Goal: Task Accomplishment & Management: Complete application form

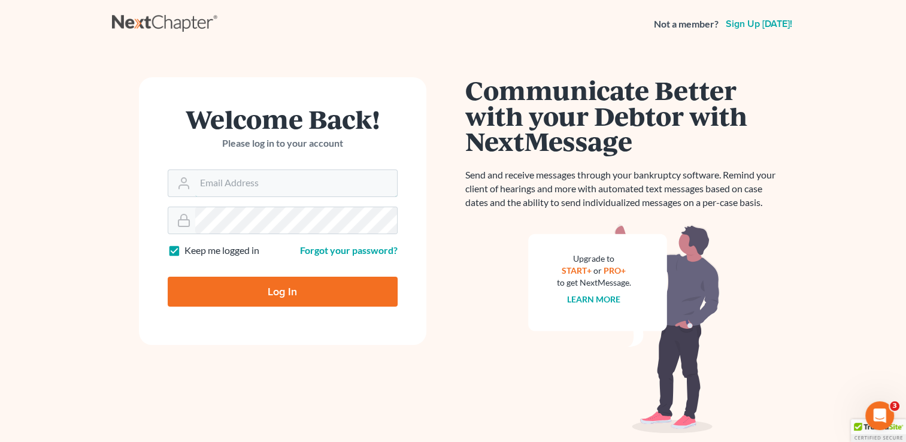
type input "[PERSON_NAME][EMAIL_ADDRESS][DOMAIN_NAME]"
click at [264, 291] on input "Log In" at bounding box center [283, 292] width 230 height 30
type input "Thinking..."
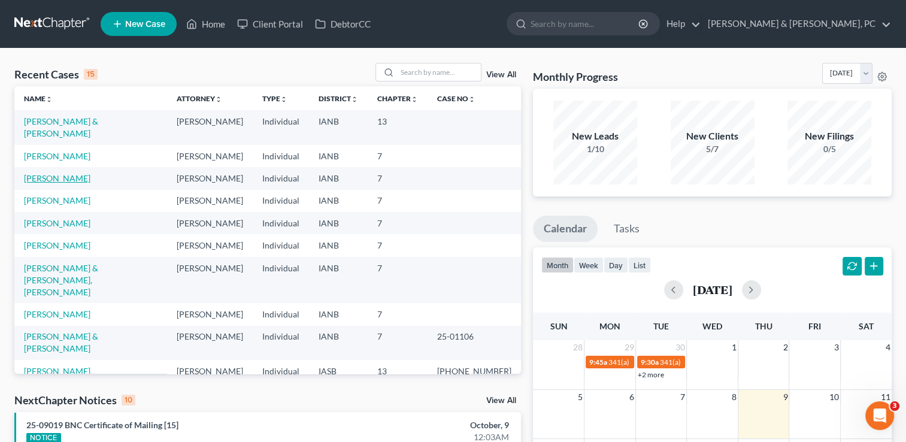
click at [81, 173] on link "Hartwig, Allison" at bounding box center [57, 178] width 66 height 10
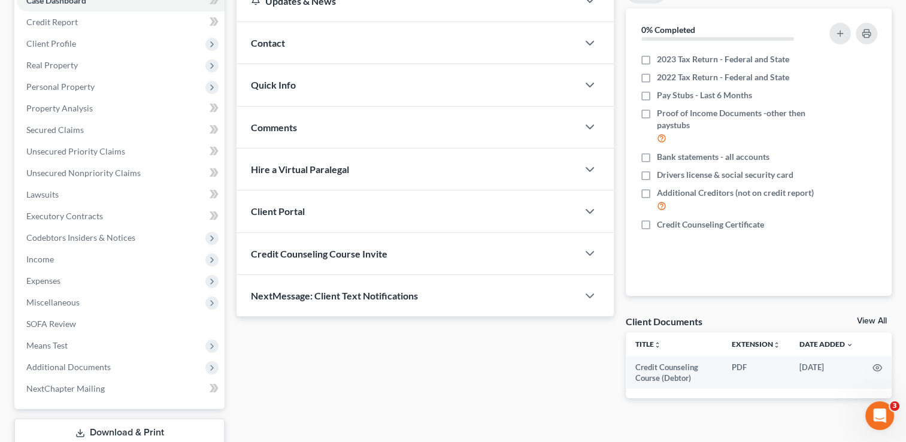
scroll to position [125, 0]
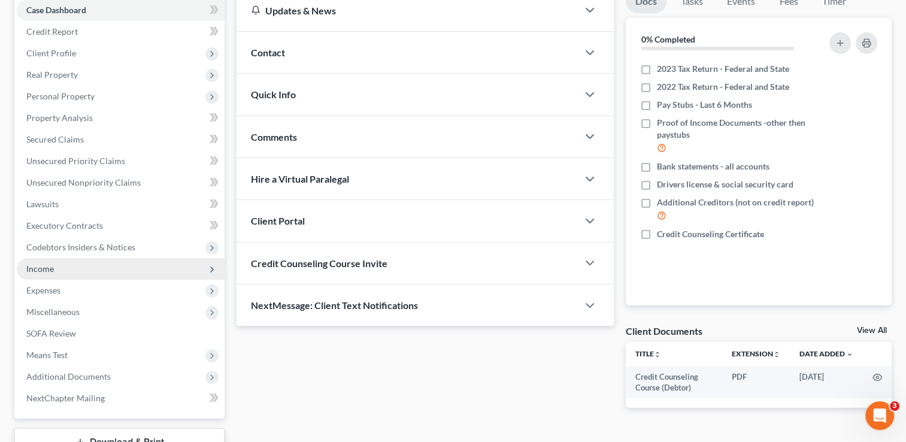
click at [51, 274] on span "Income" at bounding box center [121, 269] width 208 height 22
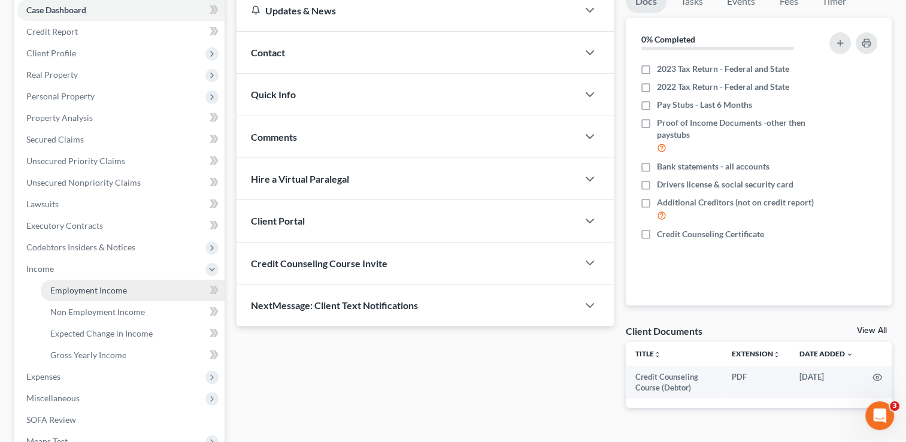
click at [97, 287] on span "Employment Income" at bounding box center [88, 290] width 77 height 10
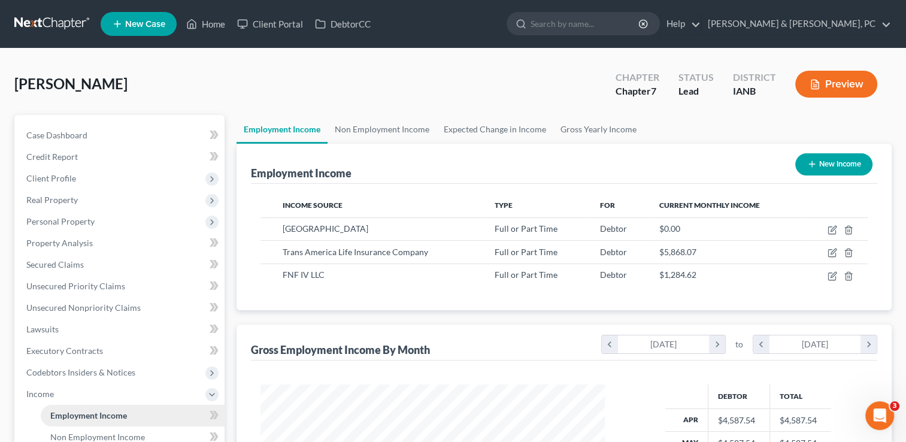
scroll to position [213, 368]
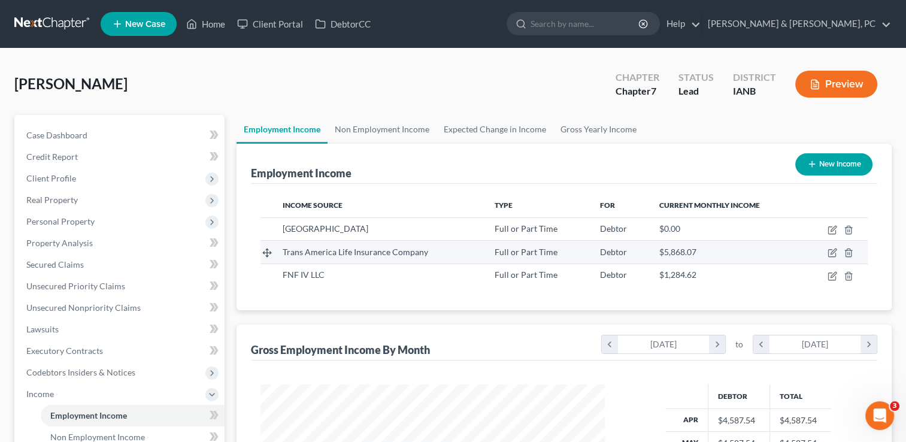
click at [411, 247] on span "Trans America Life Insurance Company" at bounding box center [355, 252] width 145 height 10
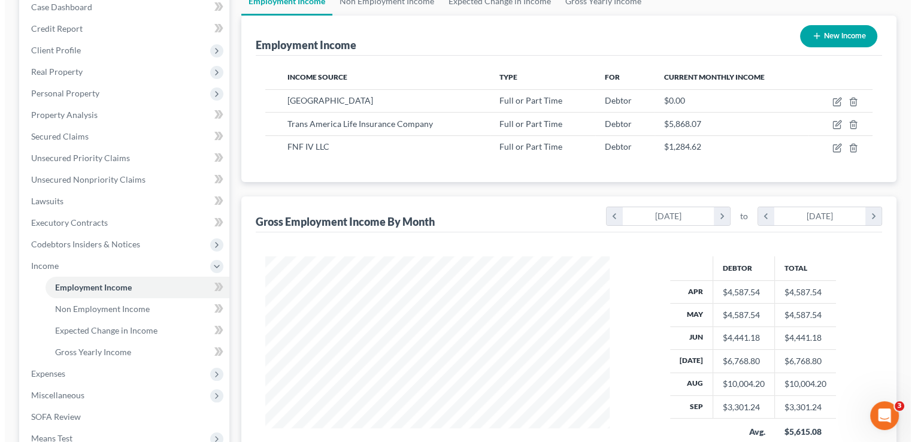
scroll to position [126, 0]
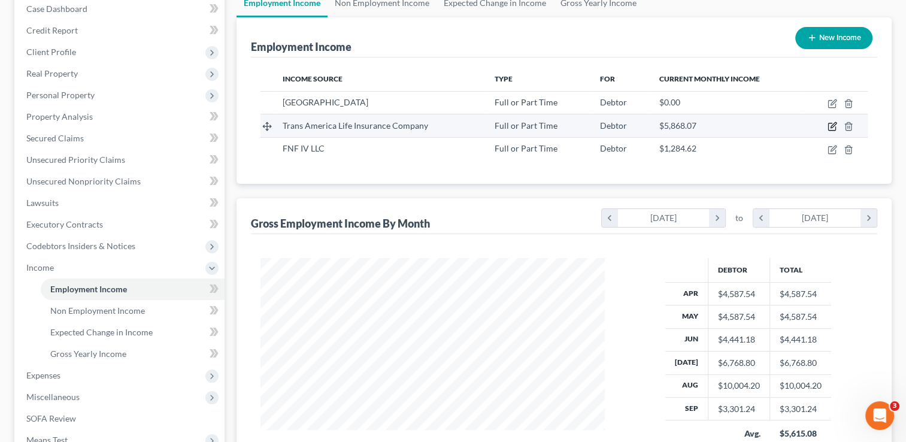
click at [832, 130] on icon "button" at bounding box center [831, 126] width 7 height 7
select select "0"
select select "16"
select select "2"
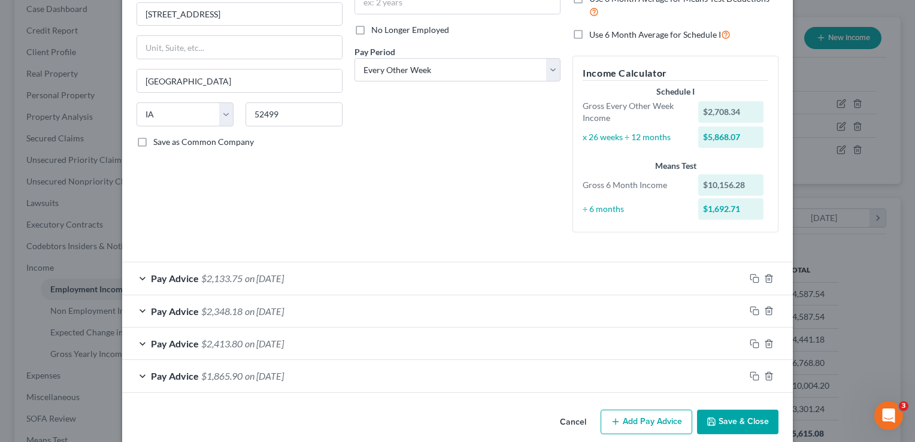
scroll to position [160, 0]
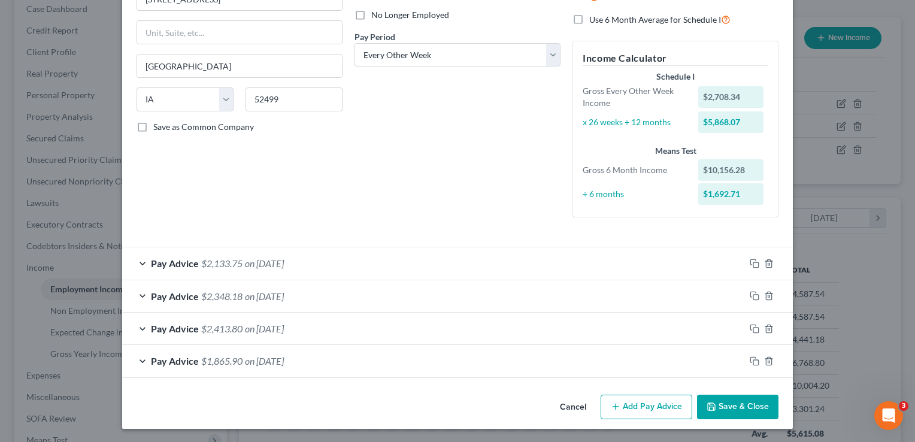
click at [141, 262] on div "Pay Advice $2,133.75 on 09/15/2025" at bounding box center [433, 263] width 622 height 32
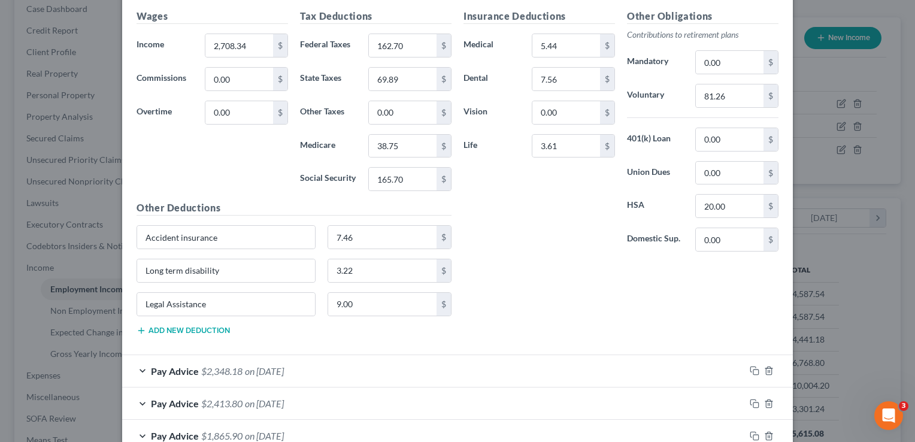
scroll to position [513, 0]
click at [139, 365] on div "Pay Advice $2,348.18 on 08/29/2025" at bounding box center [433, 370] width 622 height 32
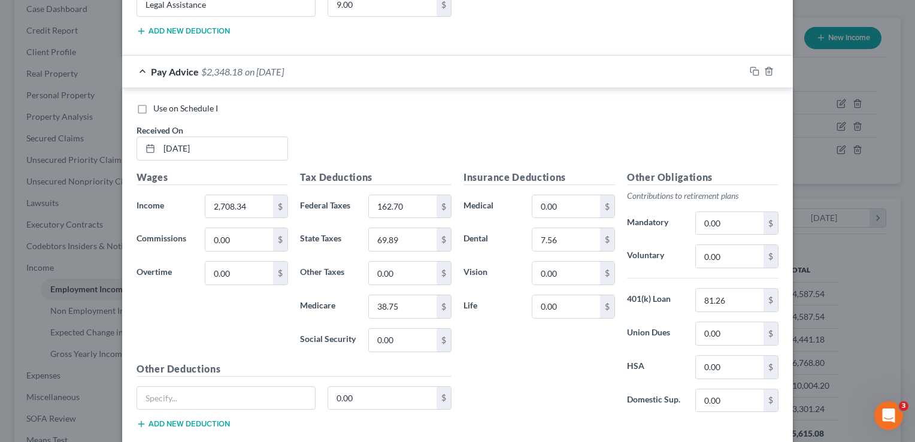
scroll to position [813, 0]
click at [730, 297] on input "81.26" at bounding box center [729, 298] width 68 height 23
click at [718, 256] on input "0.00" at bounding box center [729, 254] width 68 height 23
type input "81.26"
click at [745, 300] on input "81.26" at bounding box center [729, 298] width 68 height 23
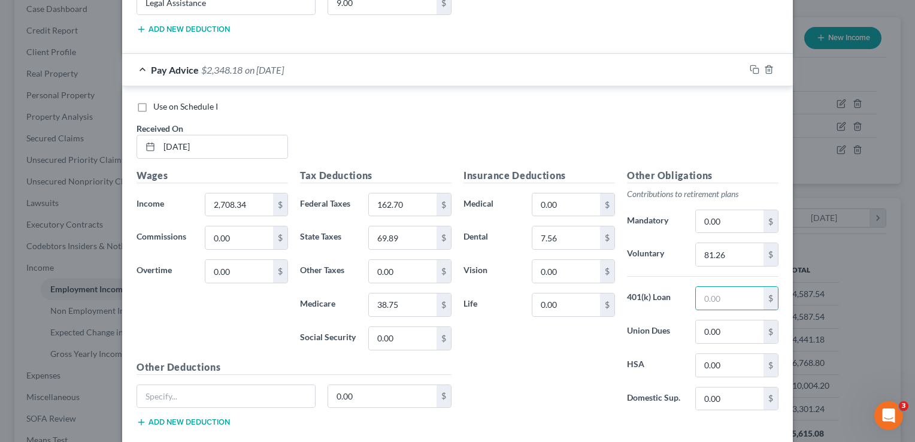
click at [565, 346] on div "Insurance Deductions Medical 0.00 $ Dental 7.56 $ Vision 0.00 $ Life 0.00 $" at bounding box center [538, 294] width 163 height 252
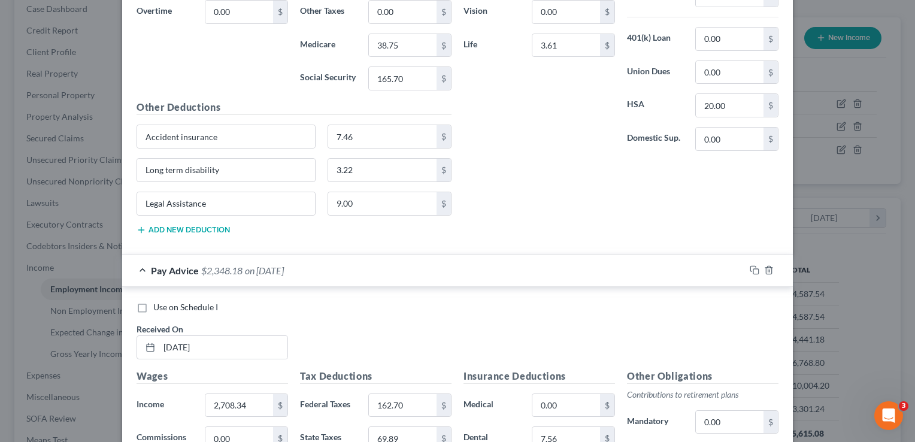
scroll to position [619, 0]
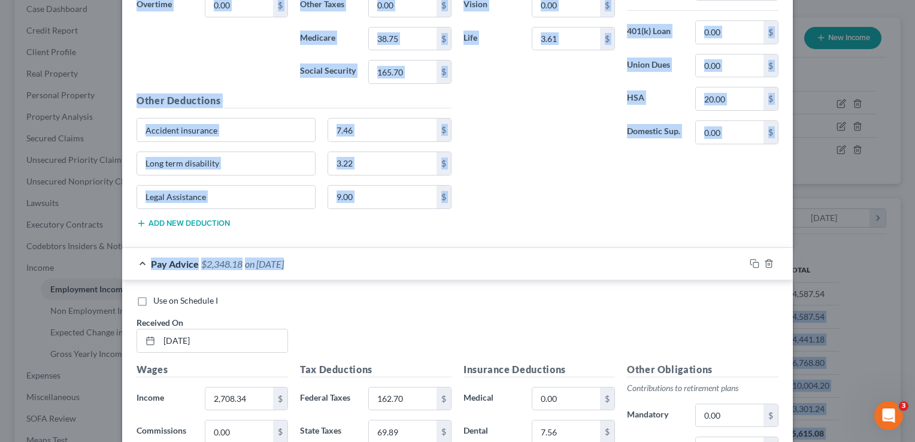
drag, startPoint x: 905, startPoint y: 265, endPoint x: 916, endPoint y: 299, distance: 36.5
click at [914, 299] on html "Home New Case Client Portal DebtorCC Henkels & Baker, PC tami@henkelsbaker.com …" at bounding box center [457, 246] width 915 height 744
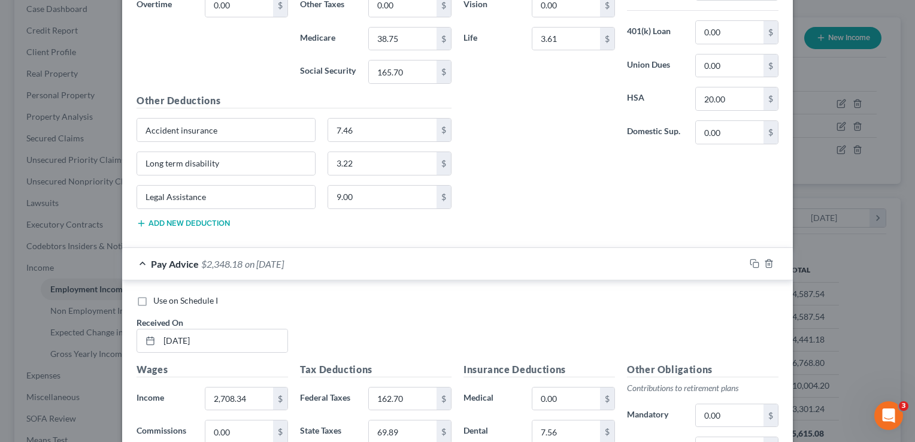
click at [648, 310] on div "Use on Schedule I Received On * 08/29/2025" at bounding box center [457, 328] width 654 height 68
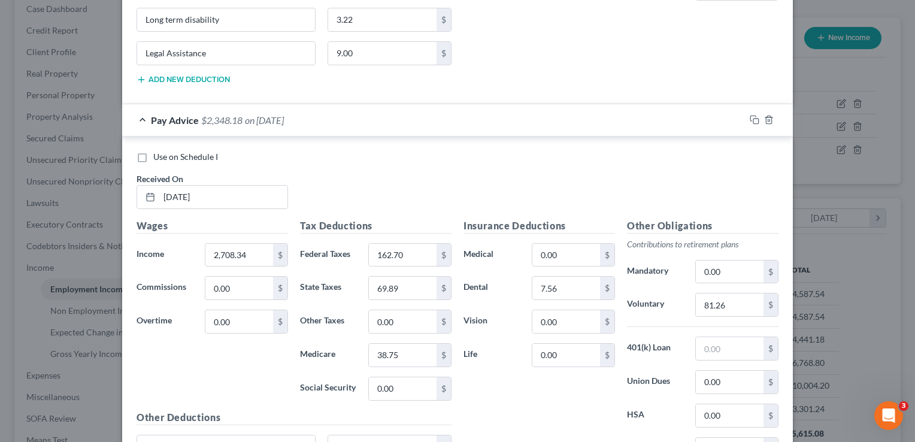
scroll to position [824, 0]
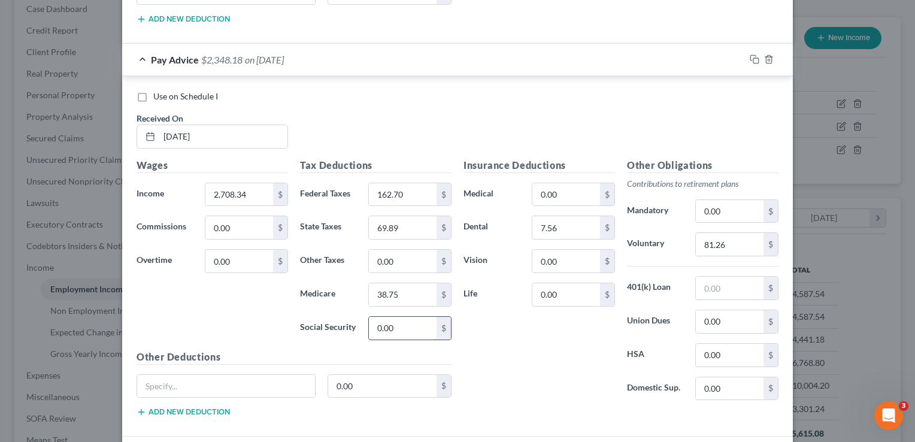
click at [409, 321] on input "0.00" at bounding box center [403, 328] width 68 height 23
click at [409, 321] on input "1" at bounding box center [403, 328] width 68 height 23
type input "165.71"
click at [469, 96] on div "Use on Schedule I" at bounding box center [457, 96] width 642 height 12
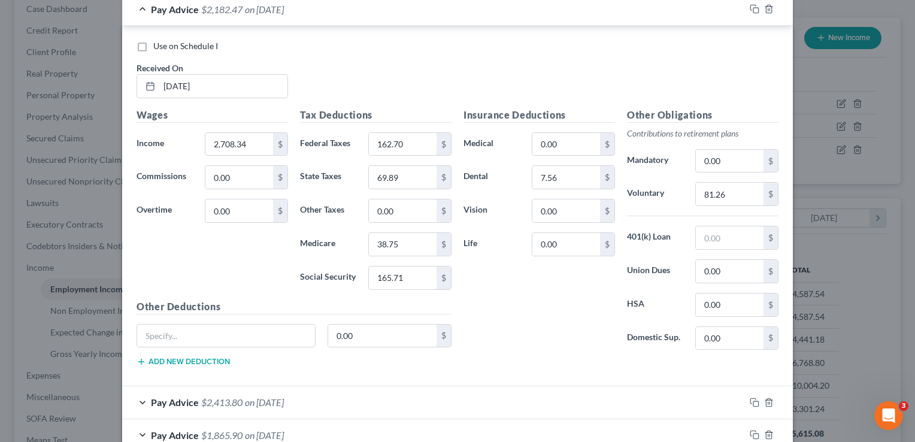
scroll to position [943, 0]
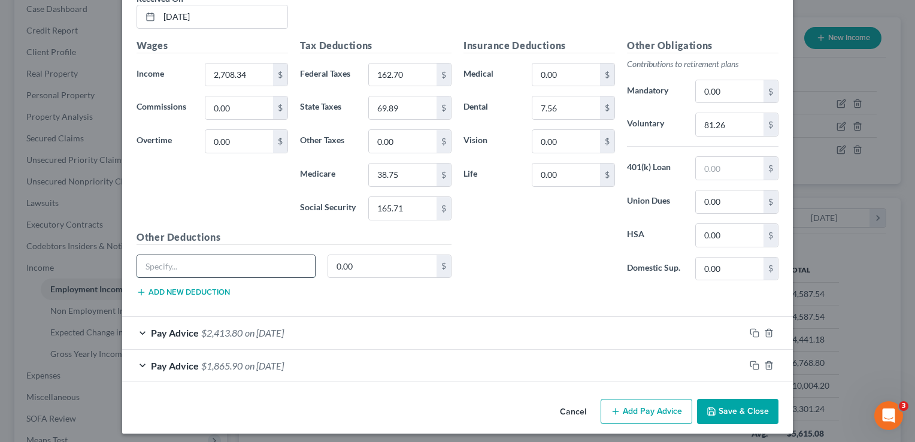
click at [253, 259] on input "text" at bounding box center [226, 266] width 178 height 23
type input "a"
click at [903, 332] on div "Edit Income Source × Employment Type * Select Full or Part Time Employment Self…" at bounding box center [457, 221] width 915 height 442
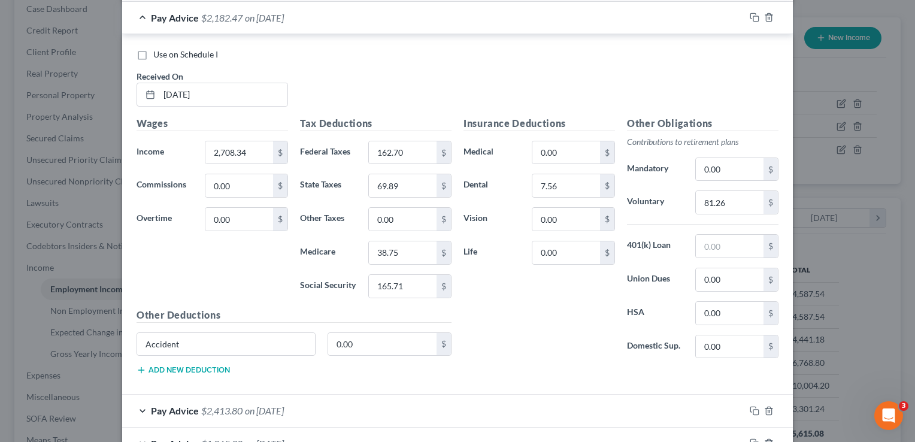
scroll to position [893, 0]
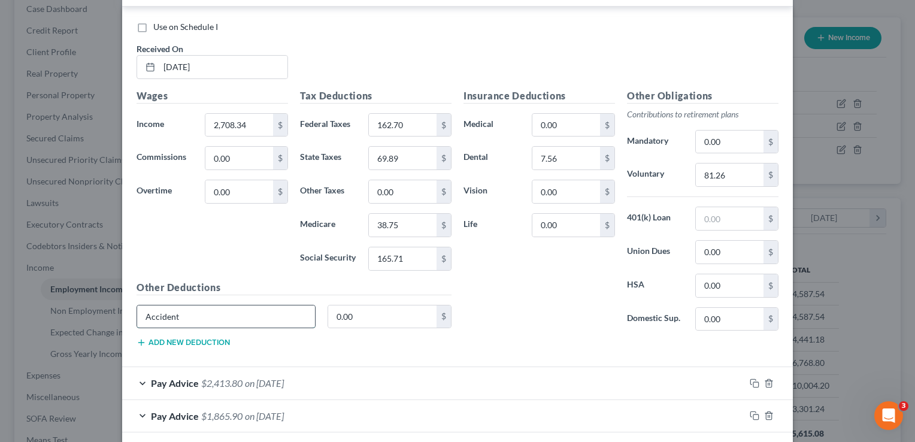
click at [203, 318] on input "Accident" at bounding box center [226, 316] width 178 height 23
type input "Accident insurance"
click at [412, 318] on input "0.00" at bounding box center [382, 316] width 109 height 23
type input "7.46"
click at [208, 338] on button "Add new deduction" at bounding box center [182, 343] width 93 height 10
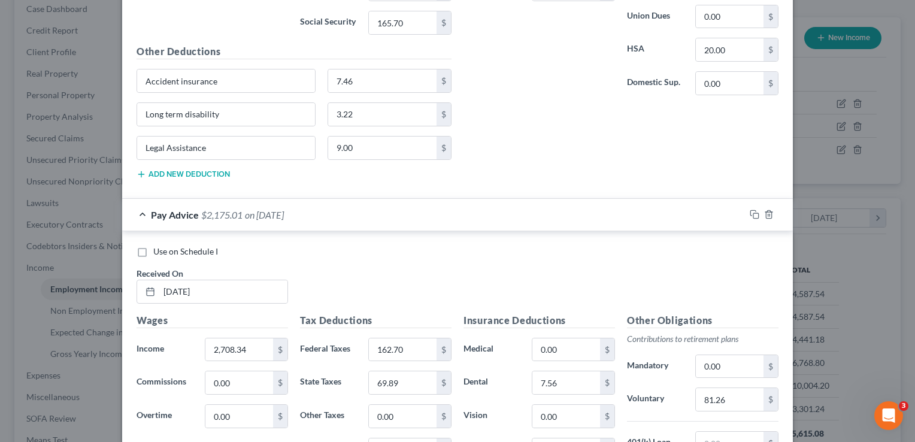
scroll to position [849, 0]
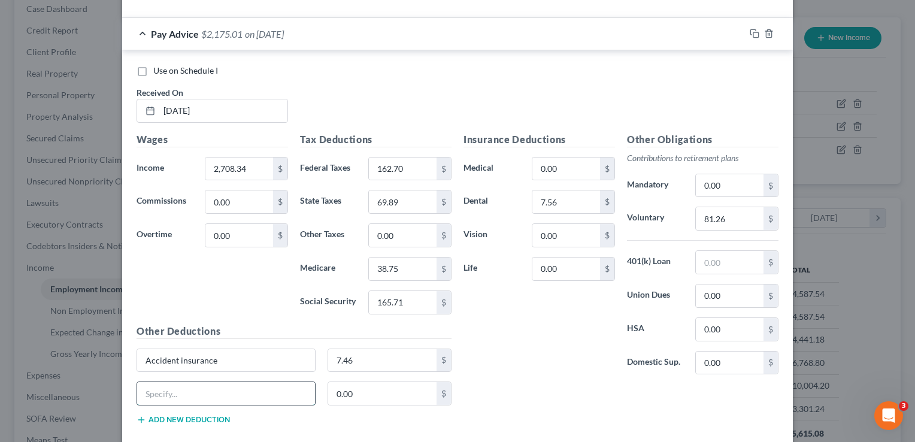
click at [205, 391] on input "text" at bounding box center [226, 393] width 178 height 23
type input "i"
type input "Long term disability"
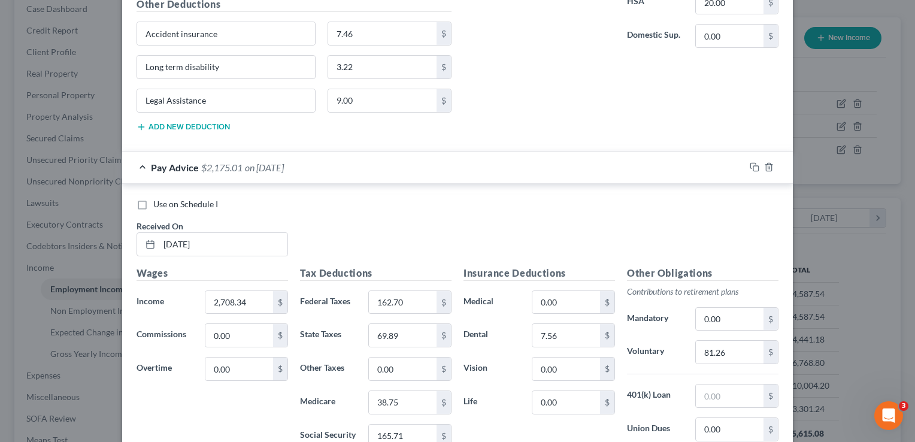
scroll to position [950, 0]
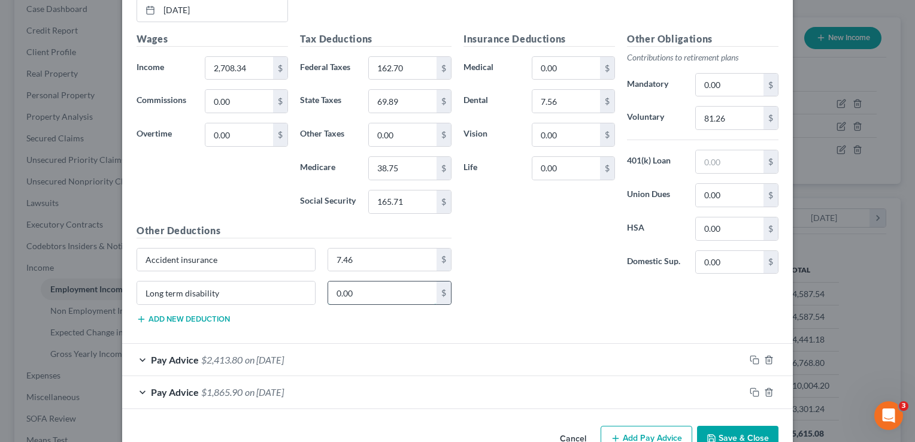
click at [400, 295] on input "0.00" at bounding box center [382, 292] width 109 height 23
drag, startPoint x: 400, startPoint y: 295, endPoint x: 329, endPoint y: 229, distance: 97.4
click at [329, 229] on div "Other Deductions Accident insurance 7.46 $ Long term disability $ Add new deduc…" at bounding box center [293, 278] width 327 height 111
type input "3.22"
click at [178, 315] on button "Add new deduction" at bounding box center [182, 319] width 93 height 10
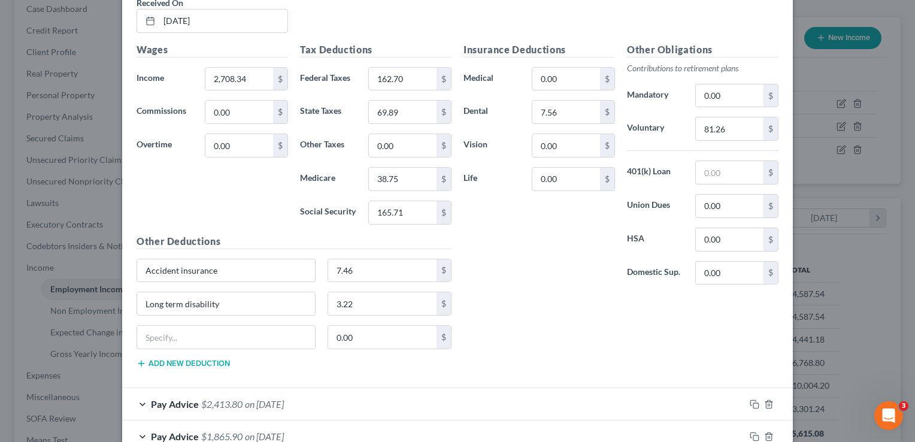
scroll to position [941, 0]
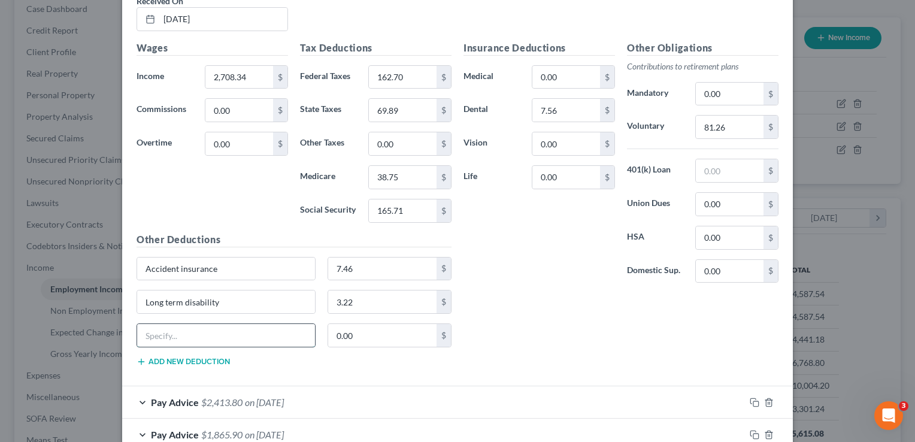
click at [278, 326] on input "text" at bounding box center [226, 335] width 178 height 23
type input "Legal assistance"
click at [362, 336] on input "0.00" at bounding box center [382, 335] width 109 height 23
type input "9.00"
click at [570, 244] on div "Insurance Deductions Medical 0.00 $ Dental 7.56 $ Vision 0.00 $ Life 0.00 $" at bounding box center [538, 167] width 163 height 252
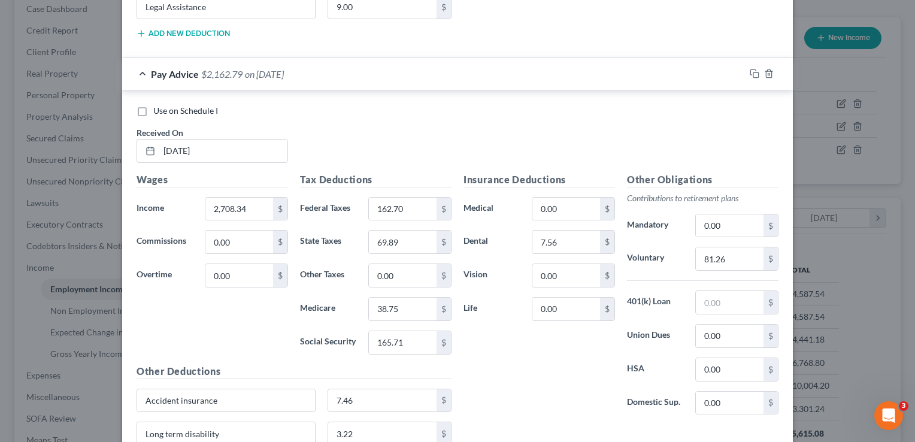
scroll to position [812, 0]
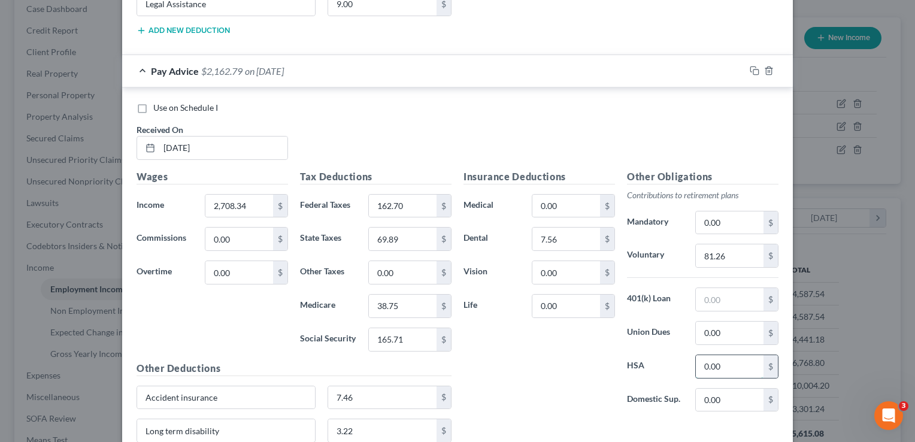
click at [736, 363] on input "0.00" at bounding box center [729, 366] width 68 height 23
click at [709, 359] on input "0" at bounding box center [729, 366] width 68 height 23
drag, startPoint x: 692, startPoint y: 362, endPoint x: 702, endPoint y: 362, distance: 10.2
click at [702, 362] on input "0" at bounding box center [729, 366] width 68 height 23
click at [509, 142] on div "Use on Schedule I Received On * 08/29/2025" at bounding box center [457, 136] width 654 height 68
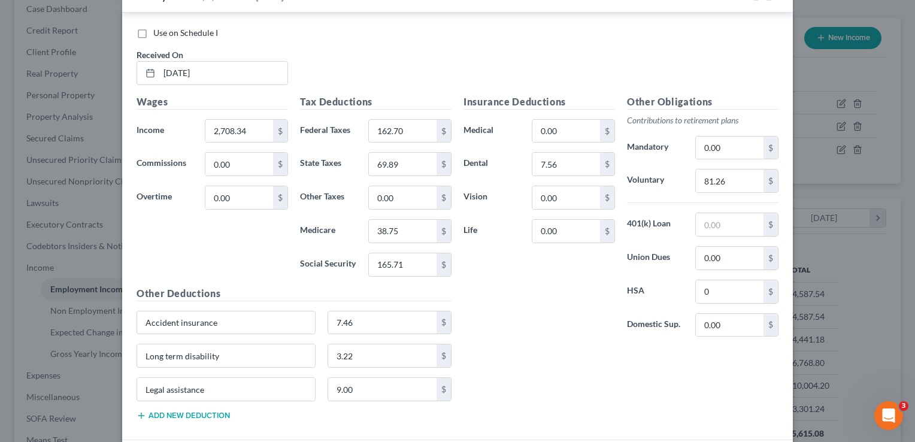
scroll to position [910, 0]
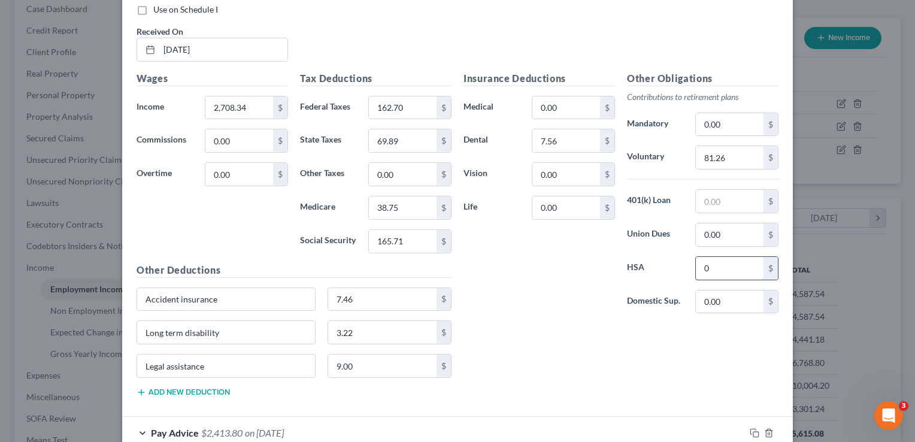
click at [710, 266] on input "0" at bounding box center [729, 268] width 68 height 23
click at [875, 284] on div "Edit Income Source × Employment Type * Select Full or Part Time Employment Self…" at bounding box center [457, 221] width 915 height 442
click at [719, 265] on input "0" at bounding box center [729, 268] width 68 height 23
type input "20.00"
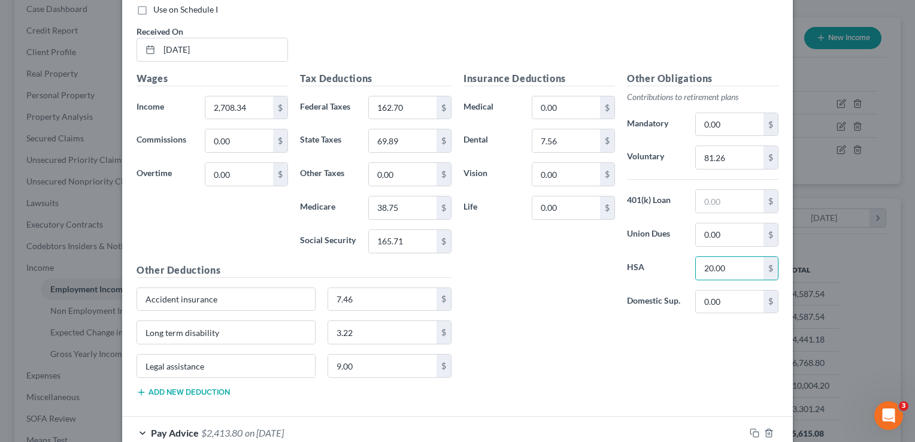
click at [605, 318] on div "Insurance Deductions Medical 0.00 $ Dental 7.56 $ Vision 0.00 $ Life 0.00 $ Oth…" at bounding box center [620, 238] width 327 height 335
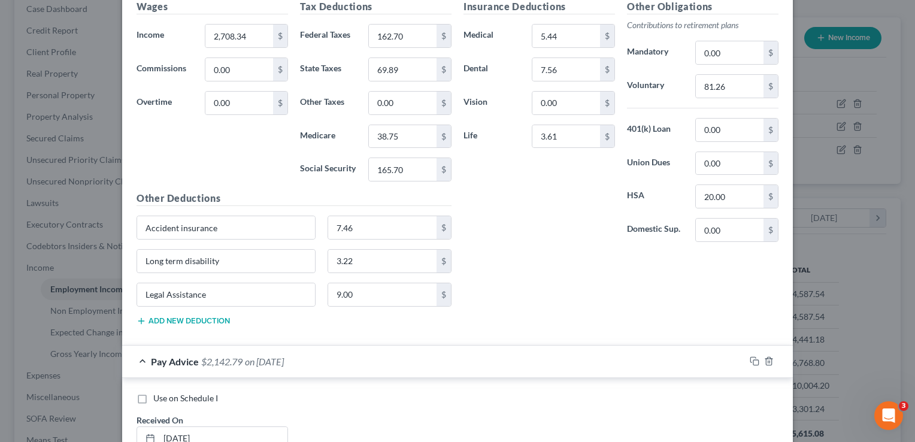
scroll to position [755, 0]
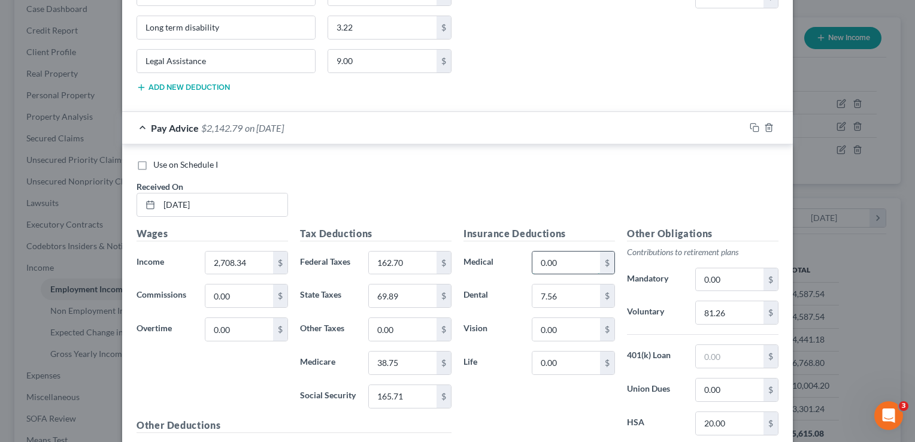
click at [557, 265] on input "0.00" at bounding box center [566, 262] width 68 height 23
type input "5.44"
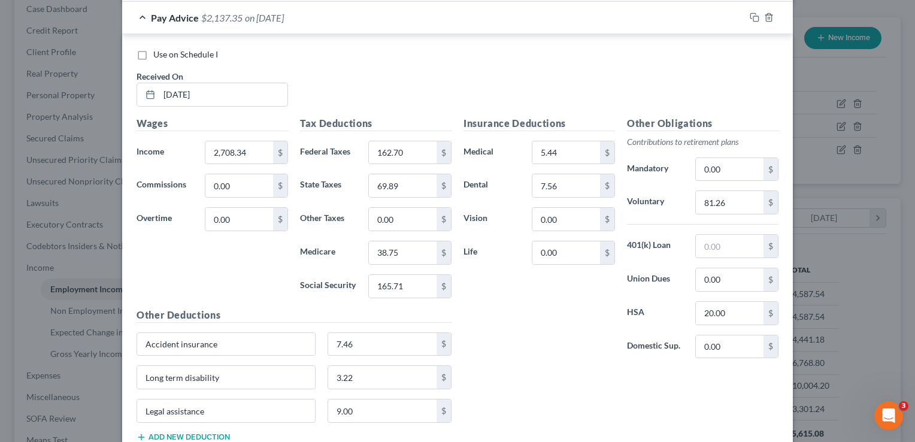
scroll to position [889, 0]
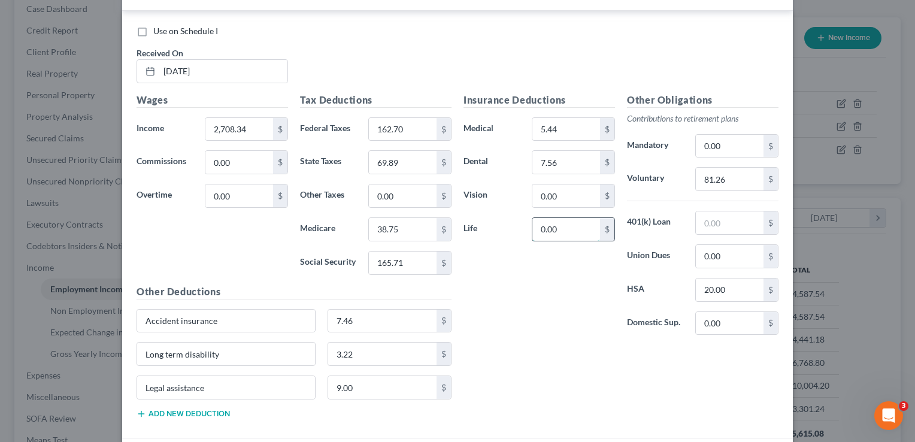
click at [570, 229] on input "0.00" at bounding box center [566, 229] width 68 height 23
type input "3.61"
click at [379, 39] on div "Use on Schedule I Received On * 08/29/2025" at bounding box center [457, 59] width 654 height 68
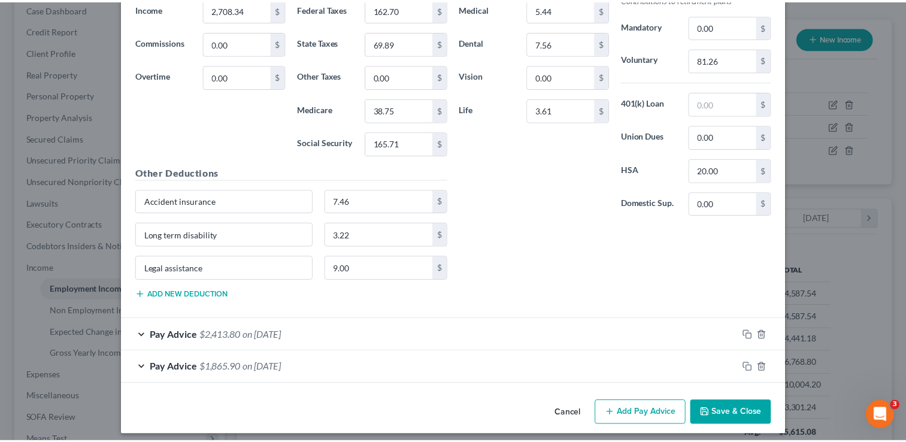
scroll to position [1010, 0]
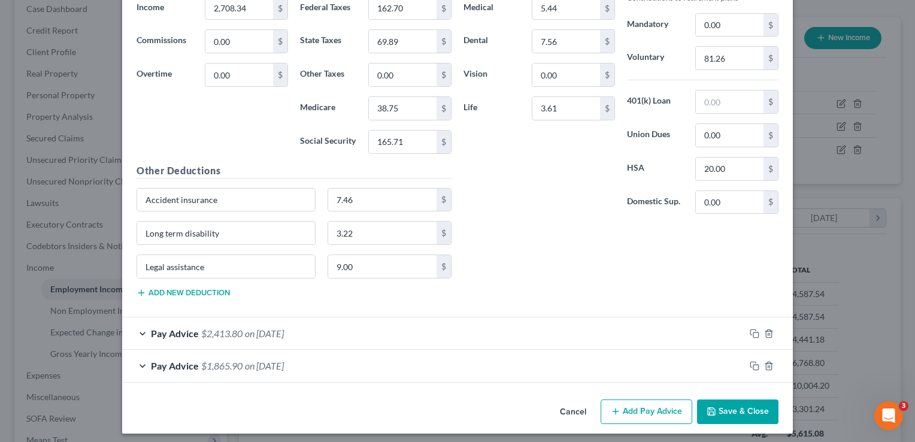
click at [726, 405] on button "Save & Close" at bounding box center [737, 411] width 81 height 25
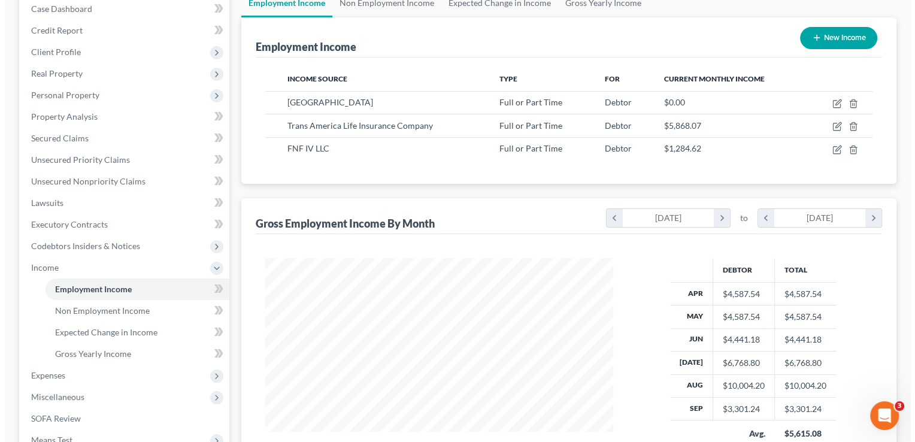
scroll to position [598310, 598155]
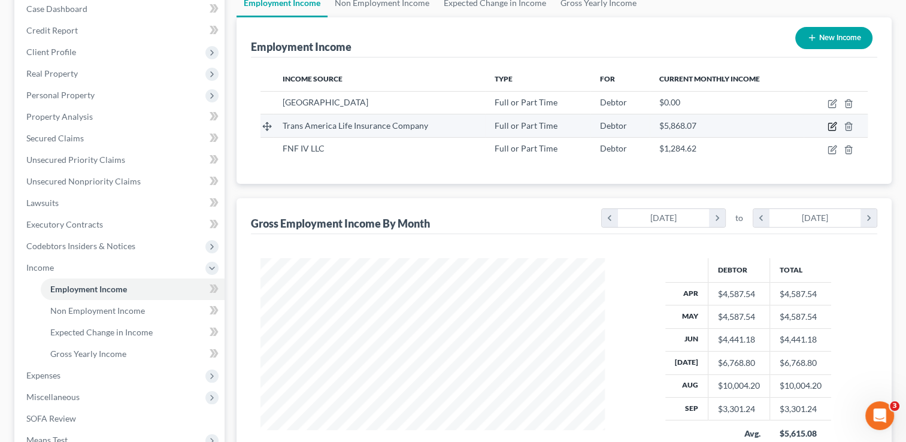
click at [833, 126] on icon "button" at bounding box center [832, 125] width 5 height 5
select select "0"
select select "16"
select select "2"
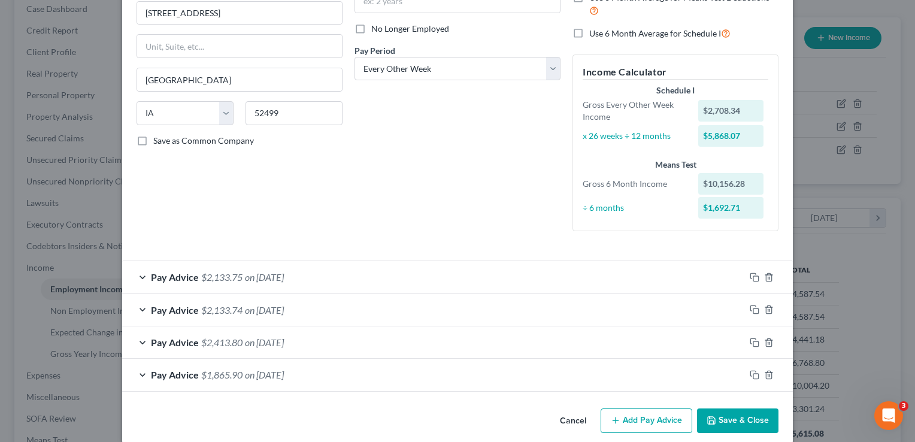
scroll to position [160, 0]
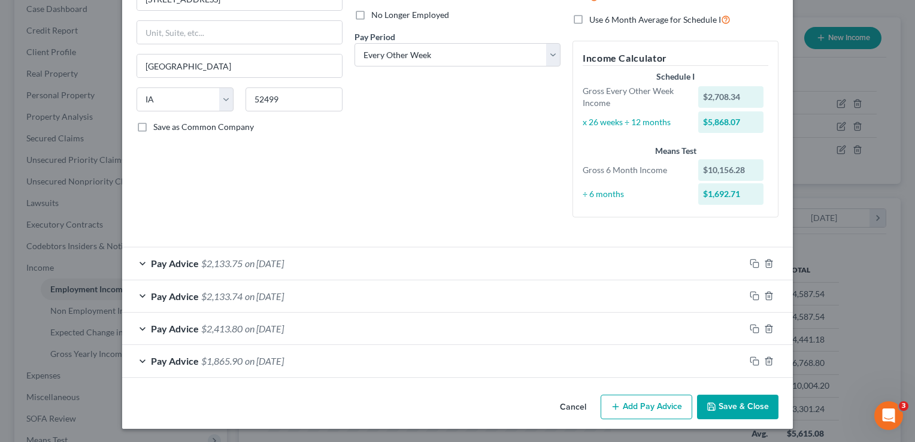
click at [632, 401] on button "Add Pay Advice" at bounding box center [646, 406] width 92 height 25
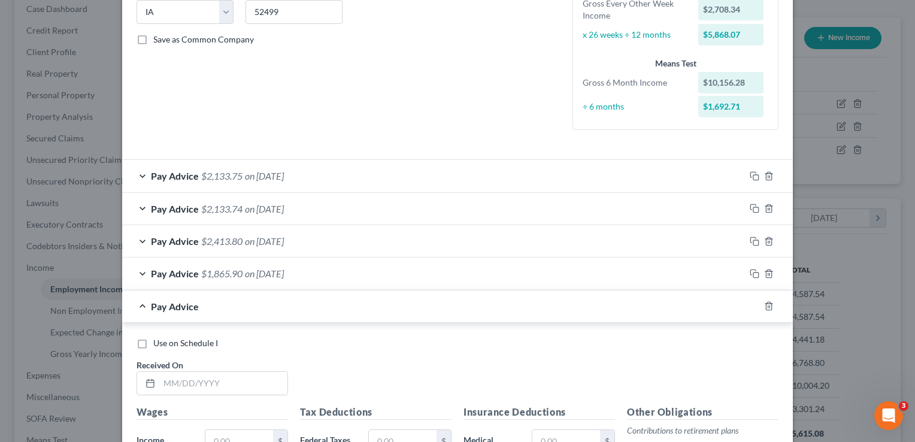
scroll to position [238, 0]
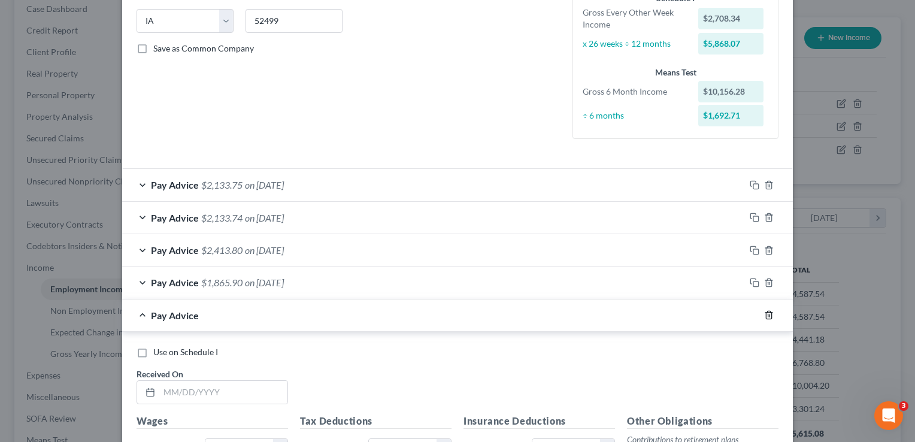
click at [764, 314] on icon "button" at bounding box center [769, 315] width 10 height 10
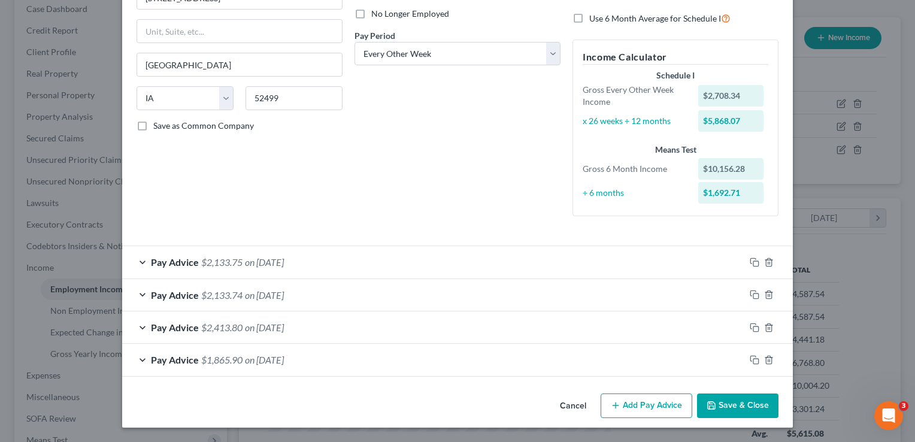
scroll to position [160, 0]
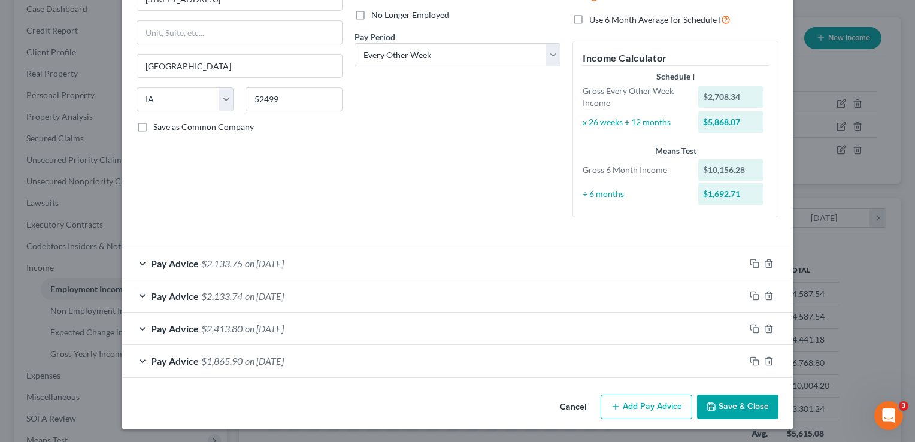
click at [142, 263] on div "Pay Advice $2,133.75 on 09/15/2025" at bounding box center [433, 263] width 622 height 32
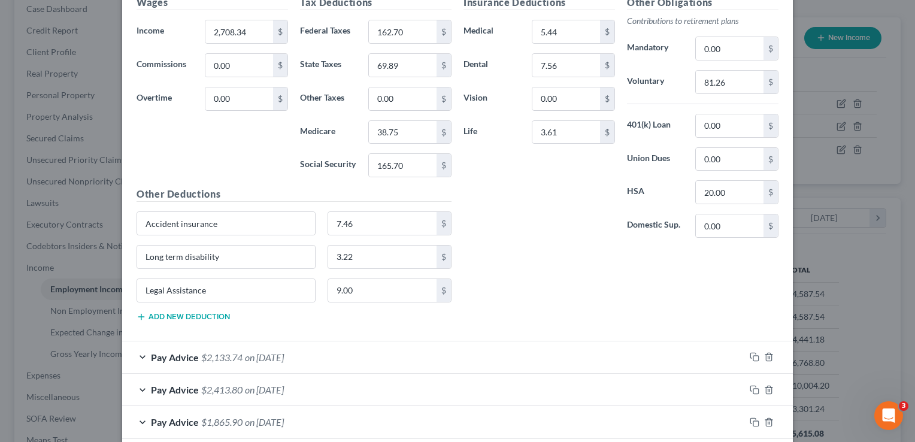
scroll to position [584, 0]
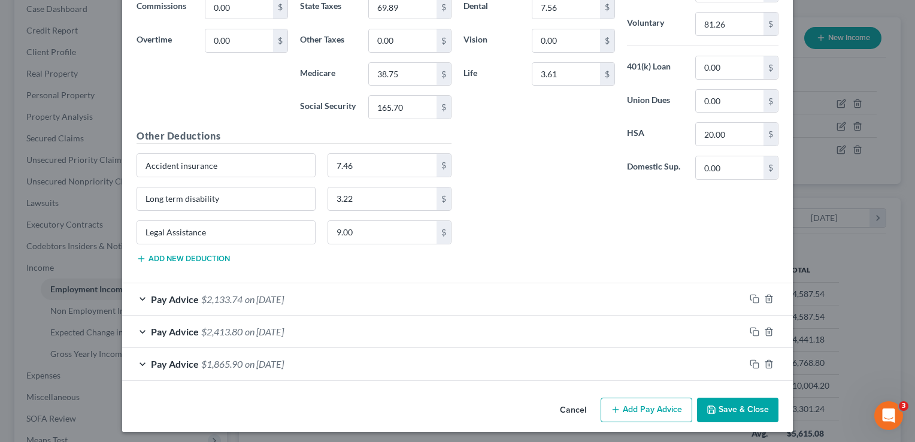
click at [136, 297] on div "Pay Advice $2,133.74 on 08/29/2025" at bounding box center [433, 299] width 622 height 32
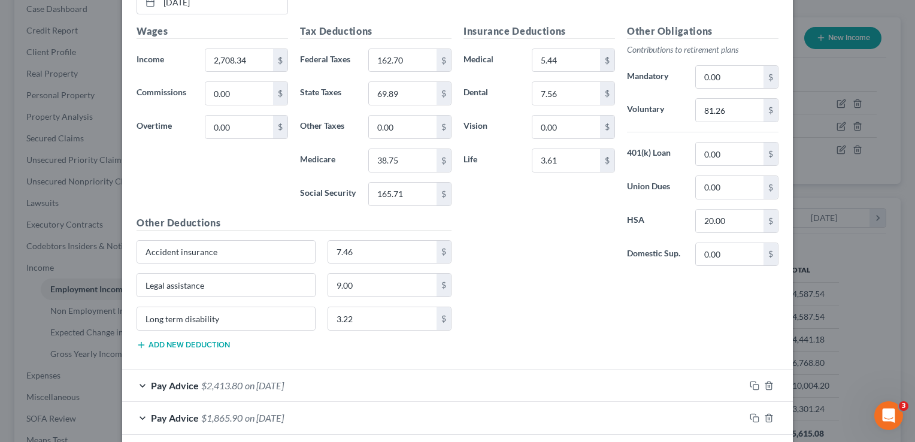
scroll to position [1010, 0]
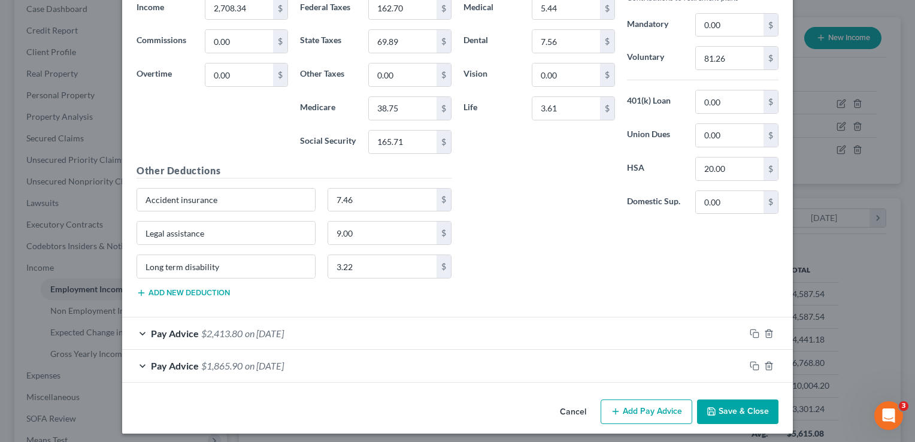
click at [136, 327] on div "Pay Advice $2,413.80 on 08/15/2025" at bounding box center [433, 333] width 622 height 32
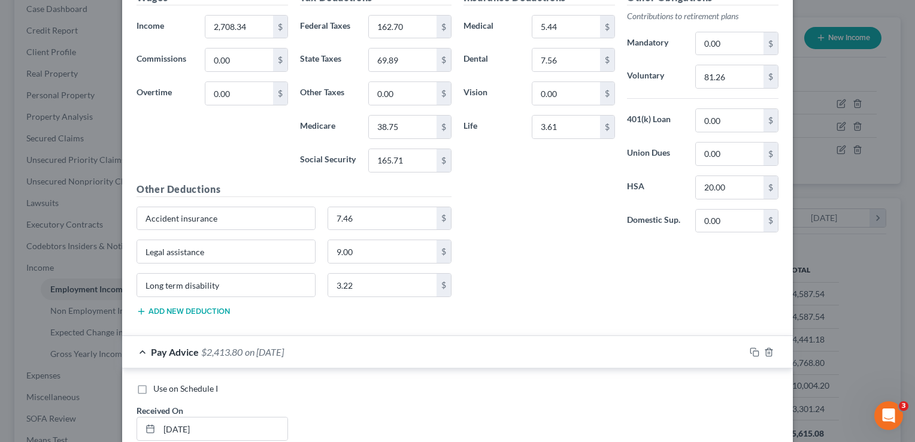
scroll to position [1129, 0]
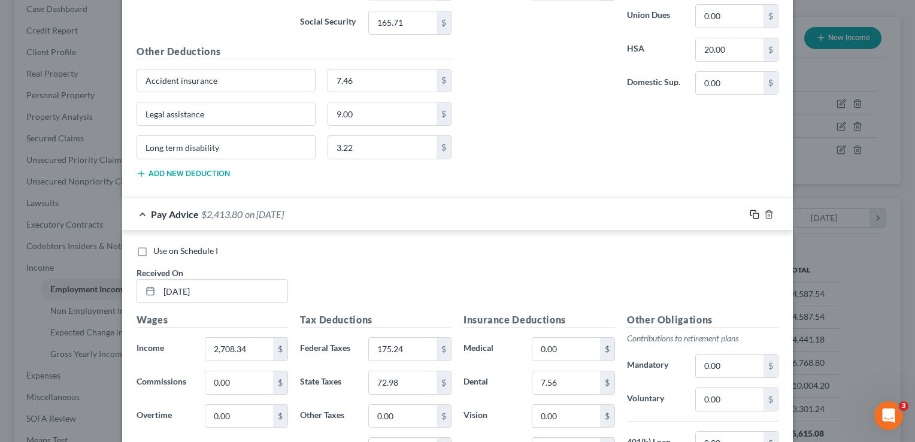
click at [750, 209] on icon "button" at bounding box center [754, 214] width 10 height 10
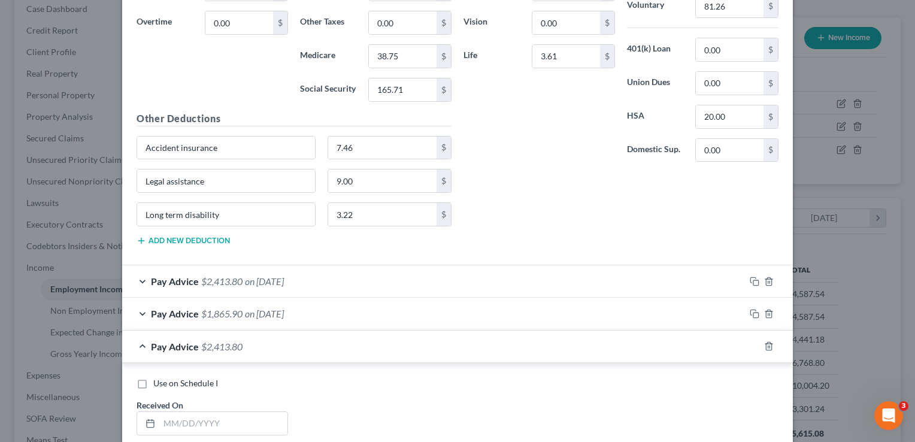
scroll to position [1098, 0]
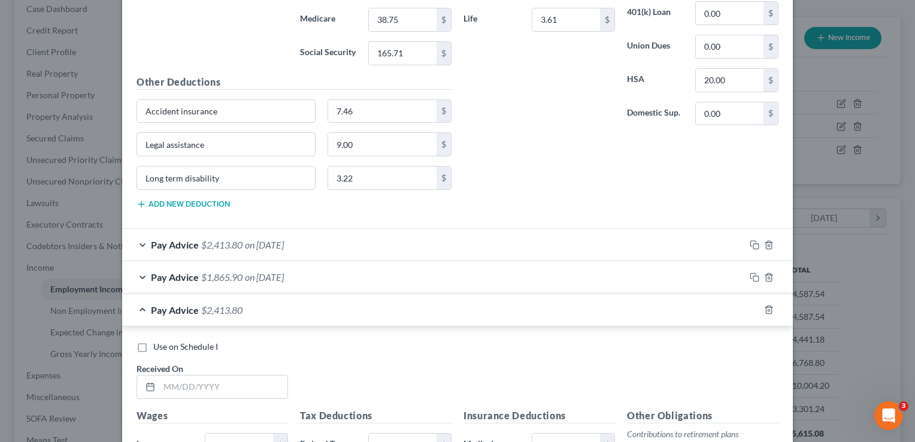
click at [143, 239] on div "Pay Advice $2,413.80 on 08/15/2025" at bounding box center [433, 245] width 622 height 32
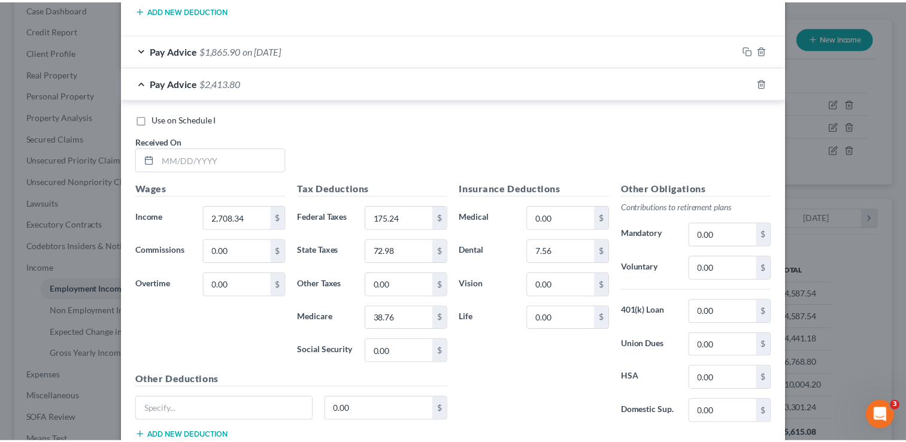
scroll to position [1759, 0]
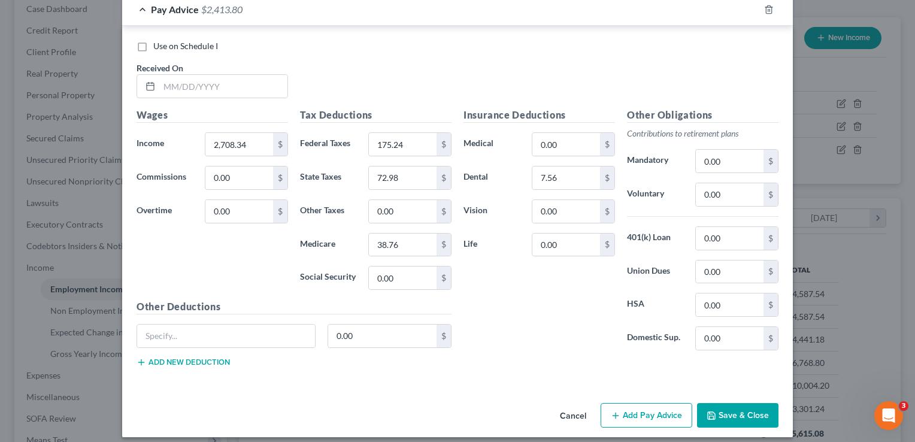
click at [567, 412] on button "Cancel" at bounding box center [572, 416] width 45 height 24
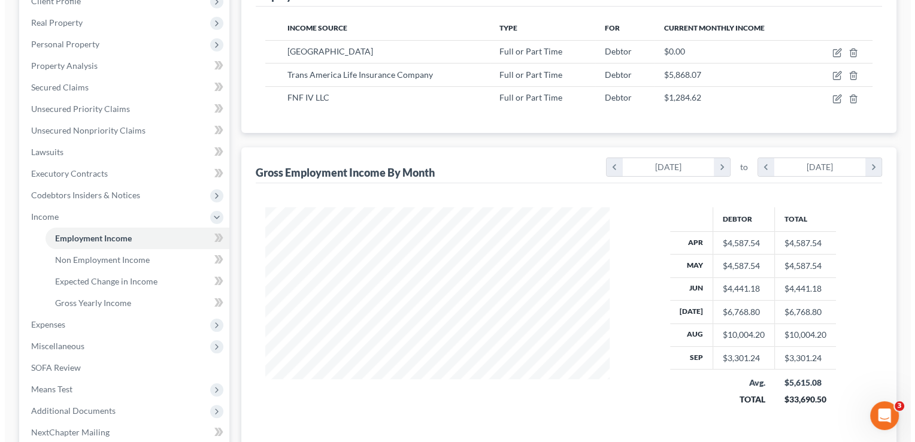
scroll to position [187, 0]
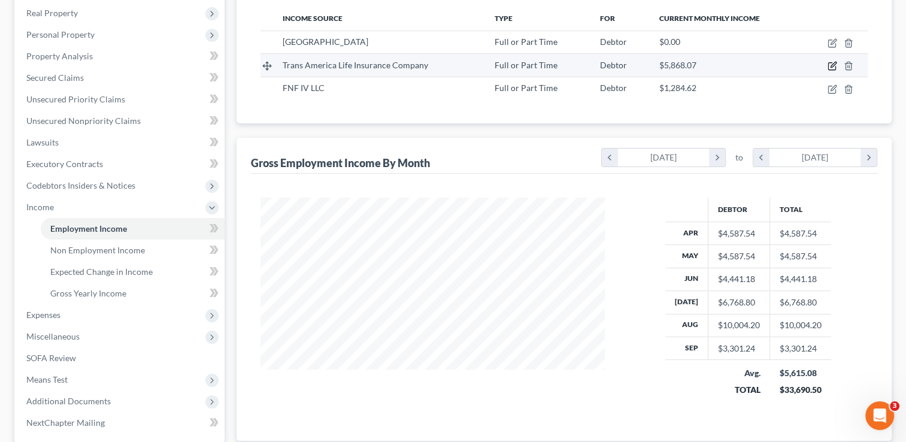
click at [828, 66] on icon "button" at bounding box center [831, 66] width 7 height 7
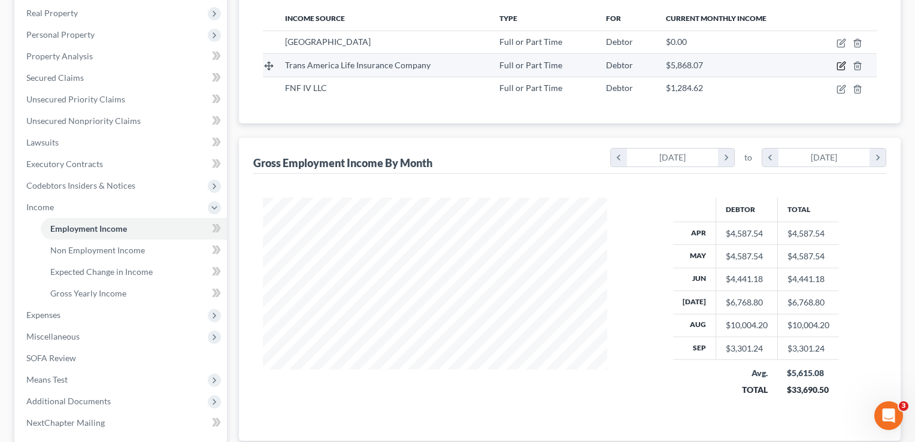
select select "0"
select select "16"
select select "2"
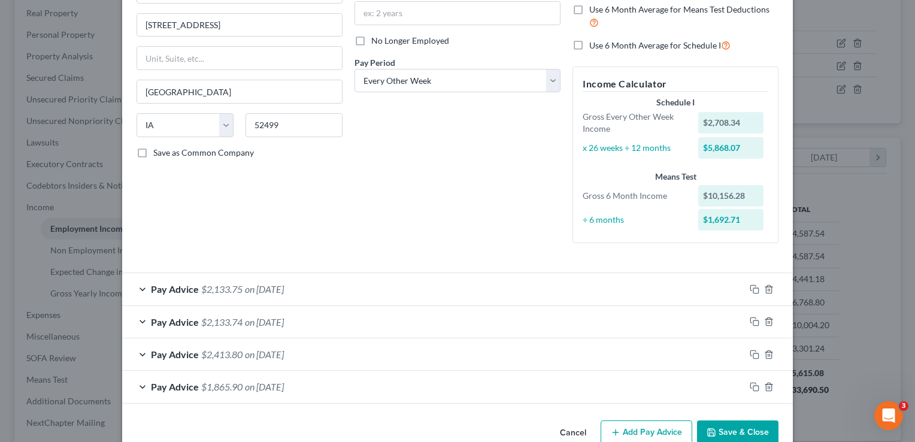
scroll to position [140, 0]
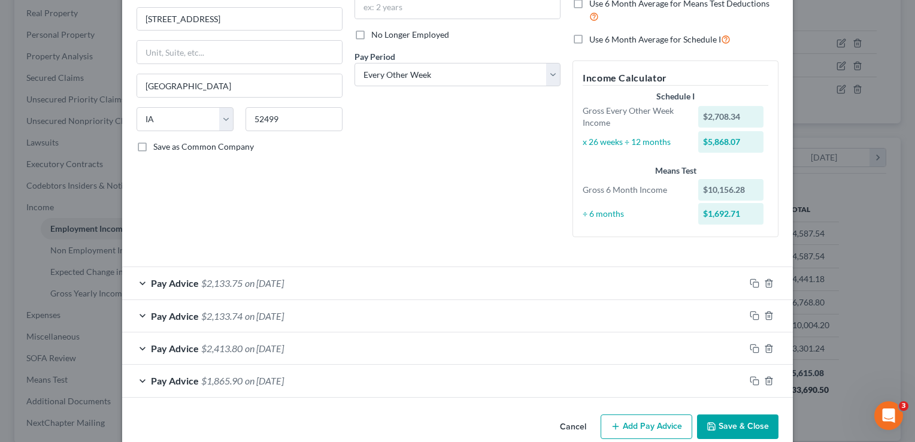
click at [229, 378] on span "$1,865.90" at bounding box center [221, 380] width 41 height 11
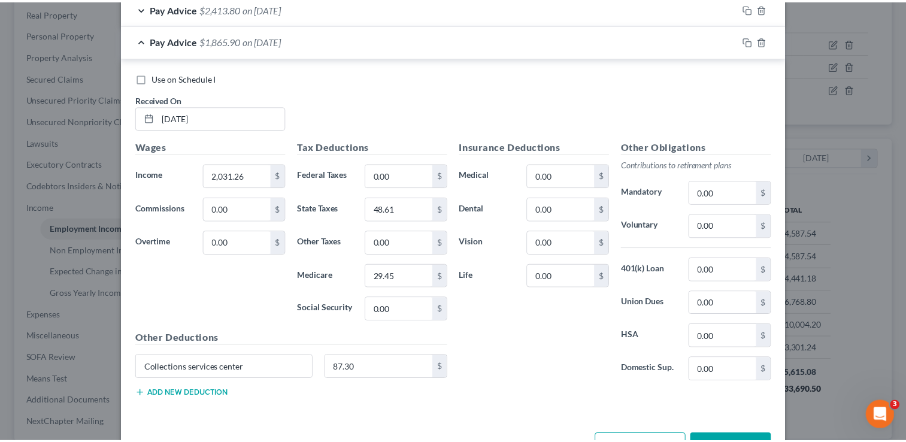
scroll to position [507, 0]
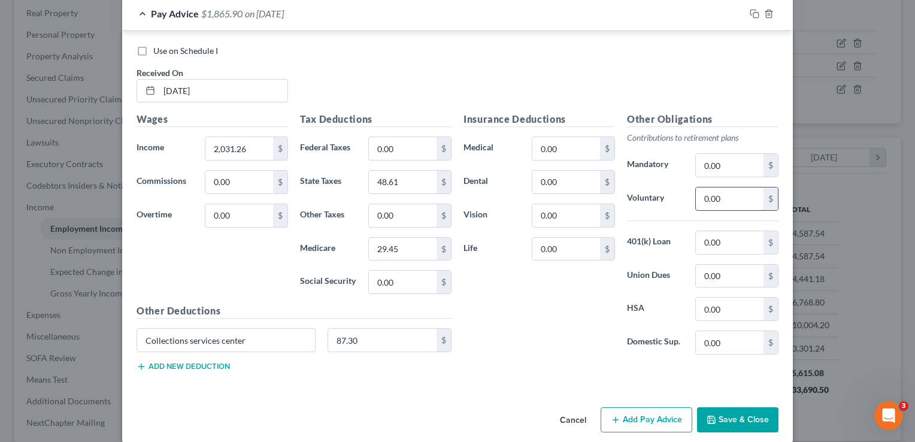
click at [728, 198] on input "0.00" at bounding box center [729, 198] width 68 height 23
click at [735, 202] on input "125.41" at bounding box center [729, 198] width 68 height 23
type input "125.94"
click at [725, 81] on div "Use on Schedule I Received On * 07/31/2025" at bounding box center [457, 79] width 654 height 68
click at [399, 150] on input "0.00" at bounding box center [403, 148] width 68 height 23
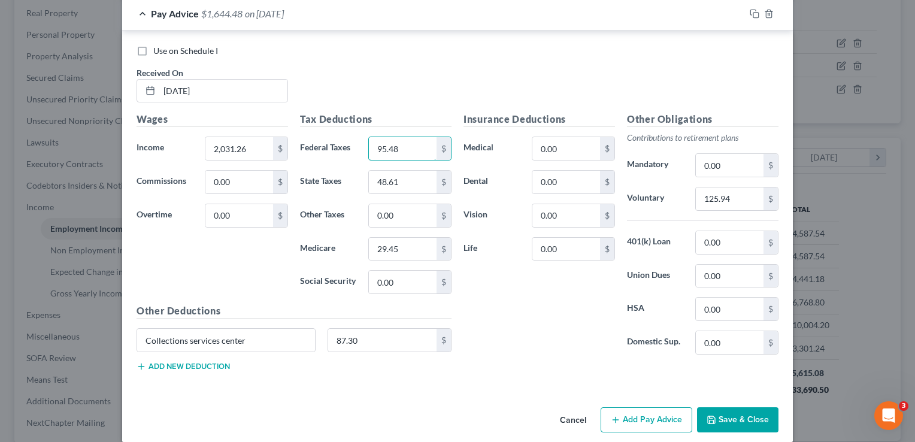
type input "95.48"
click at [417, 72] on div "Use on Schedule I Received On * 07/31/2025" at bounding box center [457, 79] width 654 height 68
click at [360, 341] on input "87.30" at bounding box center [382, 340] width 109 height 23
click at [256, 333] on input "Collections services center" at bounding box center [226, 340] width 178 height 23
type input "C"
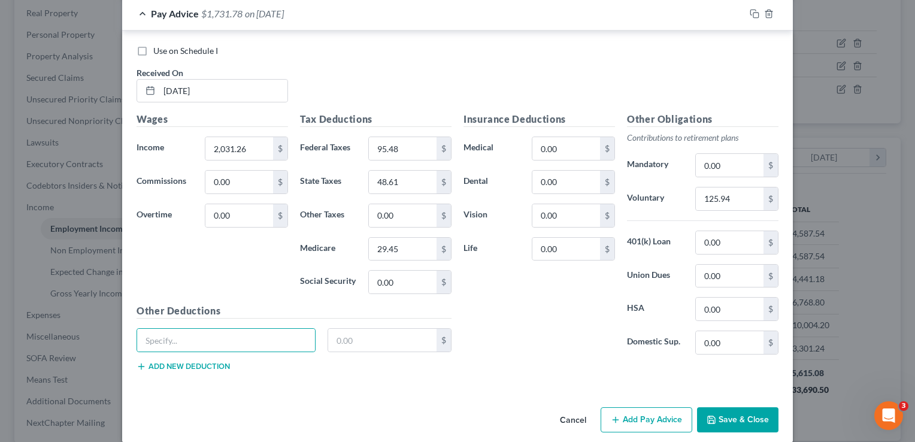
click at [733, 415] on button "Save & Close" at bounding box center [737, 419] width 81 height 25
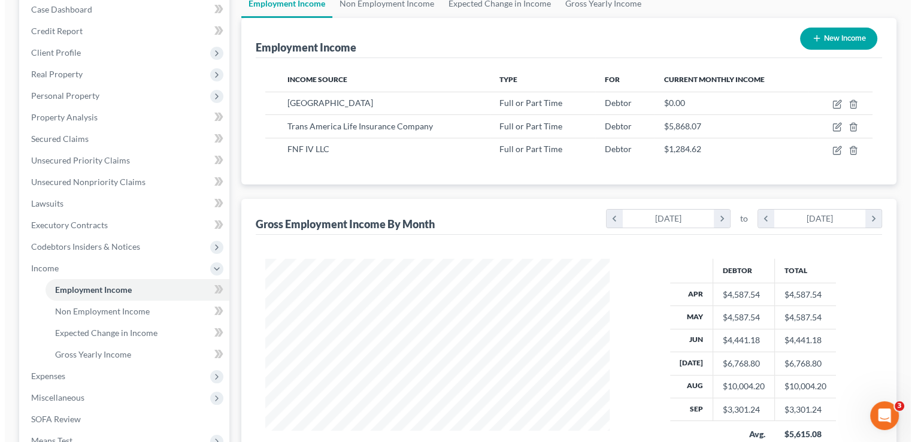
scroll to position [124, 0]
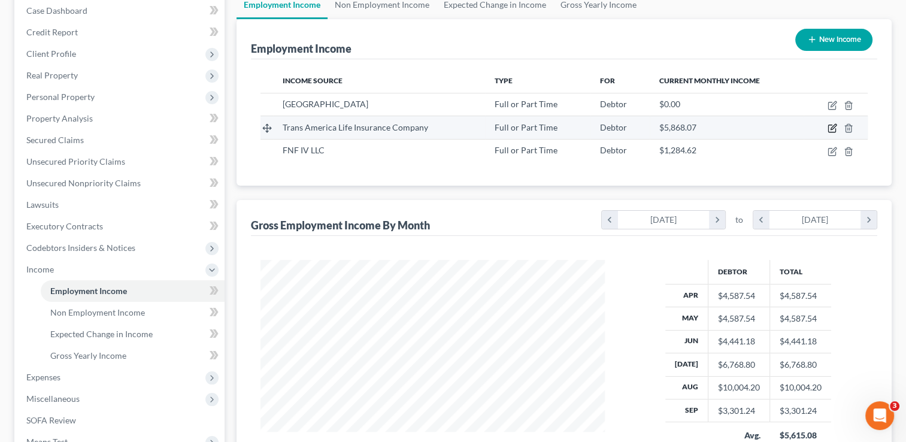
click at [830, 129] on icon "button" at bounding box center [832, 126] width 5 height 5
select select "0"
select select "16"
select select "2"
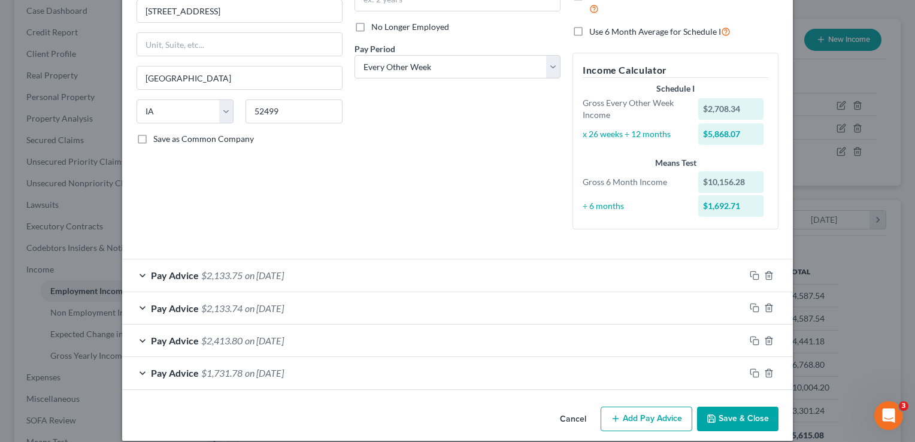
scroll to position [159, 0]
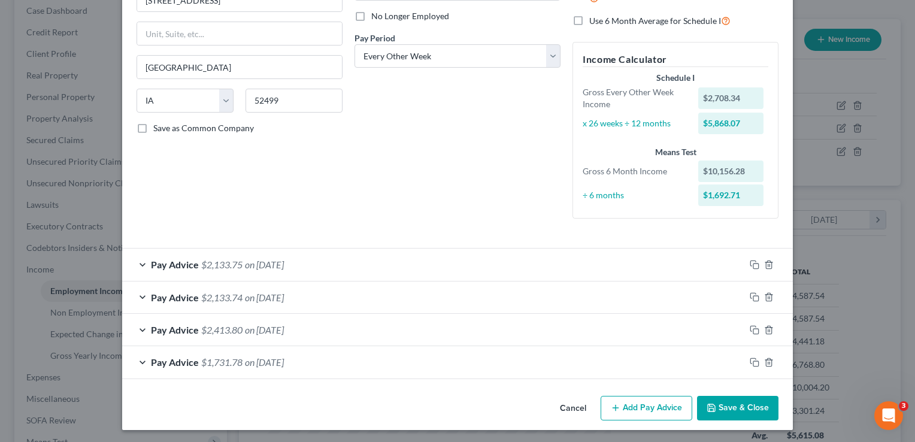
click at [141, 326] on div "Pay Advice $2,413.80 on 08/15/2025" at bounding box center [433, 330] width 622 height 32
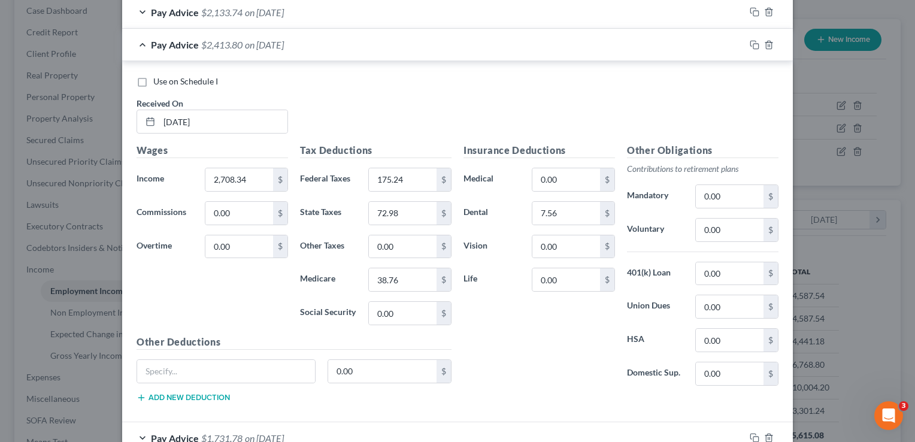
scroll to position [448, 0]
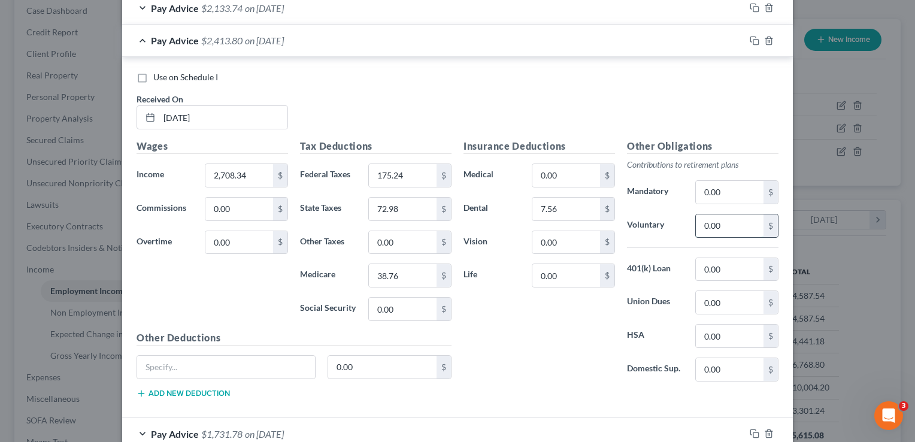
click at [730, 226] on input "0.00" at bounding box center [729, 225] width 68 height 23
type input "165.70"
click at [615, 90] on div "Use on Schedule I Received On * 08/15/2025" at bounding box center [457, 105] width 654 height 68
click at [223, 356] on input "text" at bounding box center [226, 367] width 178 height 23
type input "Accident insurance"
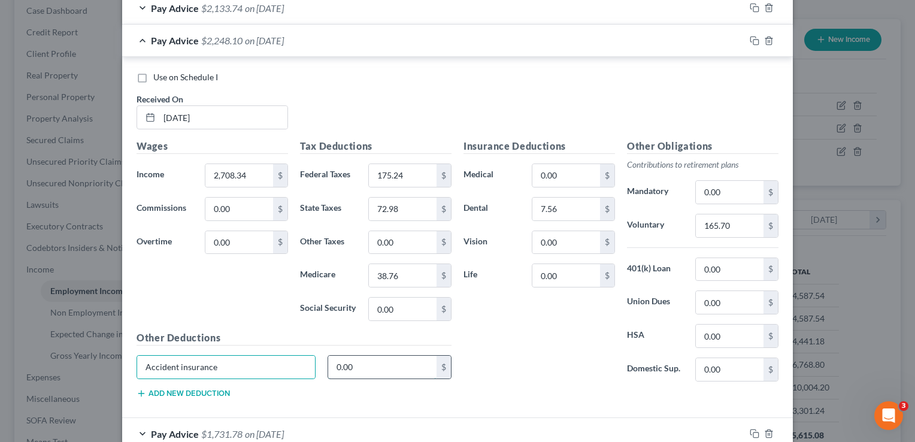
click at [375, 370] on input "0.00" at bounding box center [382, 367] width 109 height 23
type input "7.46"
click at [208, 388] on button "Add new deduction" at bounding box center [182, 393] width 93 height 10
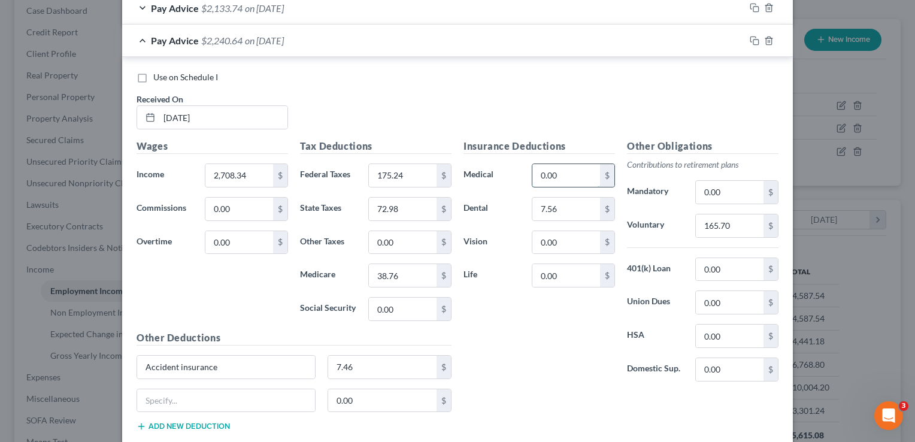
click at [578, 166] on input "0.00" at bounding box center [566, 175] width 68 height 23
type input "5.44"
click at [558, 93] on div "Use on Schedule I Received On * 08/15/2025" at bounding box center [457, 105] width 654 height 68
click at [572, 271] on input "0.00" at bounding box center [566, 275] width 68 height 23
type input "3.61"
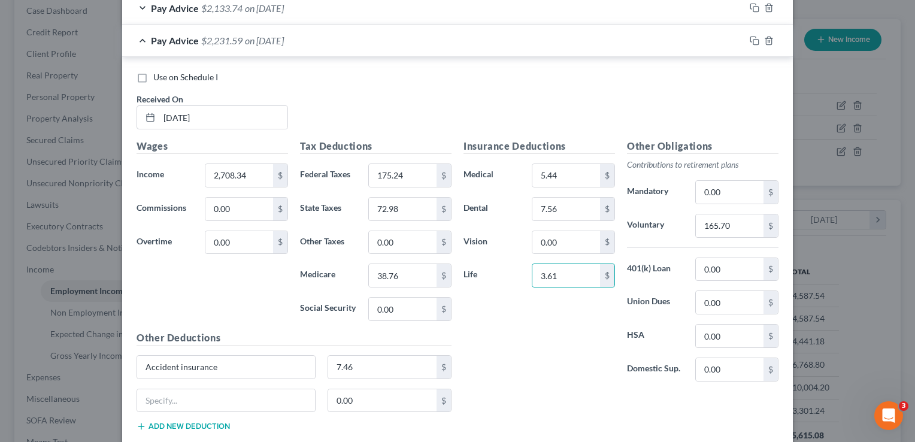
click at [560, 51] on div "Pay Advice $2,231.59 on 08/15/2025" at bounding box center [433, 41] width 622 height 32
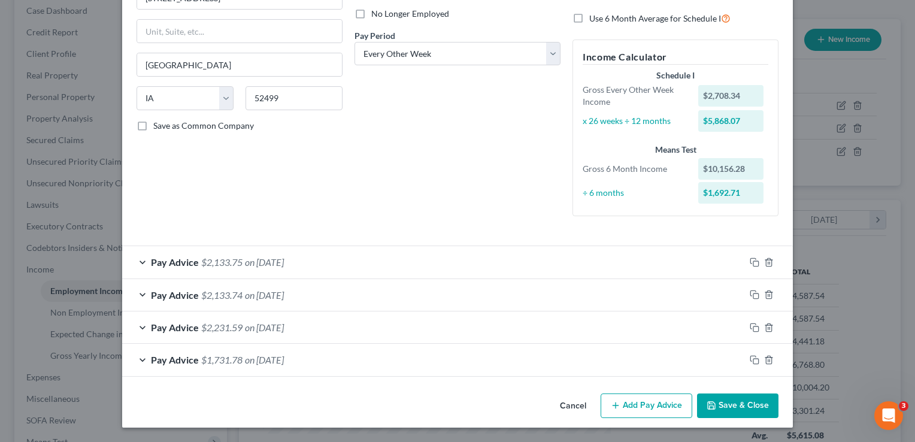
scroll to position [160, 0]
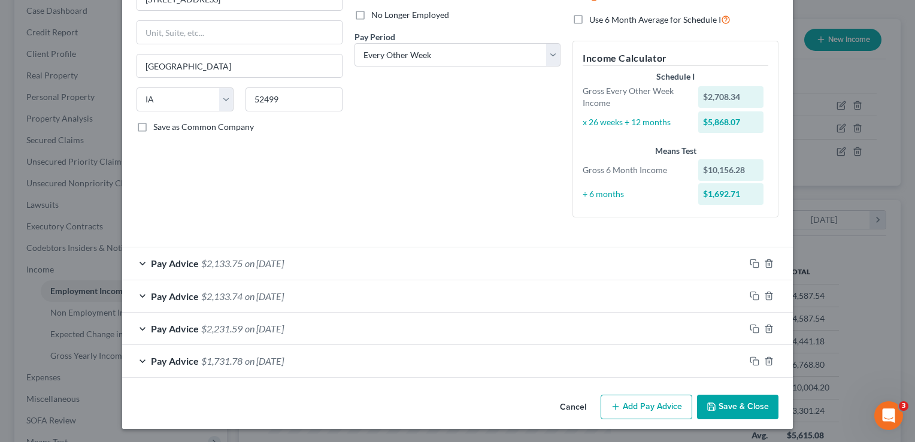
click at [140, 327] on div "Pay Advice $2,231.59 on 08/15/2025" at bounding box center [433, 328] width 622 height 32
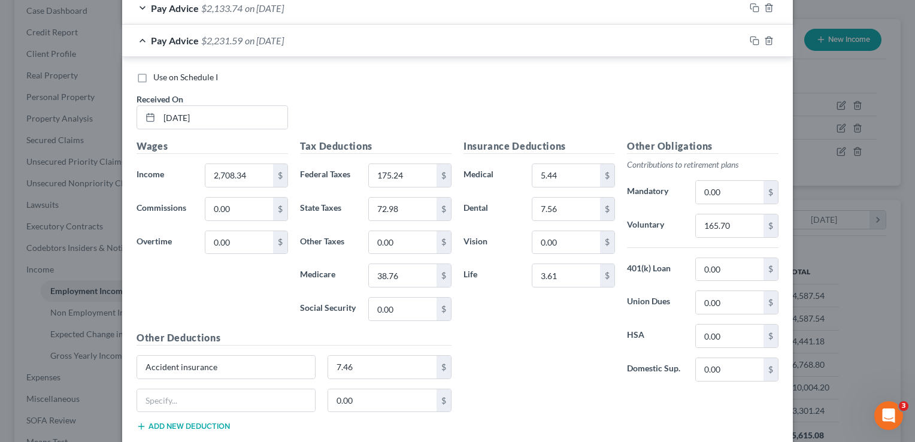
click at [531, 340] on div "Insurance Deductions Medical 5.44 $ Dental 7.56 $ Vision 0.00 $ Life 3.61 $" at bounding box center [538, 265] width 163 height 252
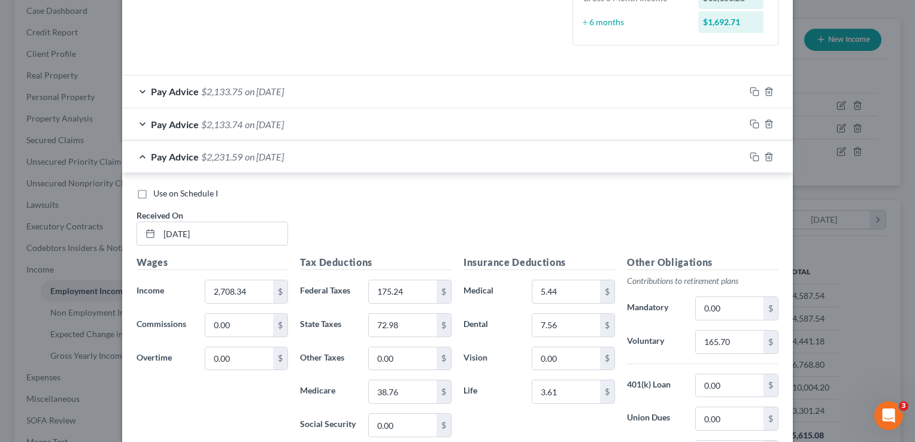
scroll to position [306, 0]
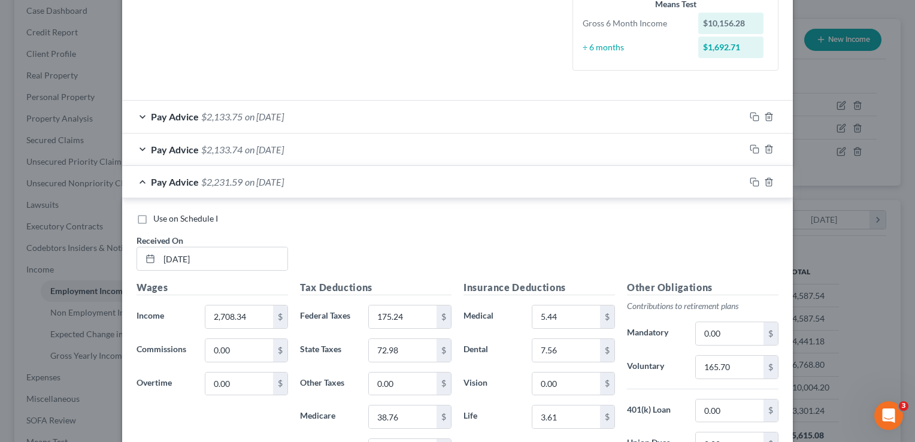
click at [139, 148] on div "Pay Advice $2,133.74 on 08/29/2025" at bounding box center [433, 149] width 622 height 32
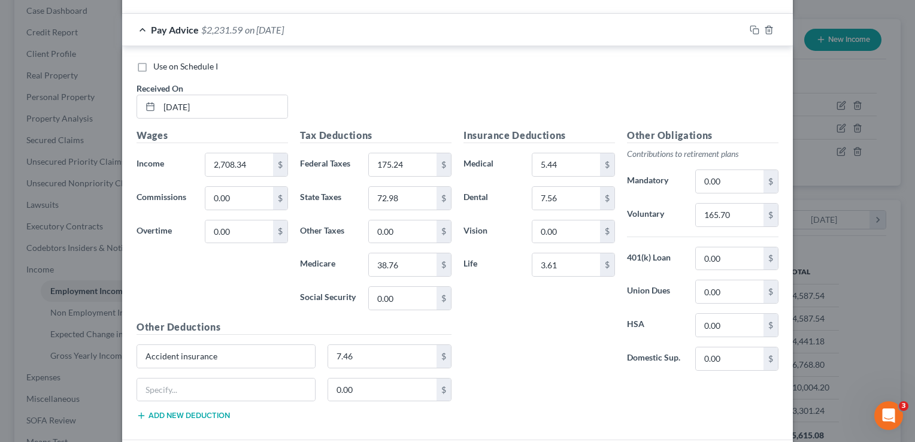
scroll to position [934, 0]
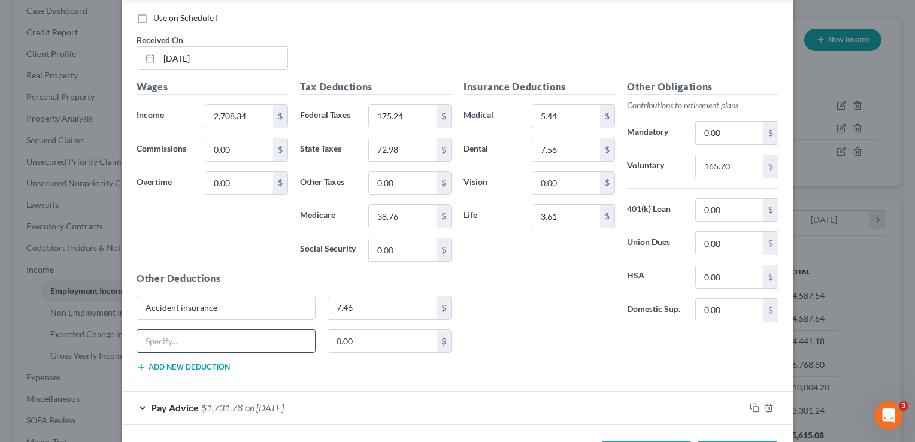
click at [251, 330] on input "text" at bounding box center [226, 341] width 178 height 23
click at [280, 365] on div "Other Deductions Accident insurance 7.46 $ L 0.00 $ Add new deduction" at bounding box center [293, 326] width 327 height 111
click at [257, 336] on input "L" at bounding box center [226, 341] width 178 height 23
type input "Legal assistance"
click at [353, 341] on input "0.00" at bounding box center [382, 341] width 109 height 23
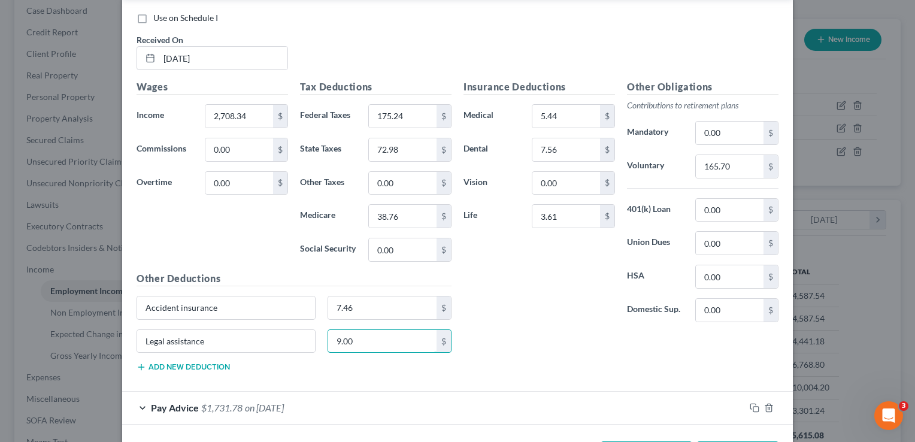
type input "9.00"
click at [210, 362] on button "Add new deduction" at bounding box center [182, 367] width 93 height 10
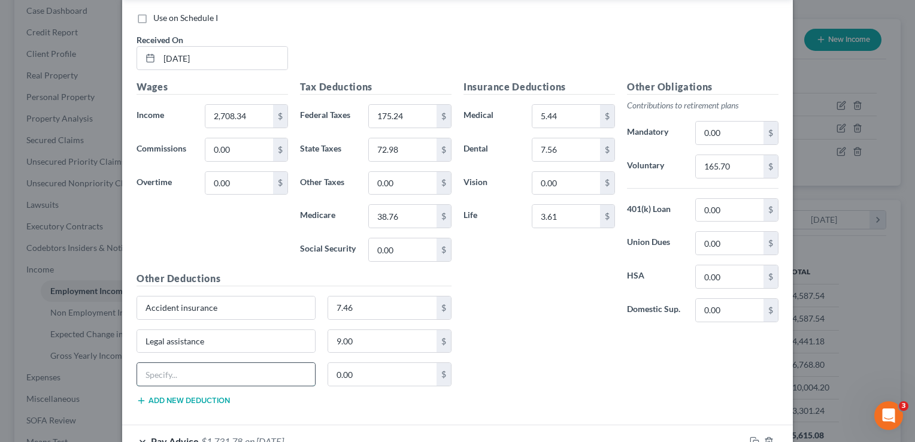
click at [201, 370] on input "text" at bounding box center [226, 374] width 178 height 23
type input "Long term disability"
click at [388, 380] on div "Long term disability 0.00 $" at bounding box center [293, 379] width 327 height 34
click at [385, 370] on input "0.00" at bounding box center [382, 374] width 109 height 23
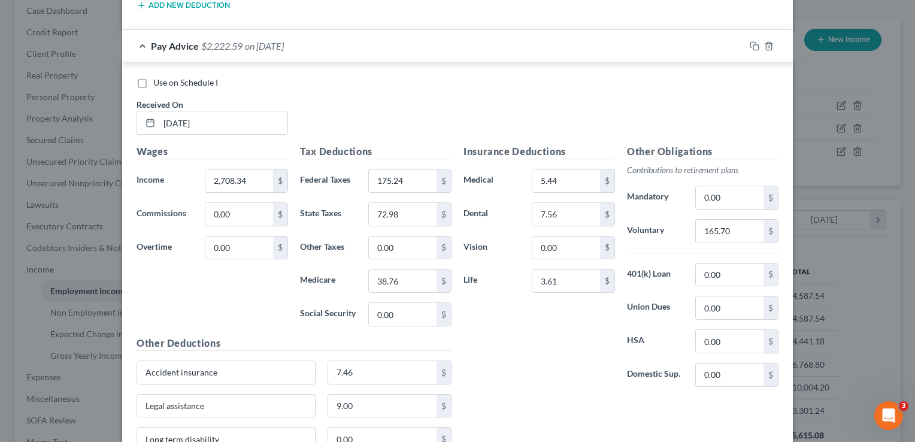
scroll to position [962, 0]
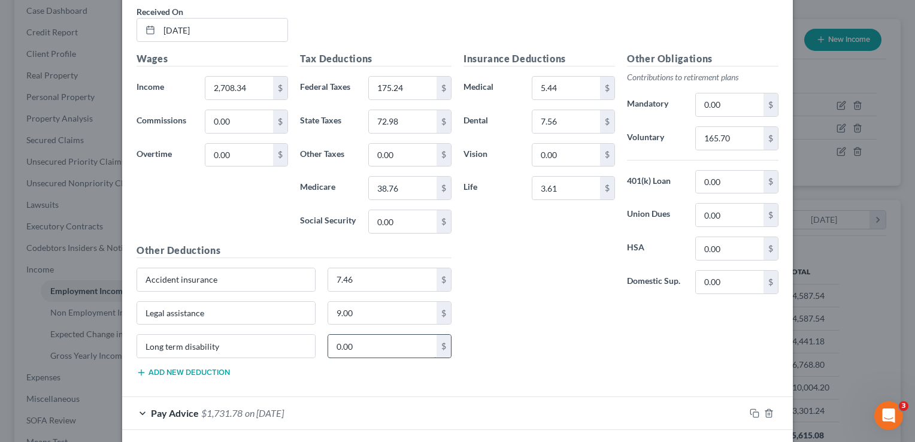
click at [361, 342] on input "0.00" at bounding box center [382, 346] width 109 height 23
type input "0"
type input "3.22"
click at [505, 266] on div "Insurance Deductions Medical 5.44 $ Dental 7.56 $ Vision 0.00 $ Life 3.61 $" at bounding box center [538, 177] width 163 height 252
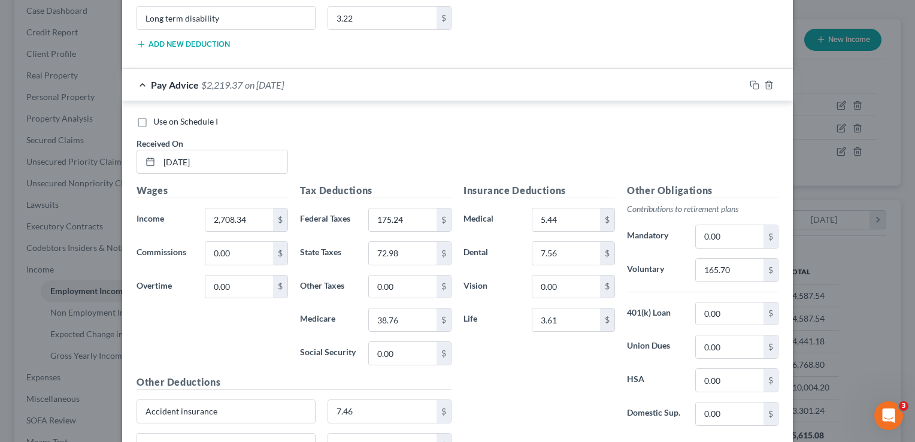
scroll to position [840, 0]
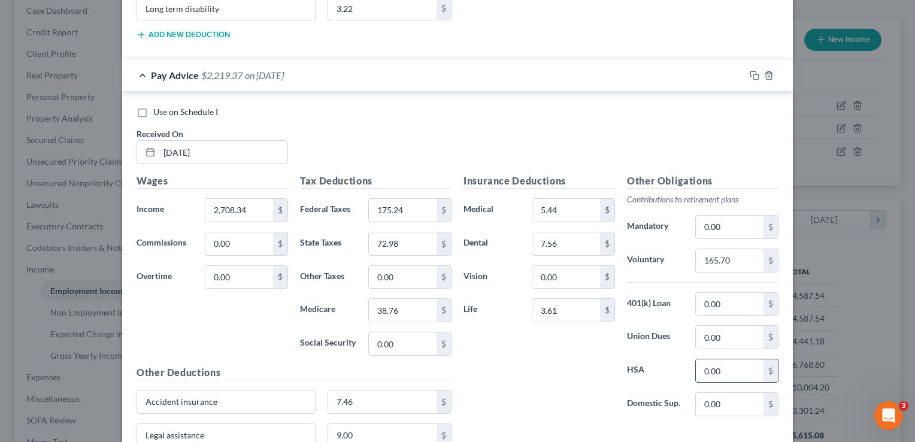
click at [734, 370] on input "0.00" at bounding box center [729, 370] width 68 height 23
drag, startPoint x: 734, startPoint y: 370, endPoint x: 701, endPoint y: 370, distance: 32.3
click at [701, 370] on input "0" at bounding box center [729, 370] width 68 height 23
click at [713, 368] on input "0" at bounding box center [729, 370] width 68 height 23
drag, startPoint x: 713, startPoint y: 368, endPoint x: 695, endPoint y: 370, distance: 17.4
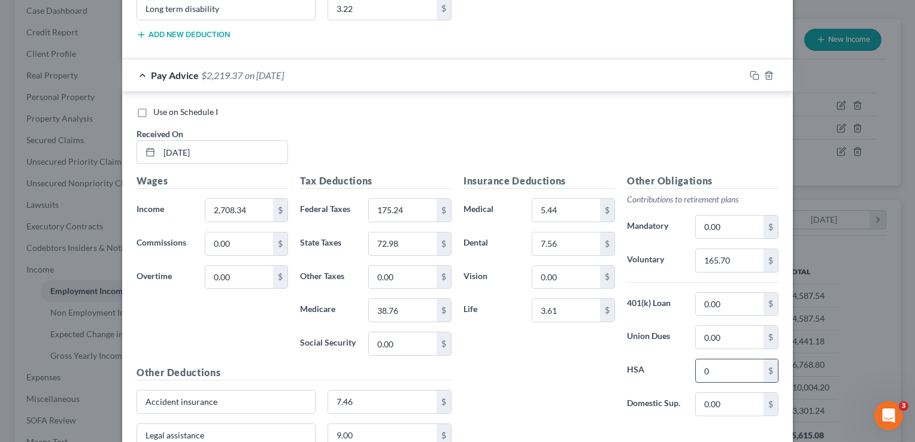
click at [695, 370] on input "0" at bounding box center [729, 370] width 68 height 23
click at [656, 359] on label "HSA" at bounding box center [655, 371] width 68 height 24
click at [569, 367] on div "Insurance Deductions Medical 5.44 $ Dental 7.56 $ Vision 0.00 $ Life 3.61 $" at bounding box center [538, 300] width 163 height 252
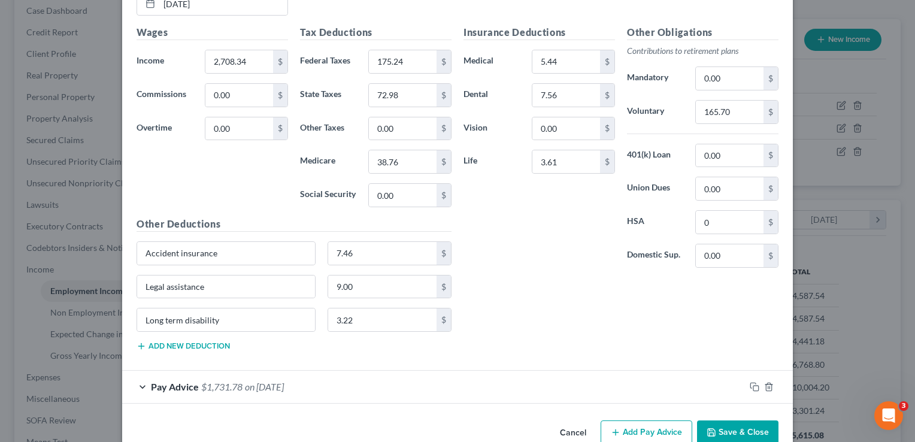
scroll to position [1010, 0]
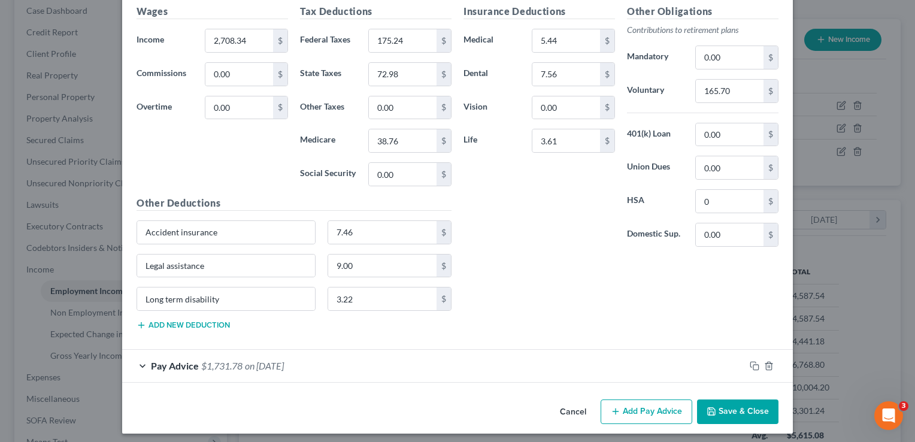
click at [543, 305] on div "Insurance Deductions Medical 5.44 $ Dental 7.56 $ Vision 0.00 $ Life 3.61 $ Oth…" at bounding box center [620, 171] width 327 height 335
click at [713, 197] on input "0" at bounding box center [729, 201] width 68 height 23
click at [724, 196] on input "02" at bounding box center [729, 201] width 68 height 23
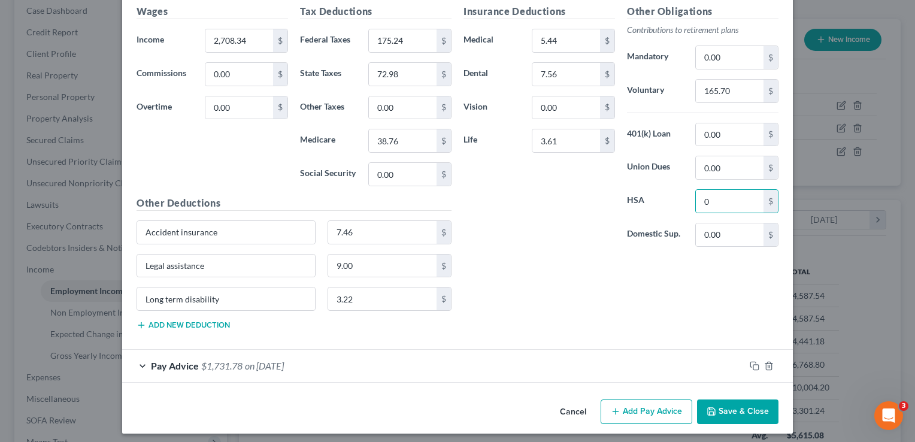
click at [529, 214] on div "Insurance Deductions Medical 5.44 $ Dental 7.56 $ Vision 0.00 $ Life 3.61 $" at bounding box center [538, 130] width 163 height 252
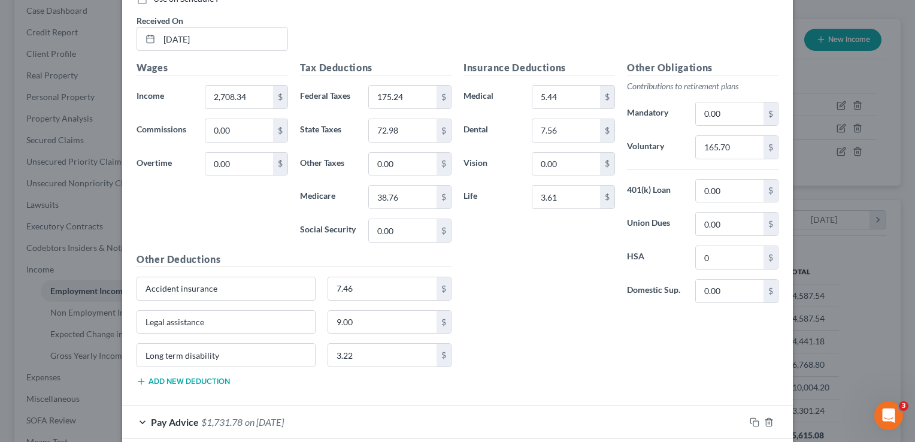
scroll to position [992, 0]
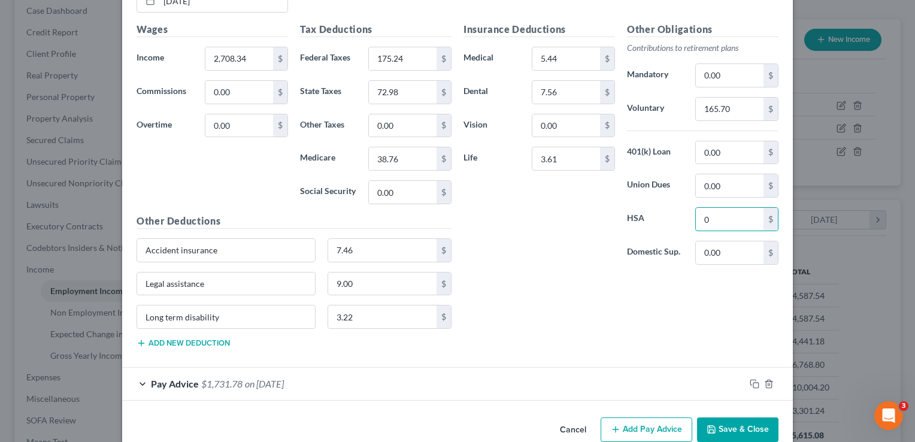
drag, startPoint x: 755, startPoint y: 220, endPoint x: 670, endPoint y: 219, distance: 85.0
click at [670, 219] on div "HSA 0 $" at bounding box center [702, 219] width 163 height 24
click at [670, 219] on label "HSA" at bounding box center [655, 219] width 68 height 24
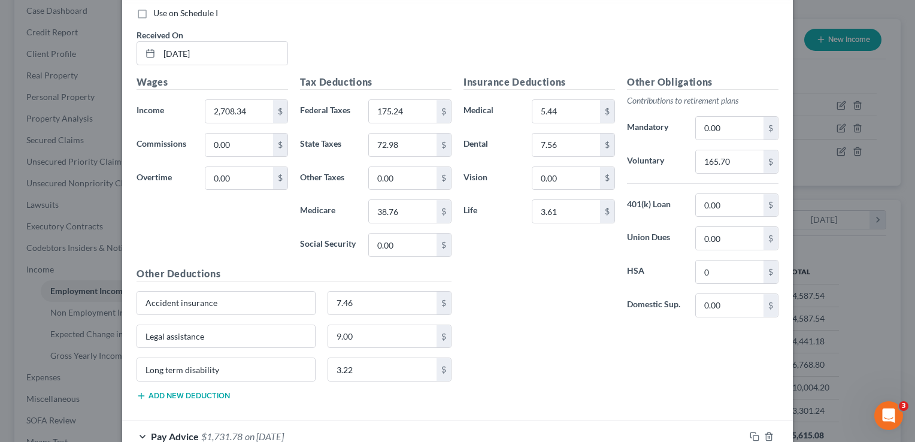
scroll to position [944, 0]
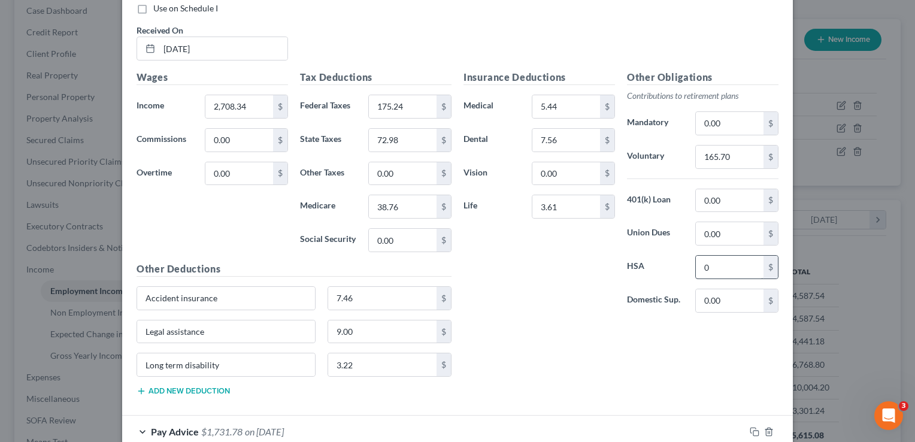
drag, startPoint x: 685, startPoint y: 265, endPoint x: 713, endPoint y: 263, distance: 28.2
click at [713, 263] on div "0 $" at bounding box center [736, 267] width 95 height 24
click at [695, 258] on input "0" at bounding box center [729, 267] width 68 height 23
click at [721, 354] on div "Insurance Deductions Medical 5.44 $ Dental 7.56 $ Vision 0.00 $ Life 3.61 $ Oth…" at bounding box center [620, 237] width 327 height 335
click at [576, 264] on div "Insurance Deductions Medical 5.44 $ Dental 7.56 $ Vision 0.00 $ Life 3.61 $" at bounding box center [538, 196] width 163 height 252
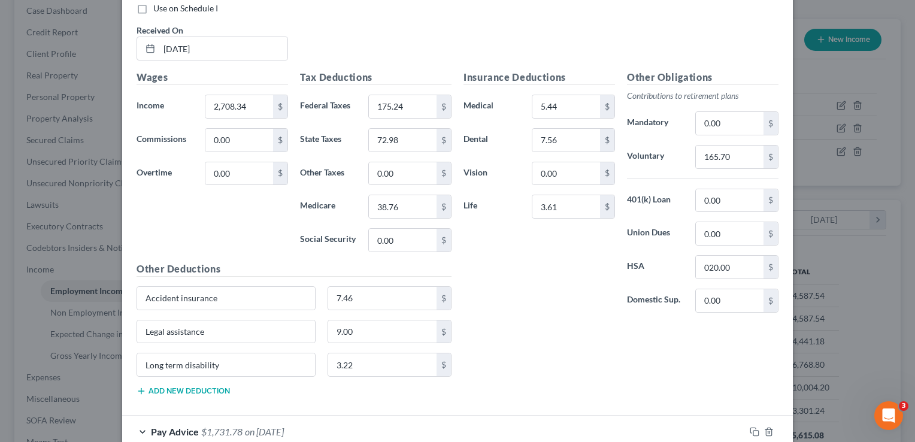
click at [621, 293] on label "Domestic Sup." at bounding box center [655, 300] width 68 height 24
click at [421, 268] on h5 "Other Deductions" at bounding box center [293, 269] width 315 height 15
click at [396, 367] on input "3.22" at bounding box center [382, 364] width 109 height 23
click at [394, 366] on input "3.22" at bounding box center [382, 364] width 109 height 23
click at [244, 327] on input "Legal assistance" at bounding box center [226, 331] width 178 height 23
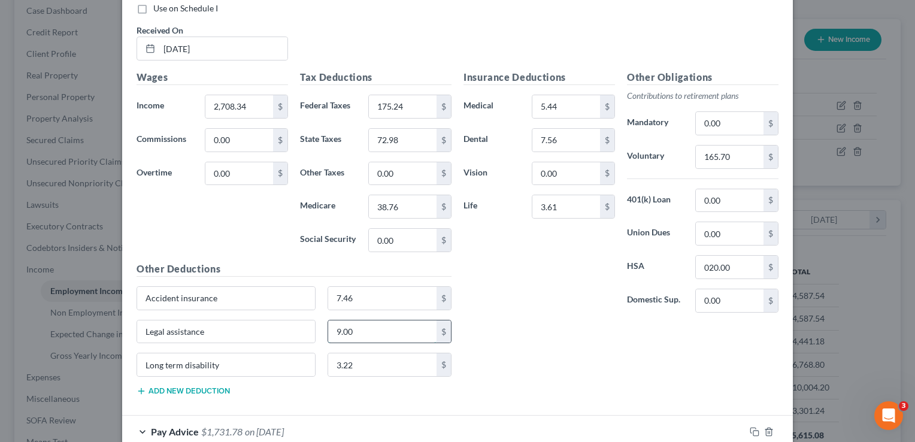
click at [407, 335] on input "9.00" at bounding box center [382, 331] width 109 height 23
click at [395, 359] on input "3.22" at bounding box center [382, 364] width 109 height 23
click at [510, 365] on div "Insurance Deductions Medical 5.44 $ Dental 7.56 $ Vision 0.00 $ Life 3.61 $ Oth…" at bounding box center [620, 237] width 327 height 335
click at [731, 233] on input "0.00" at bounding box center [729, 233] width 68 height 23
type input "020.00"
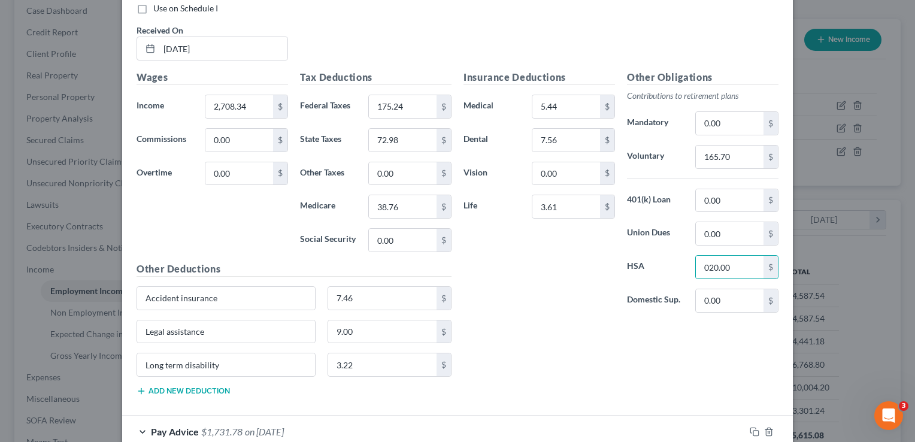
click at [652, 46] on div "Use on Schedule I Received On * 08/15/2025" at bounding box center [457, 36] width 654 height 68
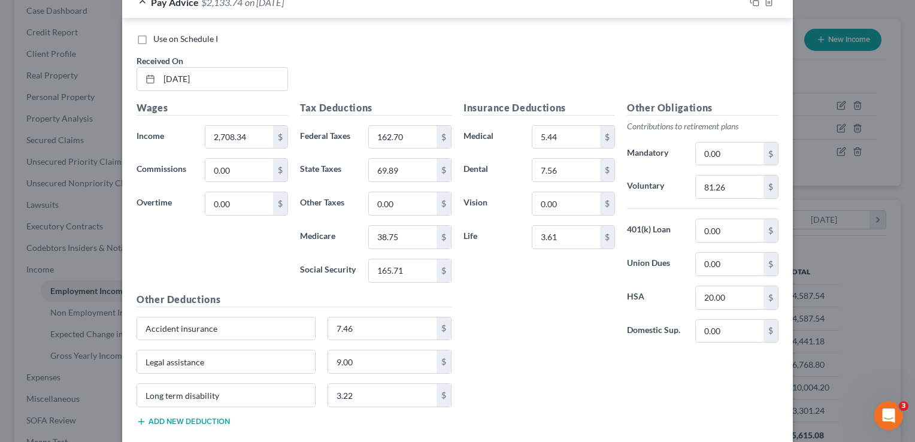
scroll to position [444, 0]
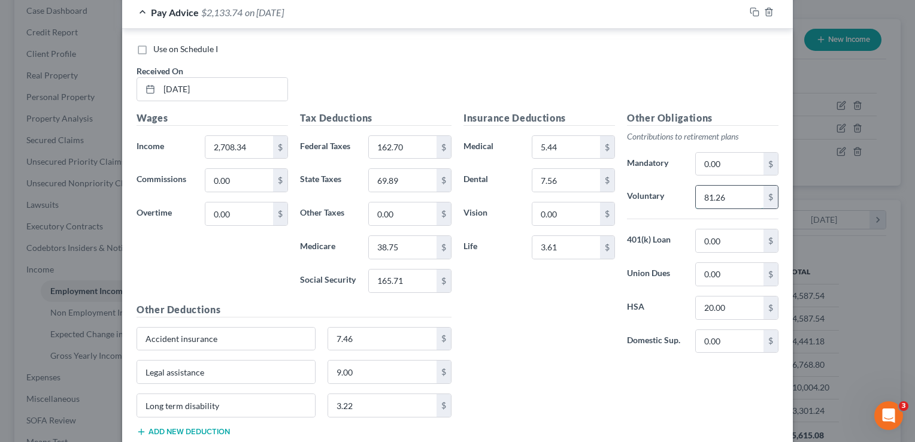
click at [737, 195] on input "81.26" at bounding box center [729, 197] width 68 height 23
type input "165.71"
click at [424, 80] on div "Use on Schedule I Received On * 08/29/2025" at bounding box center [457, 77] width 654 height 68
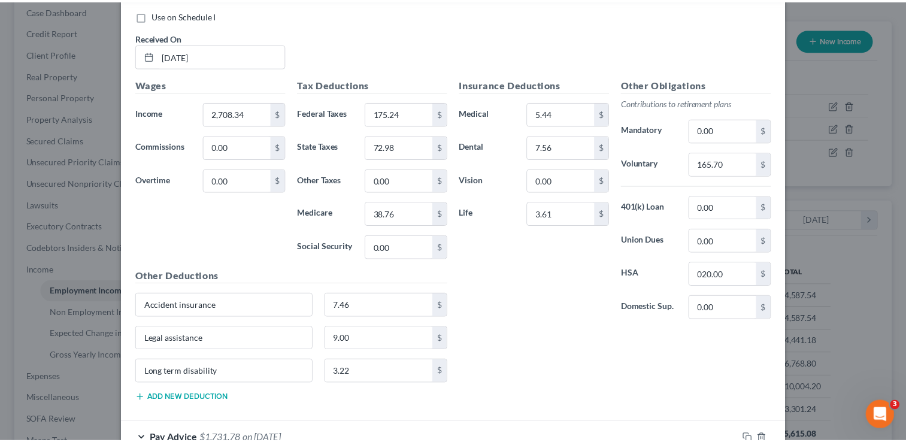
scroll to position [1010, 0]
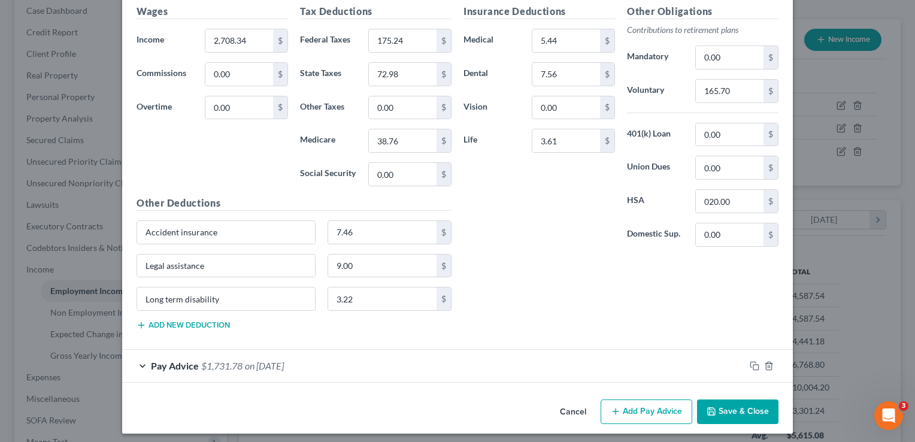
click at [748, 405] on button "Save & Close" at bounding box center [737, 411] width 81 height 25
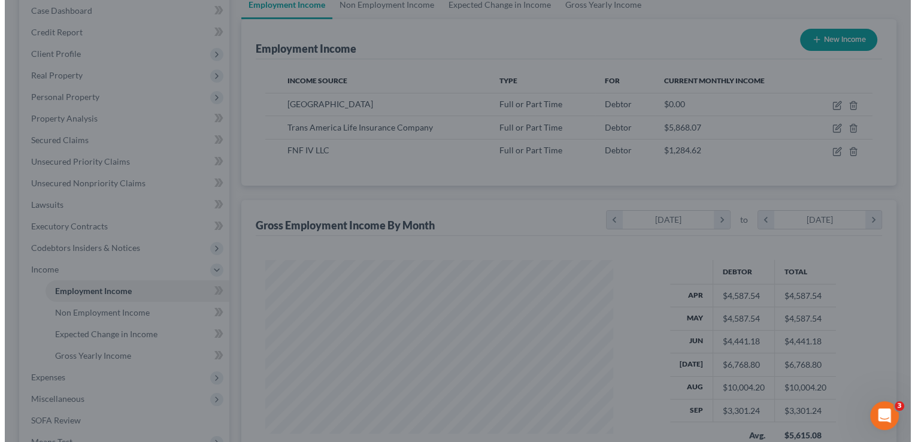
scroll to position [598310, 598155]
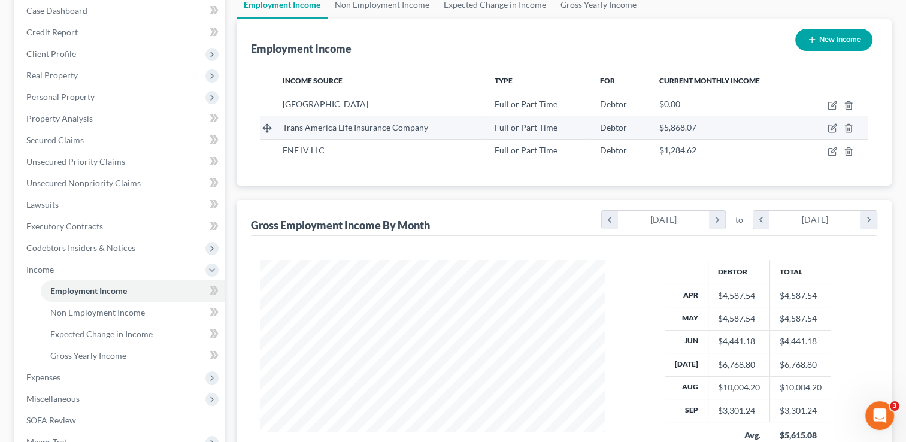
click at [407, 129] on span "Trans America Life Insurance Company" at bounding box center [355, 127] width 145 height 10
click at [835, 129] on icon "button" at bounding box center [831, 128] width 7 height 7
select select "0"
select select "16"
select select "2"
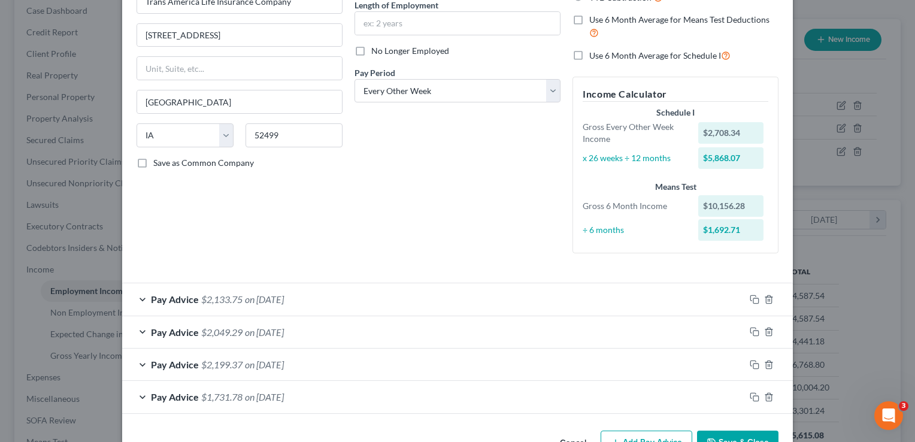
scroll to position [136, 0]
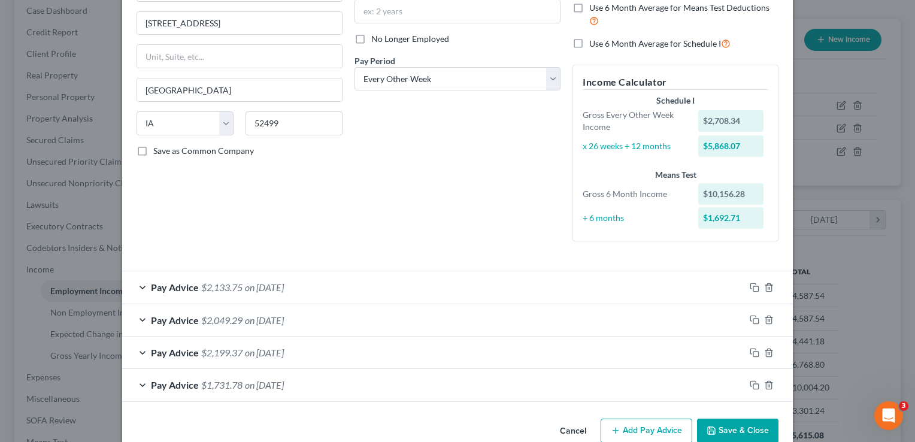
click at [141, 285] on div "Pay Advice $2,133.75 on 09/15/2025" at bounding box center [433, 287] width 622 height 32
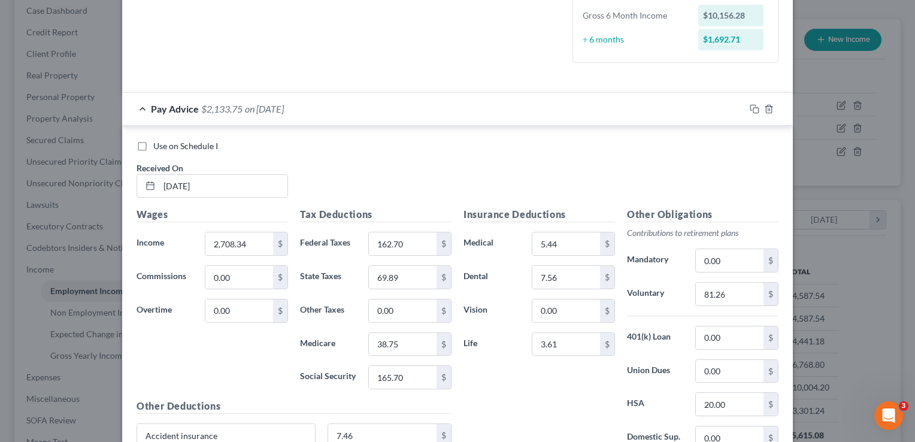
scroll to position [210, 0]
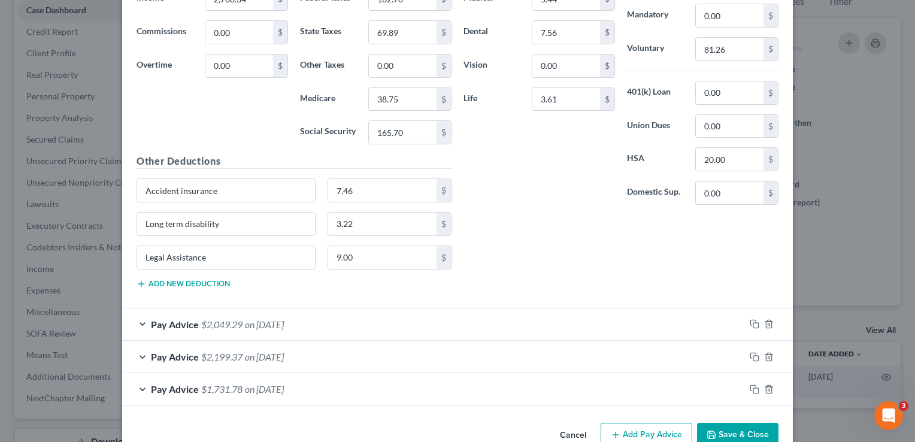
scroll to position [554, 0]
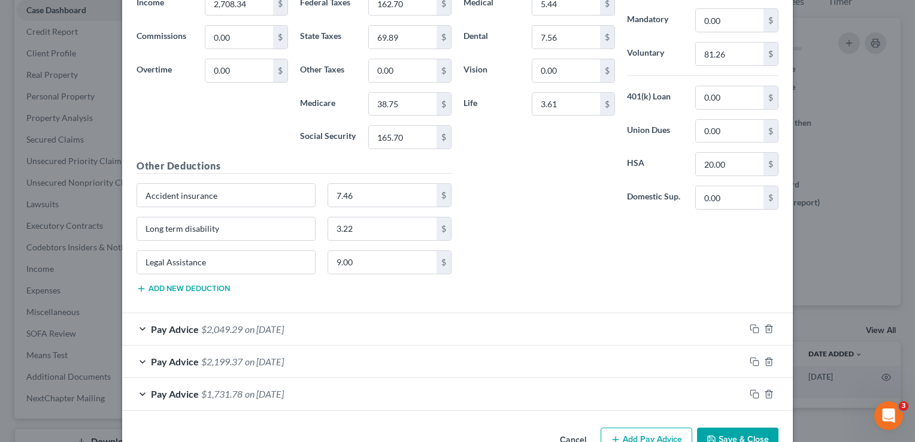
click at [168, 324] on span "Pay Advice" at bounding box center [175, 328] width 48 height 11
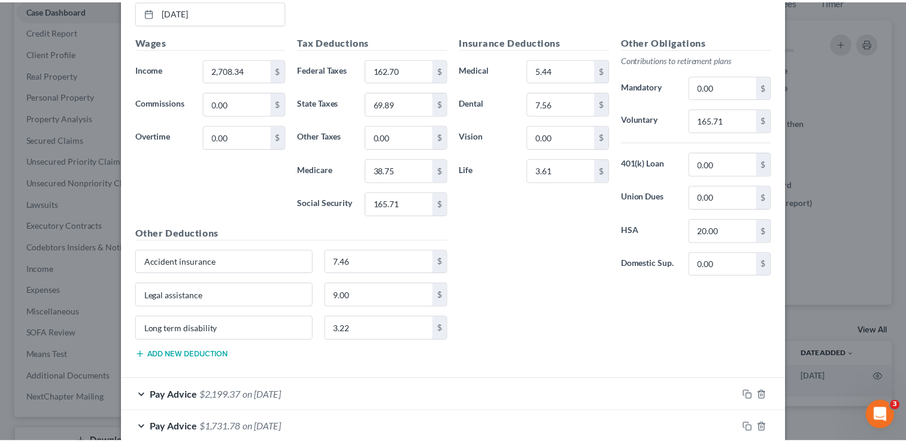
scroll to position [1010, 0]
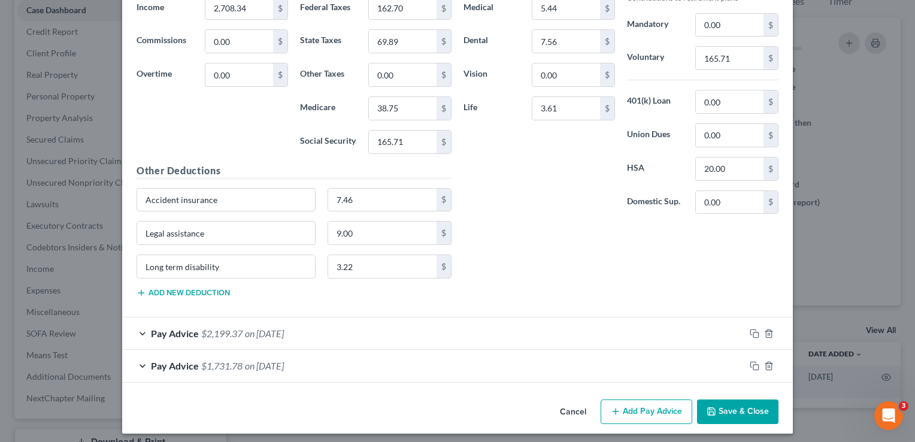
click at [728, 408] on button "Save & Close" at bounding box center [737, 411] width 81 height 25
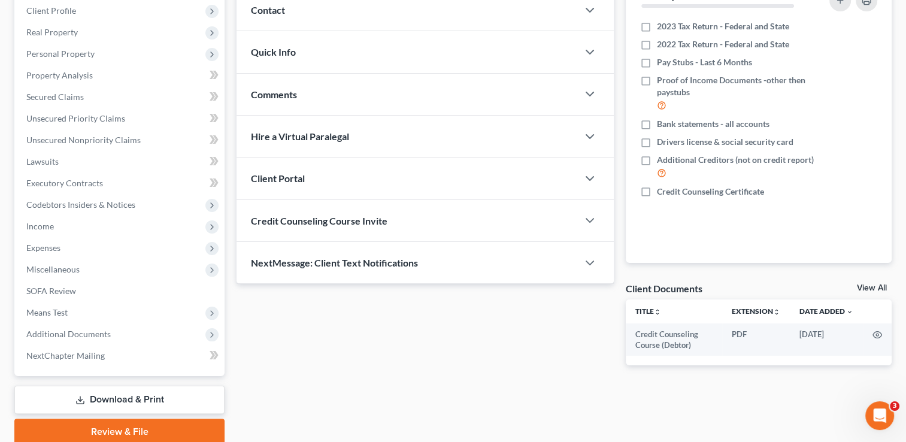
scroll to position [215, 0]
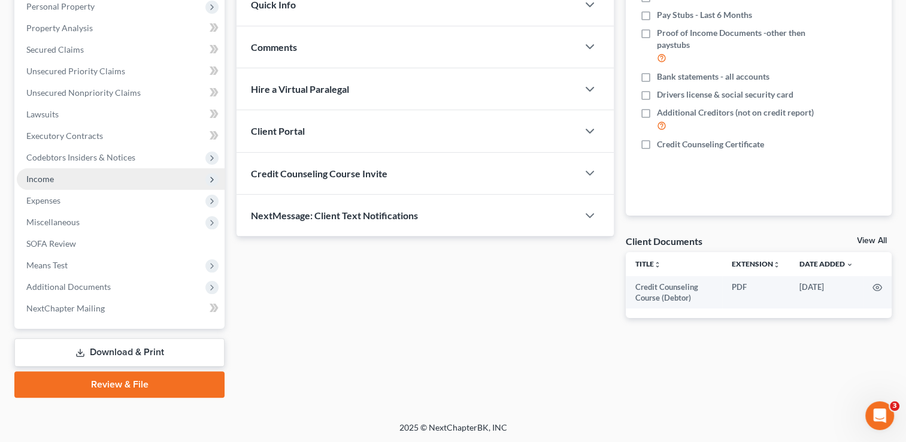
click at [111, 178] on span "Income" at bounding box center [121, 179] width 208 height 22
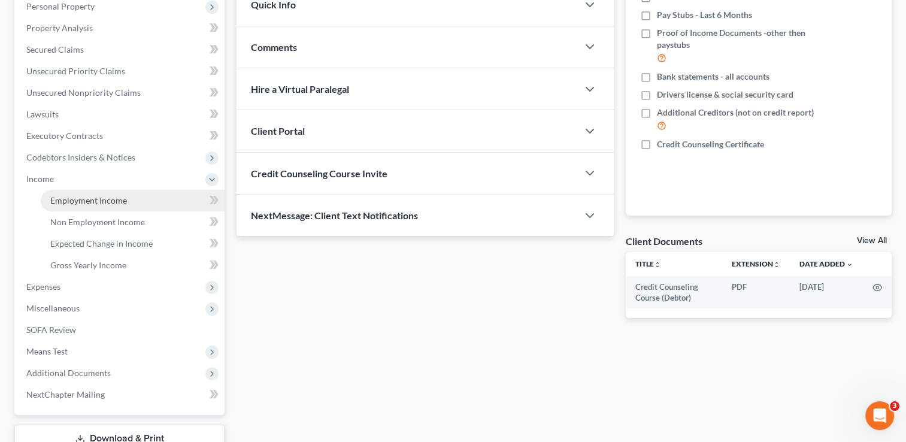
click at [122, 203] on span "Employment Income" at bounding box center [88, 200] width 77 height 10
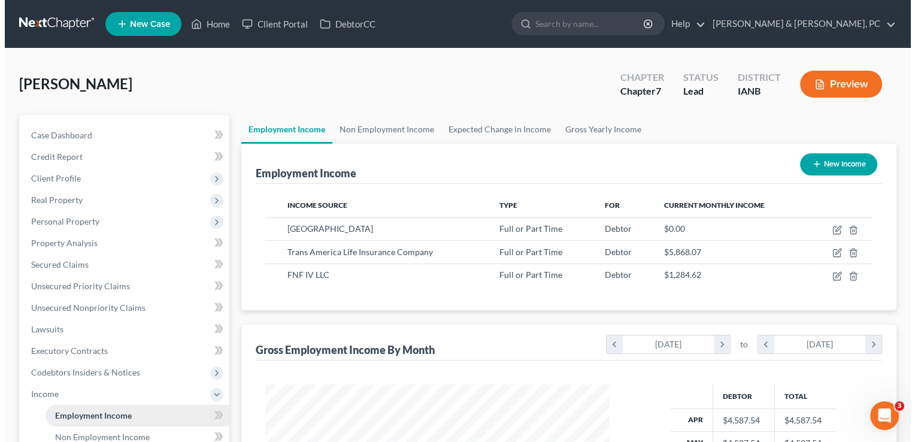
scroll to position [213, 368]
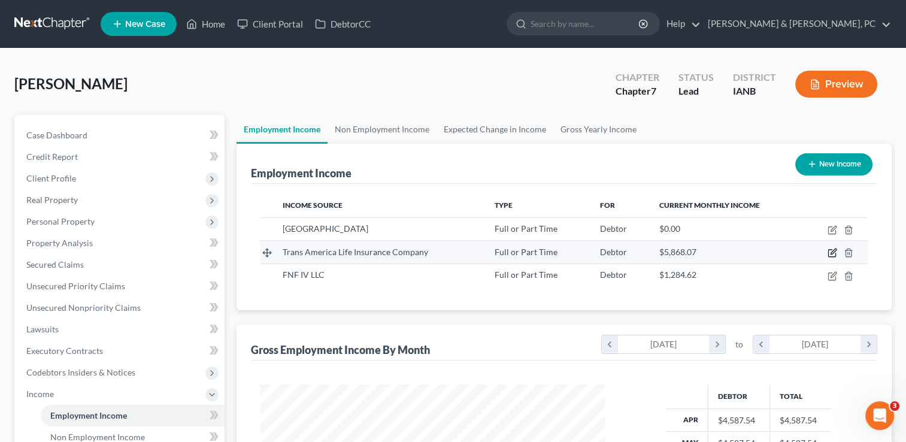
click at [830, 254] on icon "button" at bounding box center [832, 251] width 5 height 5
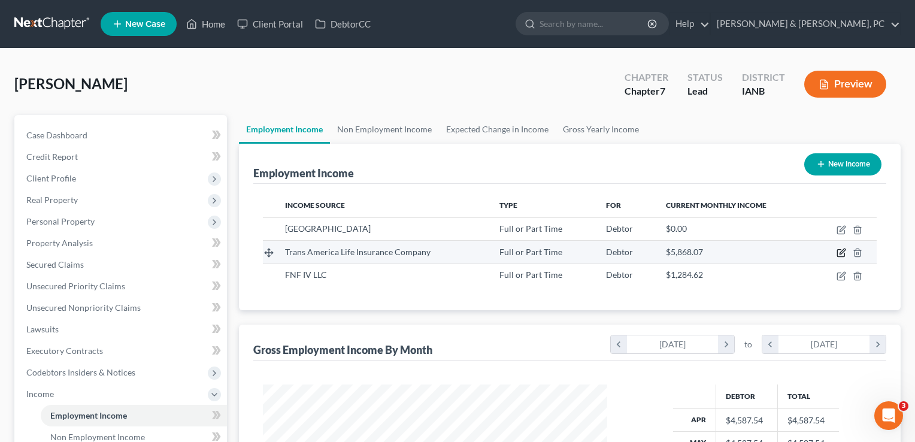
select select "0"
select select "16"
select select "2"
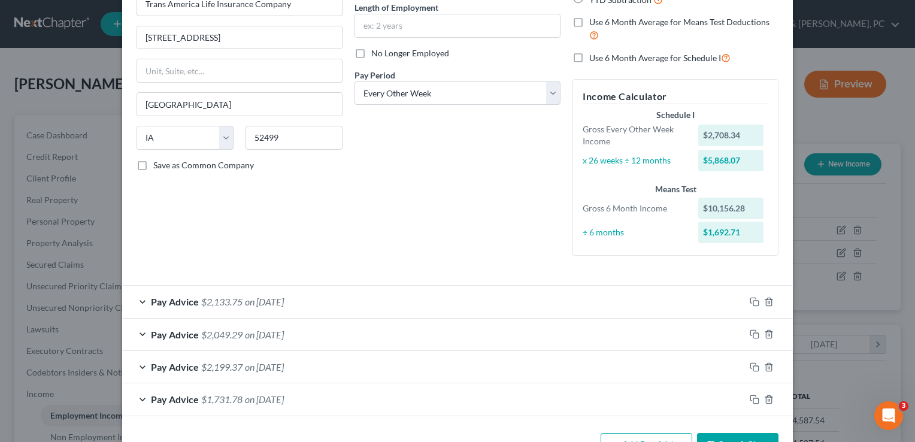
scroll to position [160, 0]
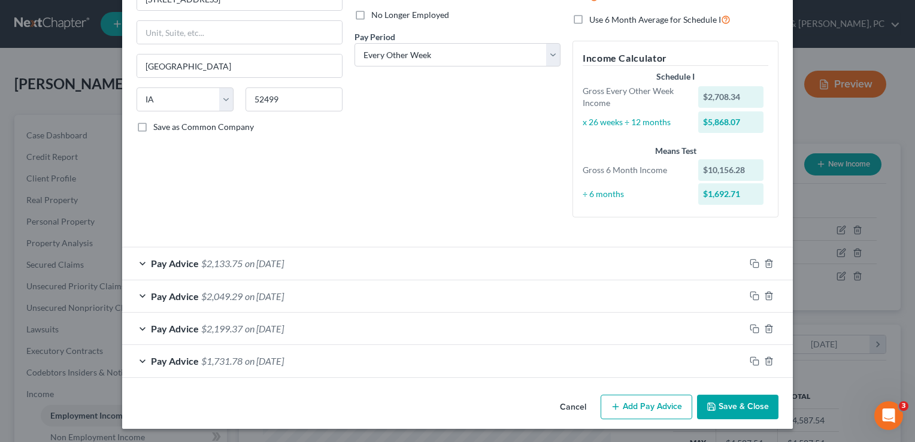
click at [145, 291] on div "Pay Advice $2,049.29 on 08/29/2025" at bounding box center [433, 296] width 622 height 32
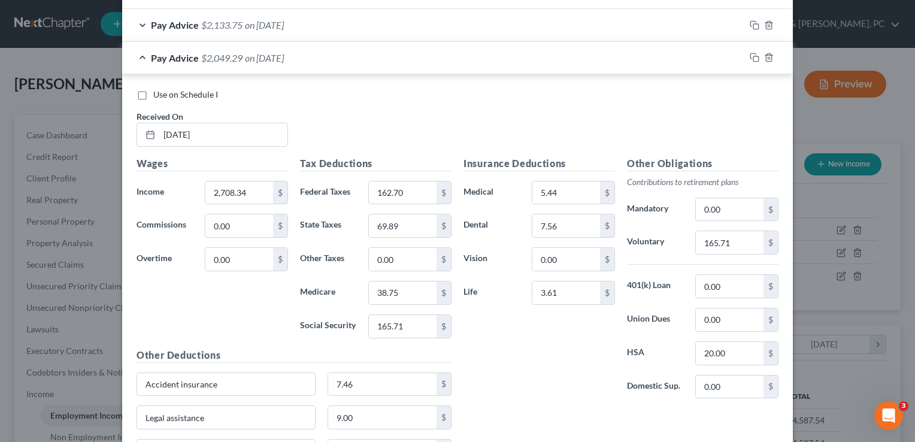
scroll to position [399, 0]
click at [622, 87] on div "Use on Schedule I" at bounding box center [457, 93] width 642 height 12
click at [746, 239] on input "165.71" at bounding box center [729, 241] width 68 height 23
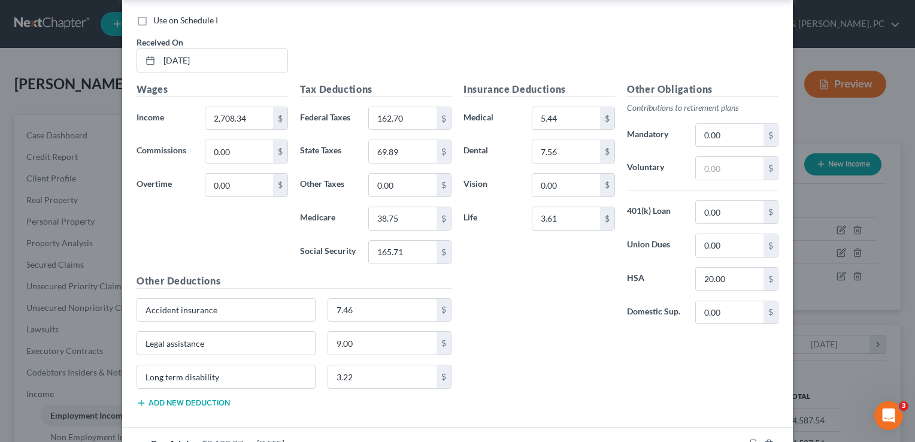
scroll to position [475, 0]
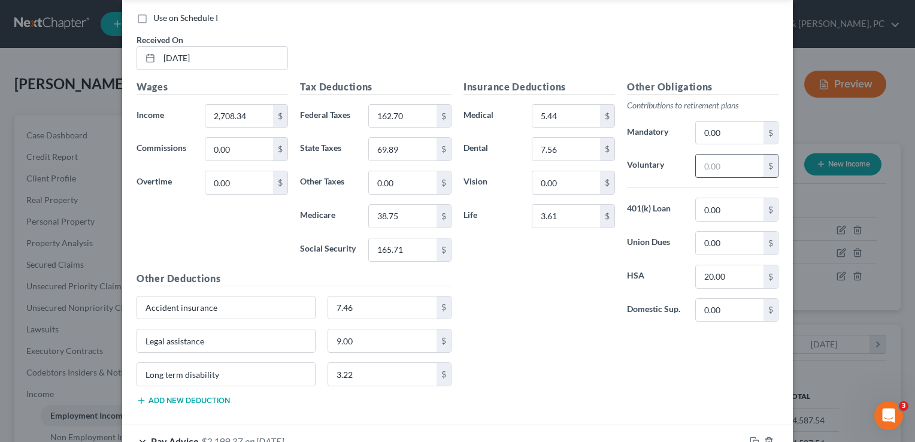
click at [713, 165] on input "text" at bounding box center [729, 165] width 68 height 23
type input "81.26"
click at [545, 344] on div "Insurance Deductions Medical 5.44 $ Dental 7.56 $ Vision 0.00 $ Life 3.61 $ Oth…" at bounding box center [620, 247] width 327 height 335
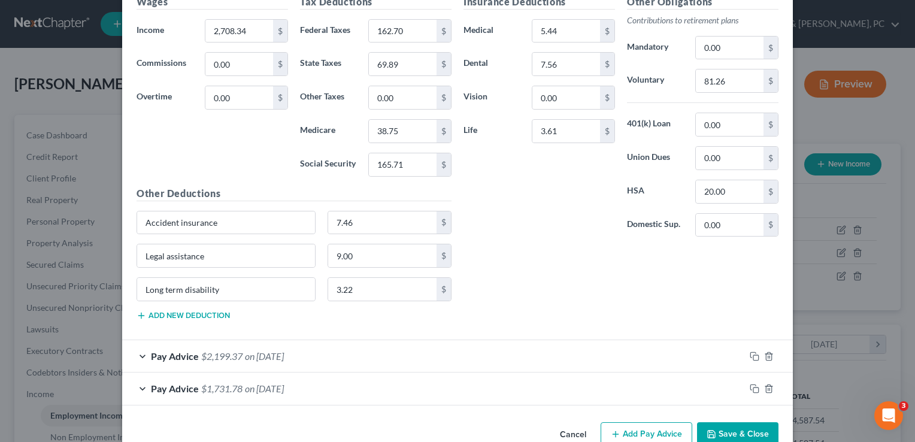
scroll to position [560, 0]
click at [138, 351] on div "Pay Advice $2,199.37 on 08/15/2025" at bounding box center [433, 355] width 622 height 32
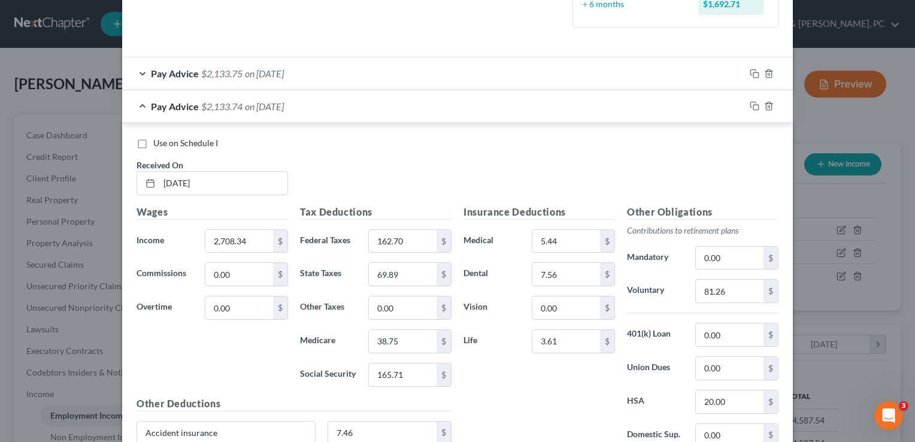
scroll to position [343, 0]
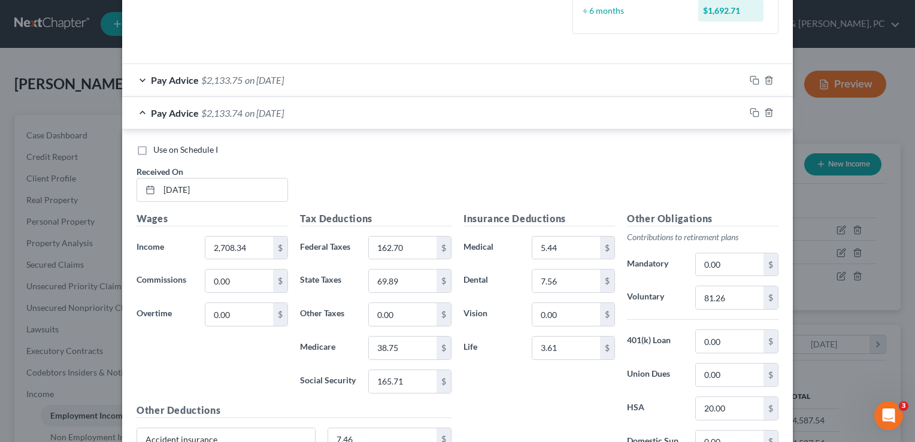
click at [141, 78] on div "Pay Advice $2,133.75 on 09/15/2025" at bounding box center [433, 80] width 622 height 32
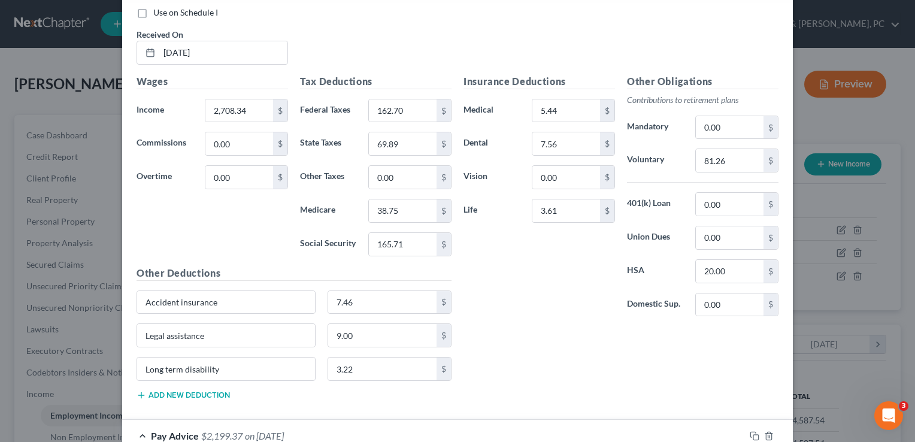
scroll to position [905, 0]
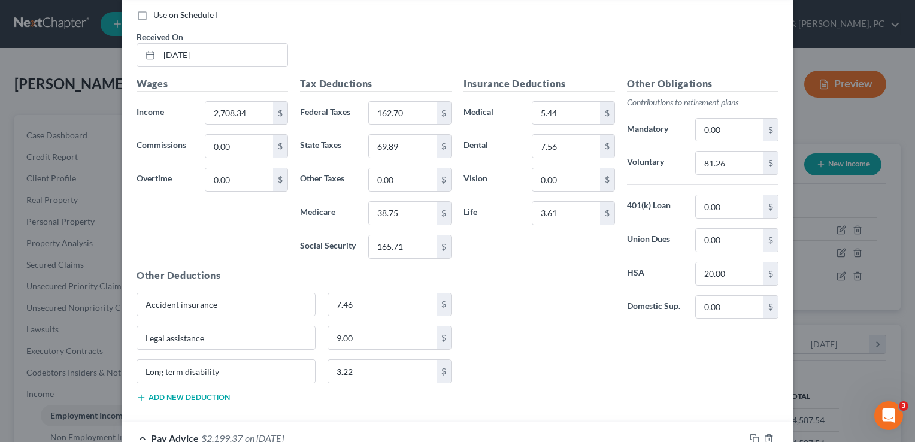
click at [524, 323] on div "Insurance Deductions Medical 5.44 $ Dental 7.56 $ Vision 0.00 $ Life 3.61 $ Oth…" at bounding box center [620, 244] width 327 height 335
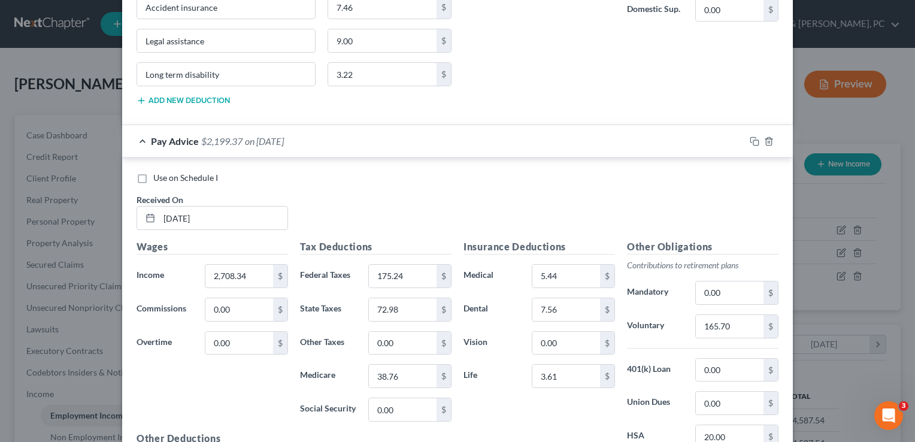
scroll to position [1260, 0]
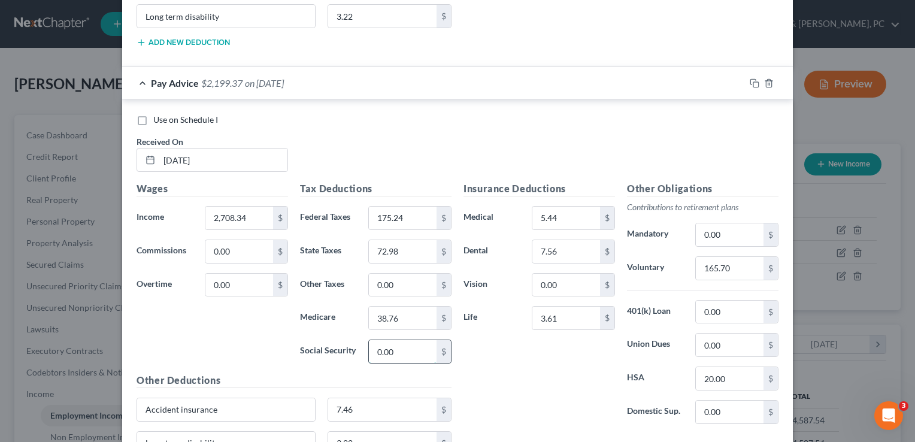
click at [417, 341] on input "0.00" at bounding box center [403, 351] width 68 height 23
type input "165.70"
click at [749, 263] on input "165.70" at bounding box center [729, 268] width 68 height 23
type input "81.26"
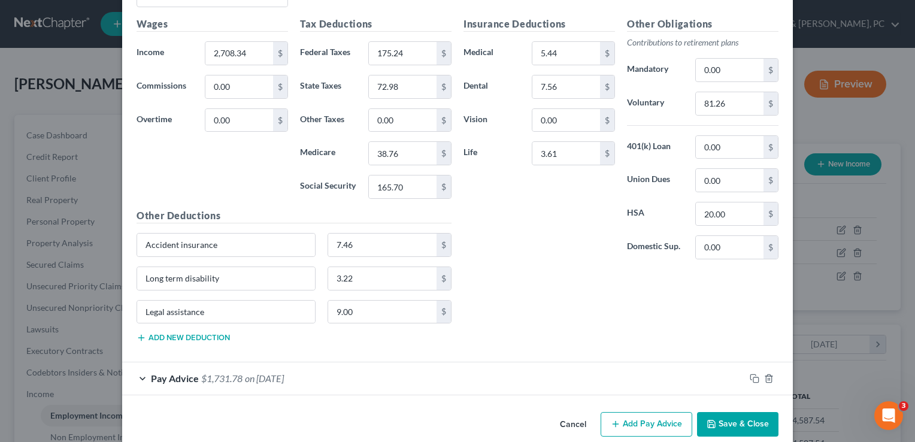
scroll to position [1434, 0]
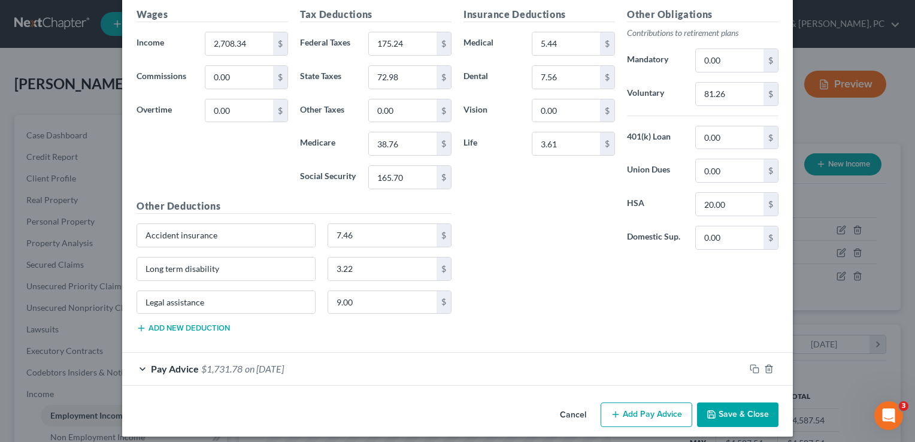
click at [153, 363] on span "Pay Advice" at bounding box center [175, 368] width 48 height 11
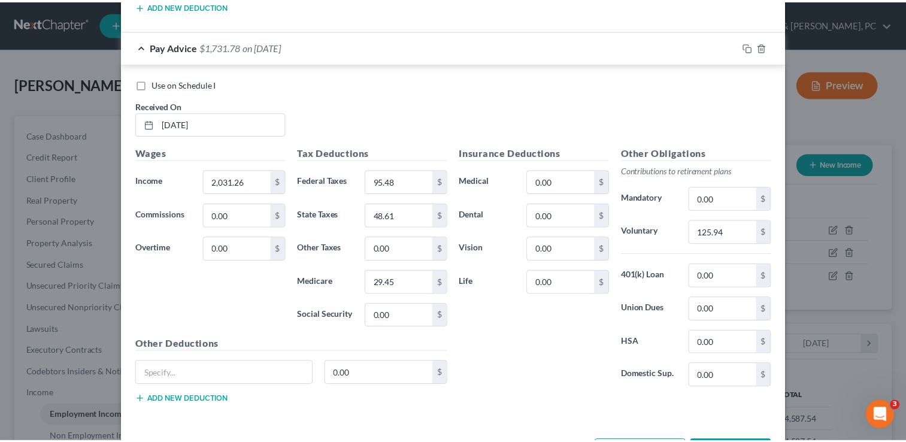
scroll to position [1793, 0]
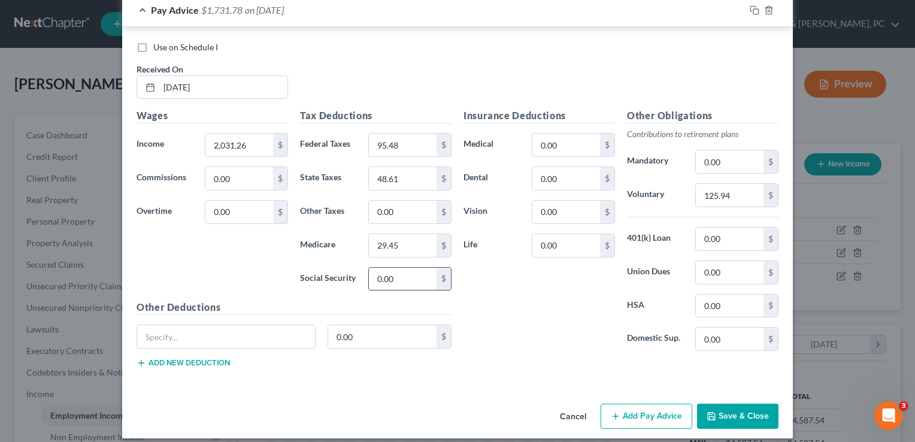
click at [400, 274] on input "0.00" at bounding box center [403, 279] width 68 height 23
type input "125.94"
click at [569, 343] on div "Insurance Deductions Medical 0.00 $ Dental 0.00 $ Vision 0.00 $ Life 0.00 $" at bounding box center [538, 234] width 163 height 252
click at [735, 192] on input "125.94" at bounding box center [729, 195] width 68 height 23
click at [573, 329] on div "Insurance Deductions Medical 0.00 $ Dental 0.00 $ Vision 0.00 $ Life 0.00 $" at bounding box center [538, 234] width 163 height 252
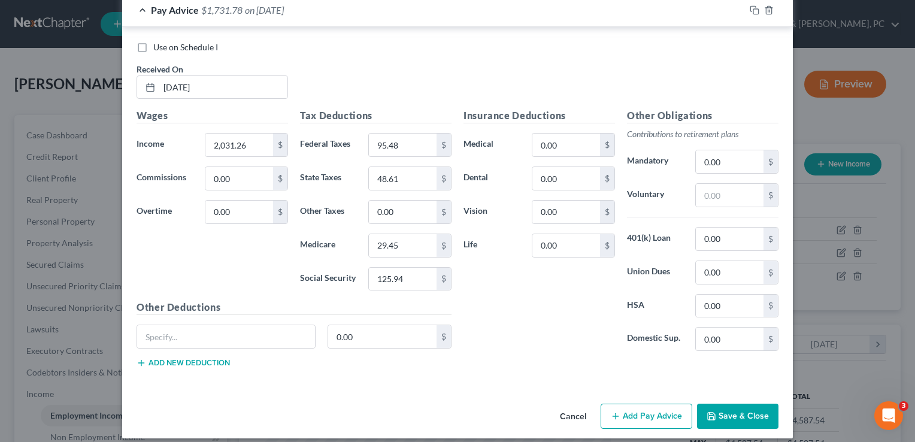
click at [745, 403] on button "Save & Close" at bounding box center [737, 415] width 81 height 25
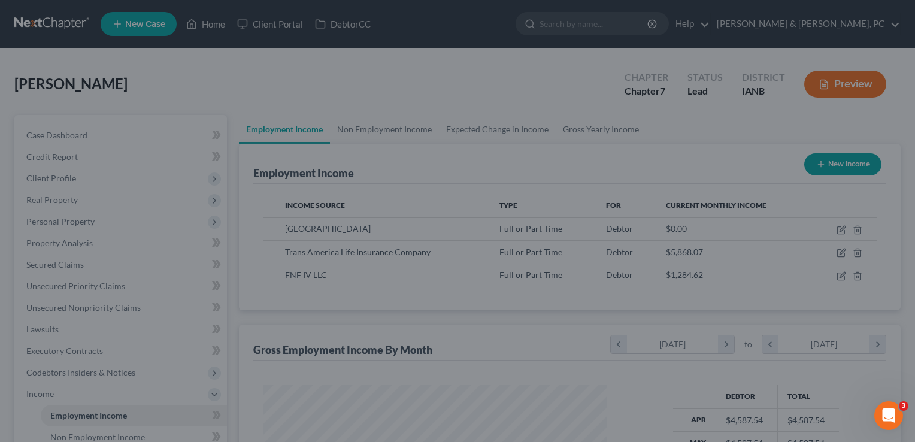
scroll to position [598310, 598155]
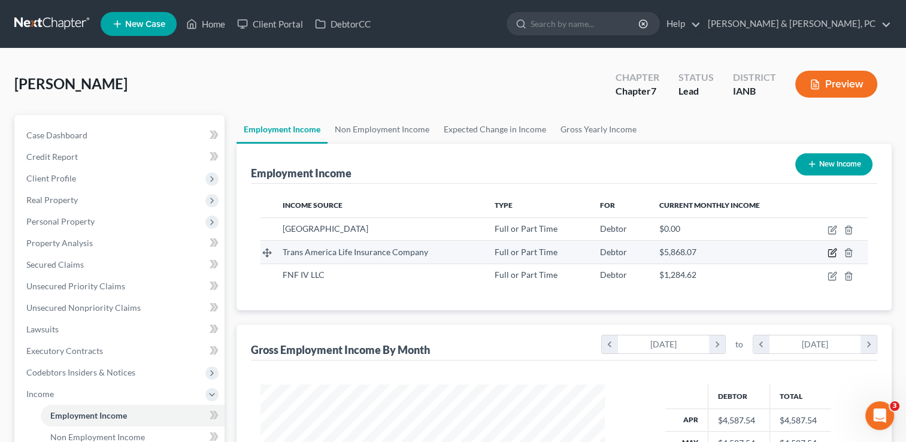
click at [831, 248] on icon "button" at bounding box center [832, 253] width 10 height 10
select select "0"
select select "16"
select select "2"
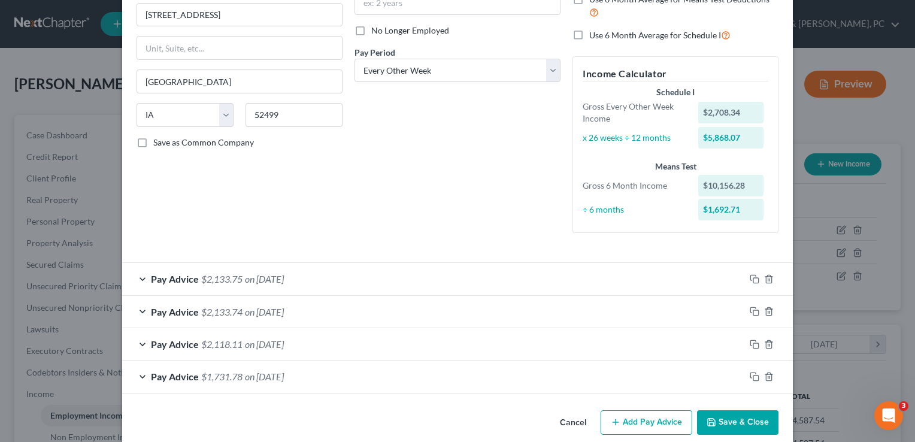
scroll to position [160, 0]
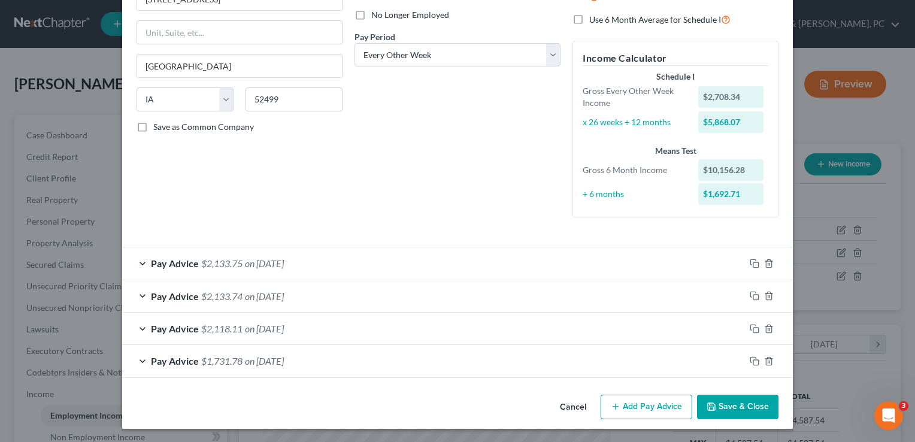
click at [151, 326] on span "Pay Advice" at bounding box center [175, 328] width 48 height 11
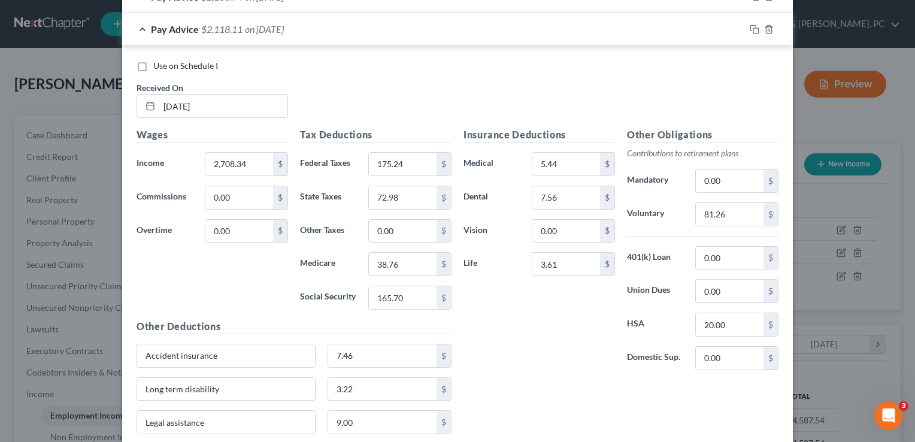
scroll to position [475, 0]
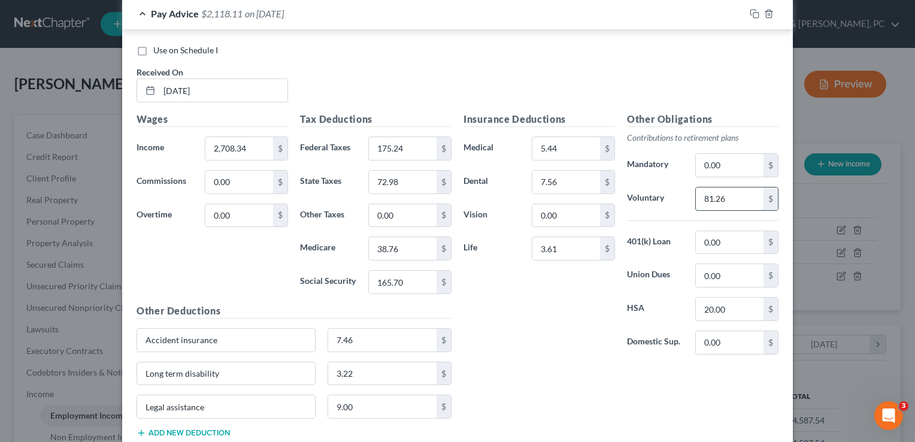
click at [746, 201] on input "81.26" at bounding box center [729, 198] width 68 height 23
click at [528, 399] on div "Insurance Deductions Medical 5.44 $ Dental 7.56 $ Vision 0.00 $ Life 3.61 $ Oth…" at bounding box center [620, 279] width 327 height 335
click at [717, 203] on input "text" at bounding box center [729, 198] width 68 height 23
type input "0.00"
click at [687, 79] on div "Use on Schedule I Received On * 08/15/2025" at bounding box center [457, 78] width 654 height 68
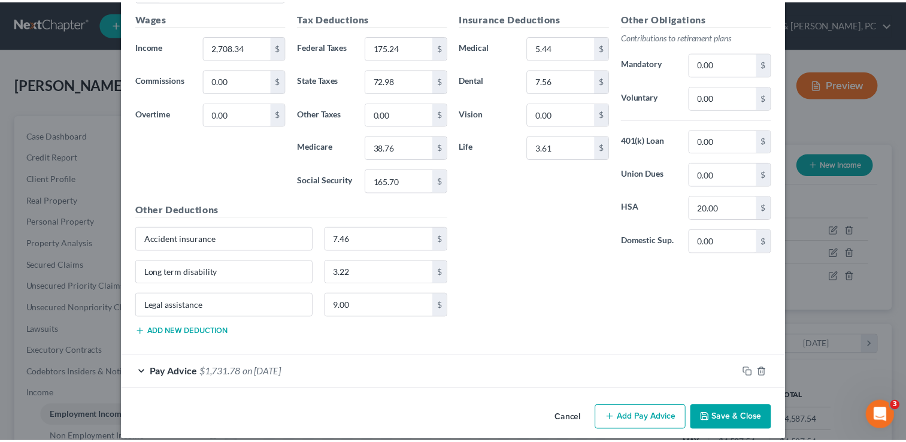
scroll to position [584, 0]
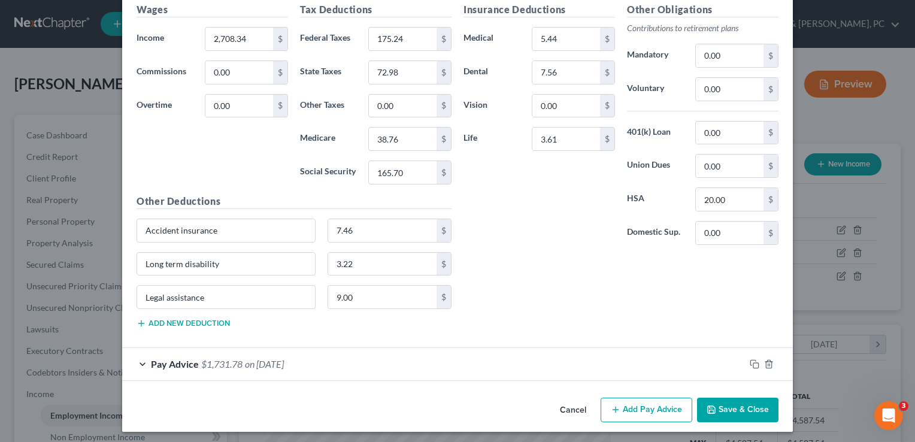
click at [755, 403] on button "Save & Close" at bounding box center [737, 409] width 81 height 25
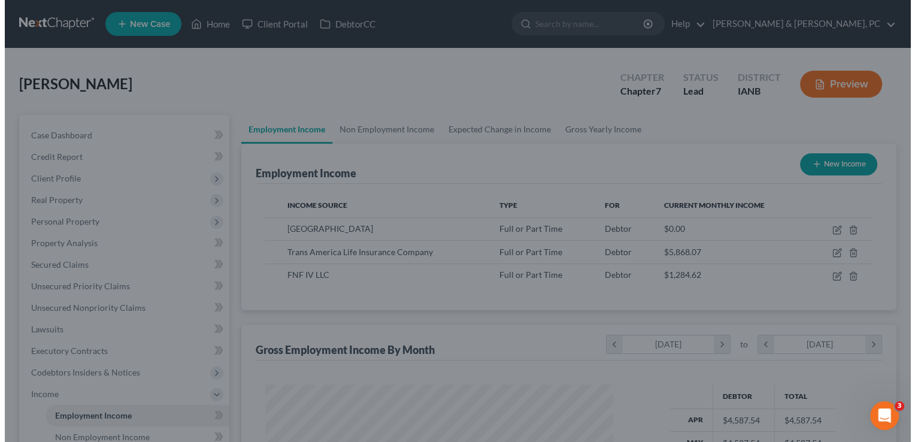
scroll to position [598310, 598155]
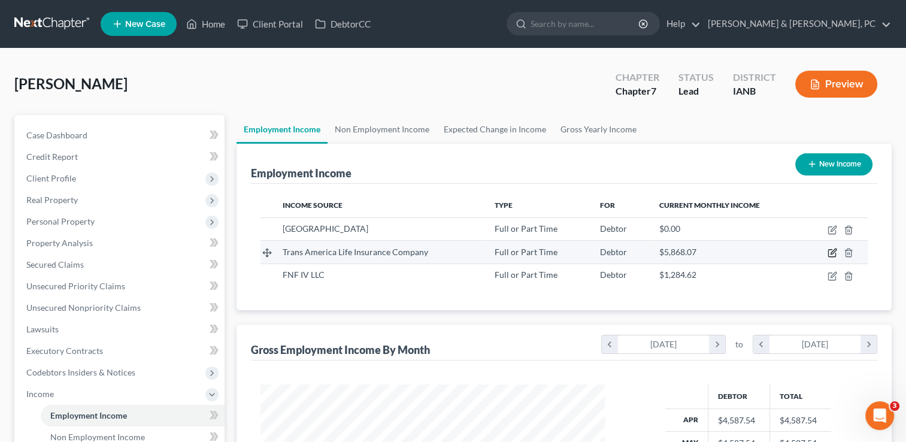
click at [831, 250] on icon "button" at bounding box center [832, 251] width 5 height 5
select select "0"
select select "16"
select select "2"
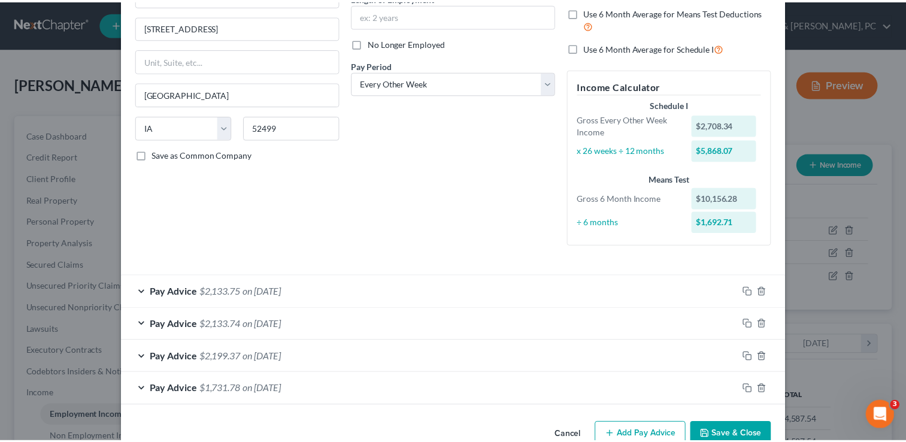
scroll to position [140, 0]
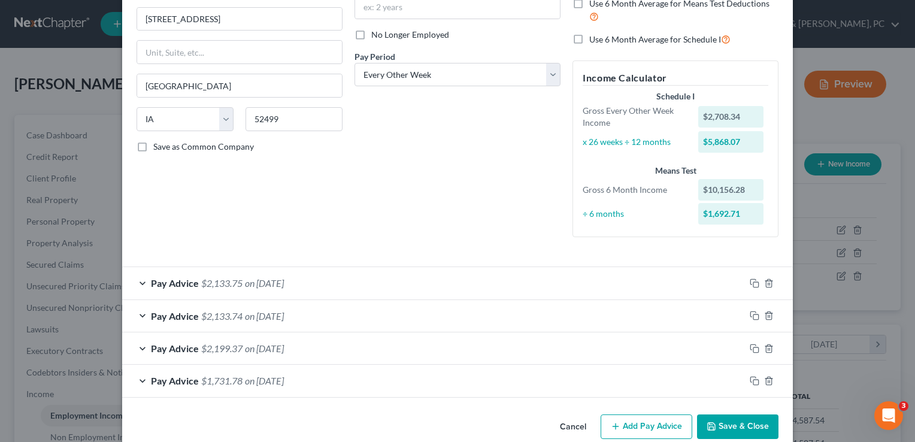
click at [754, 427] on button "Save & Close" at bounding box center [737, 426] width 81 height 25
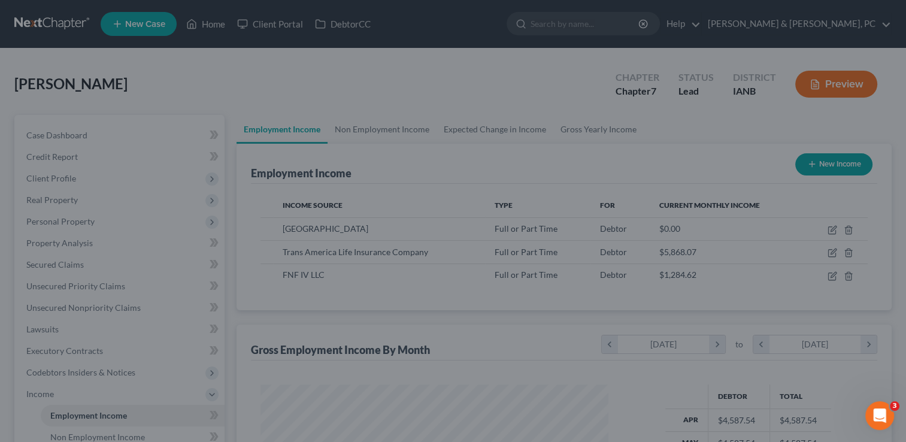
scroll to position [598310, 598155]
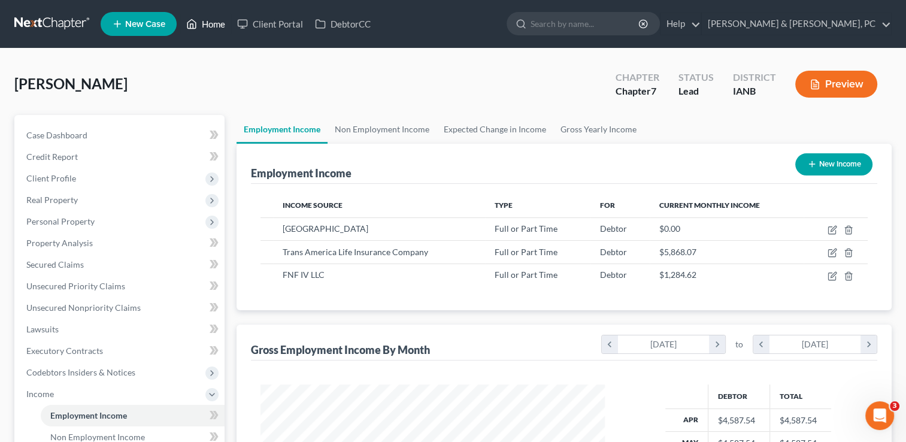
click at [220, 18] on link "Home" at bounding box center [205, 24] width 51 height 22
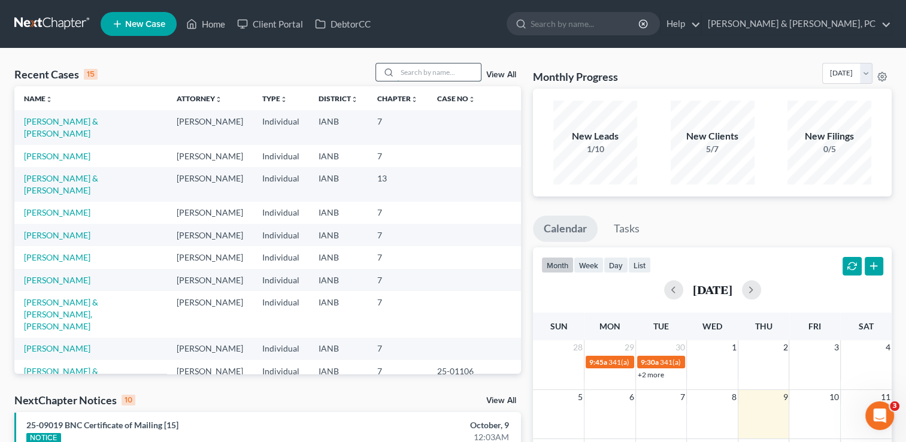
click at [408, 70] on input "search" at bounding box center [439, 71] width 84 height 17
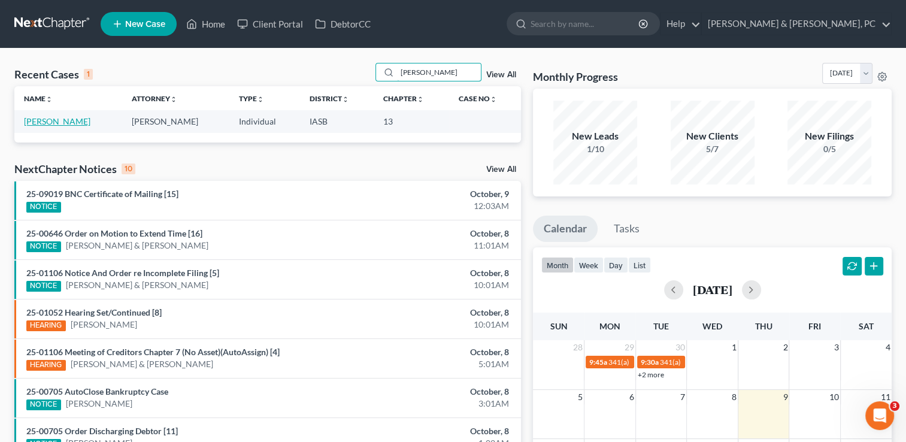
type input "robb"
click at [63, 118] on link "Ewalt, Robby" at bounding box center [57, 121] width 66 height 10
click at [54, 126] on link "Ewalt, Robby" at bounding box center [57, 121] width 66 height 10
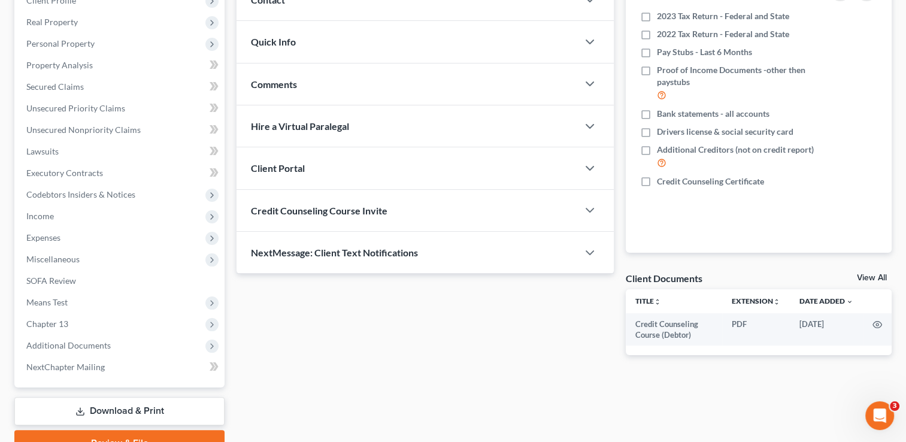
scroll to position [215, 0]
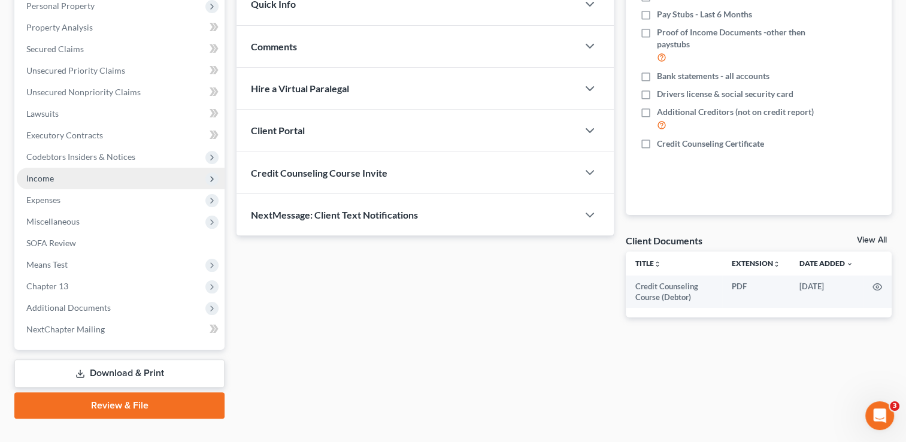
click at [208, 176] on icon at bounding box center [212, 179] width 10 height 10
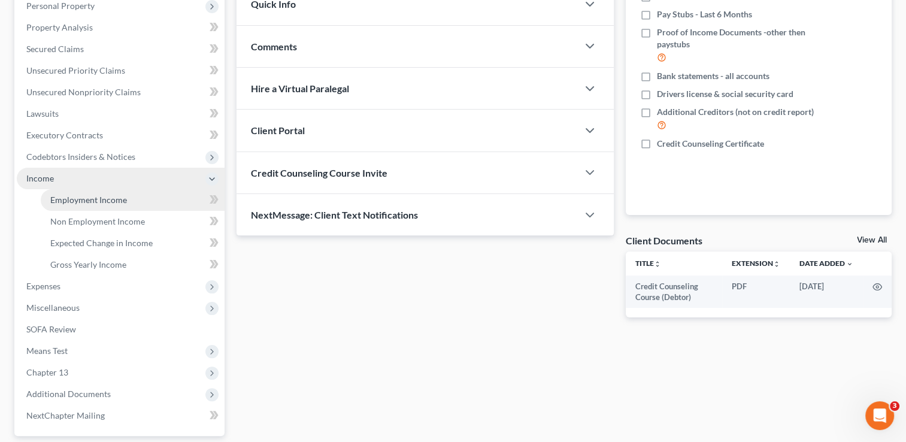
click at [141, 196] on link "Employment Income" at bounding box center [133, 200] width 184 height 22
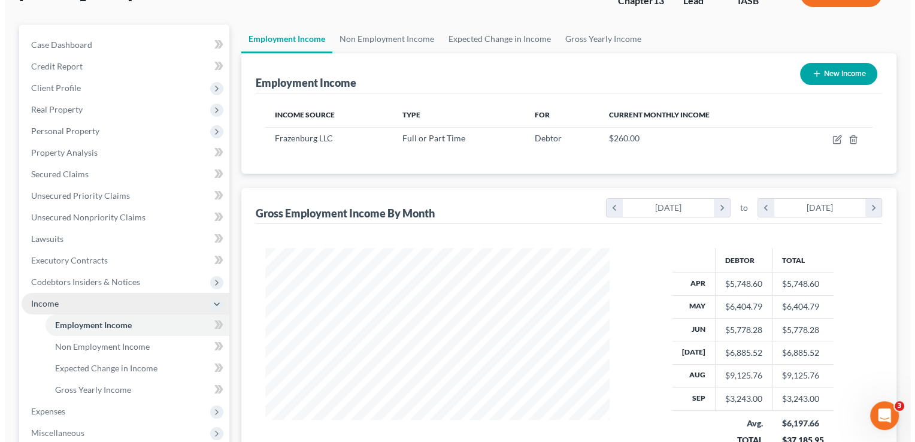
scroll to position [89, 0]
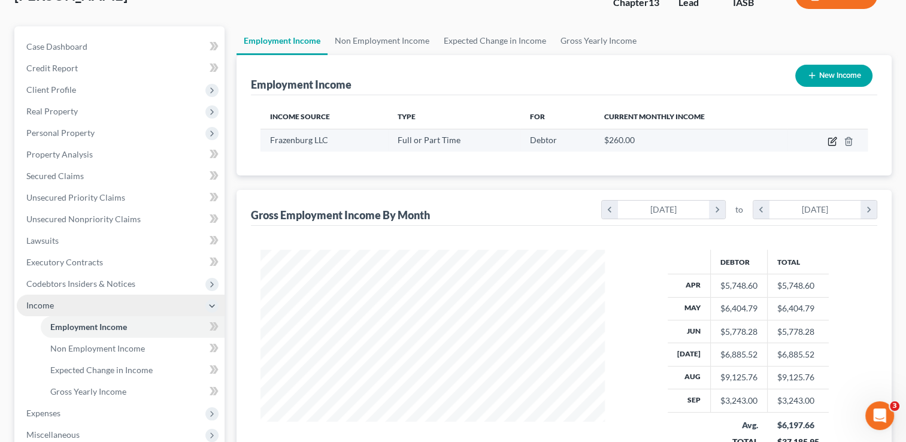
click at [830, 138] on icon "button" at bounding box center [831, 141] width 7 height 7
select select "0"
select select "16"
select select "1"
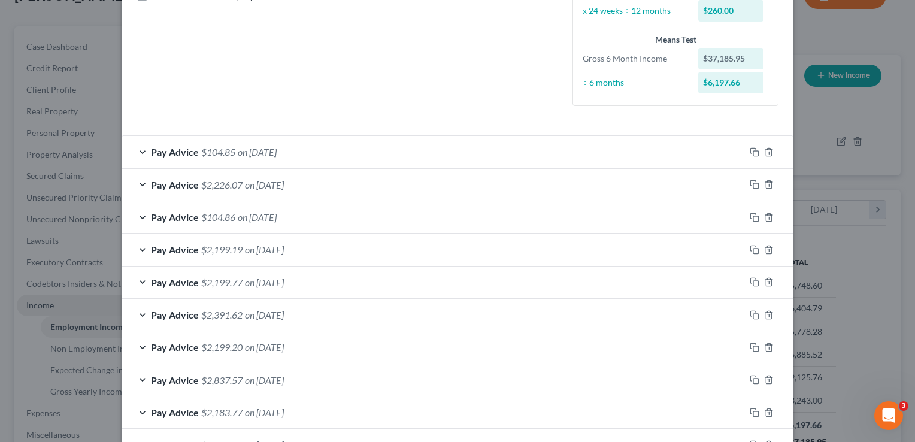
scroll to position [181, 0]
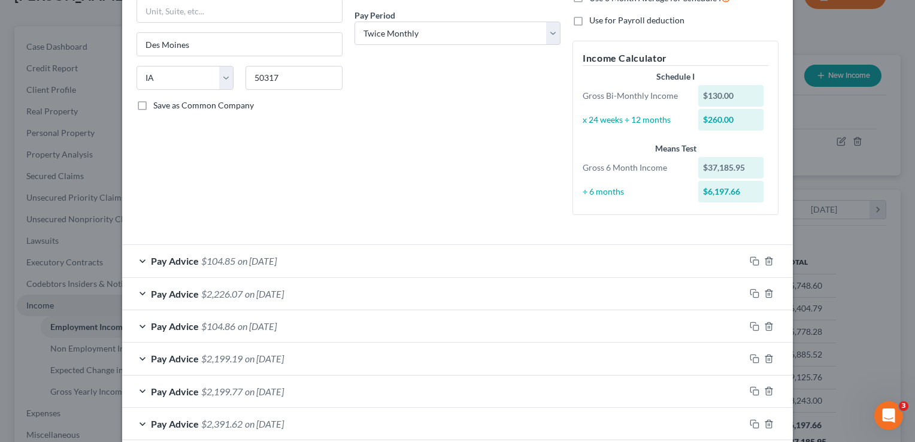
click at [141, 260] on div "Pay Advice $104.85 on 09/18/2025" at bounding box center [433, 261] width 622 height 32
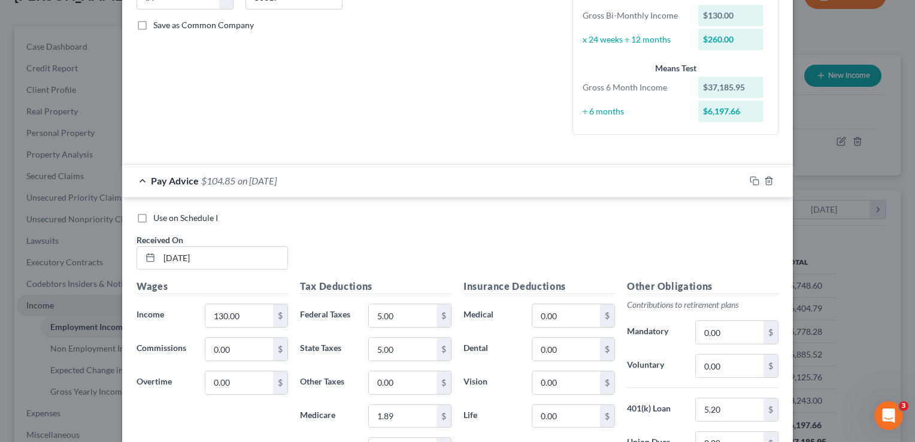
scroll to position [239, 0]
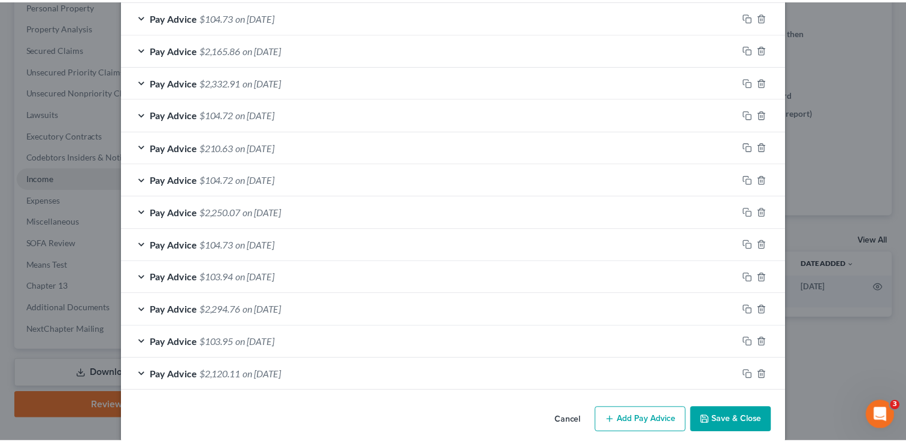
scroll to position [1347, 0]
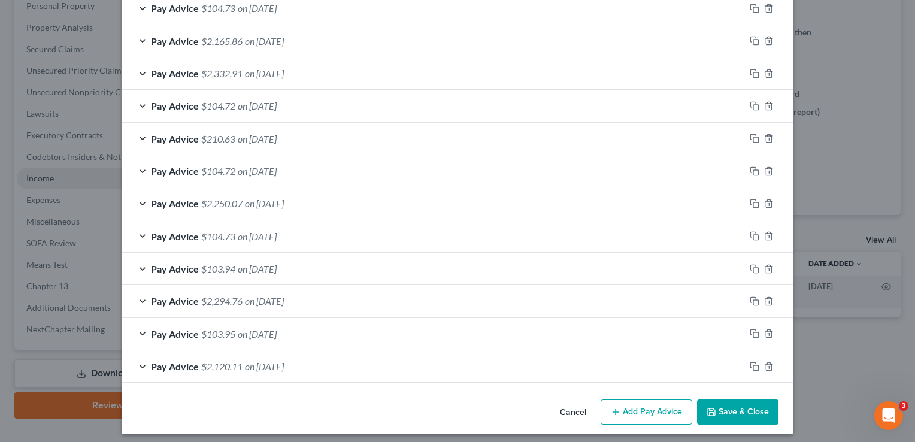
click at [742, 401] on button "Save & Close" at bounding box center [737, 411] width 81 height 25
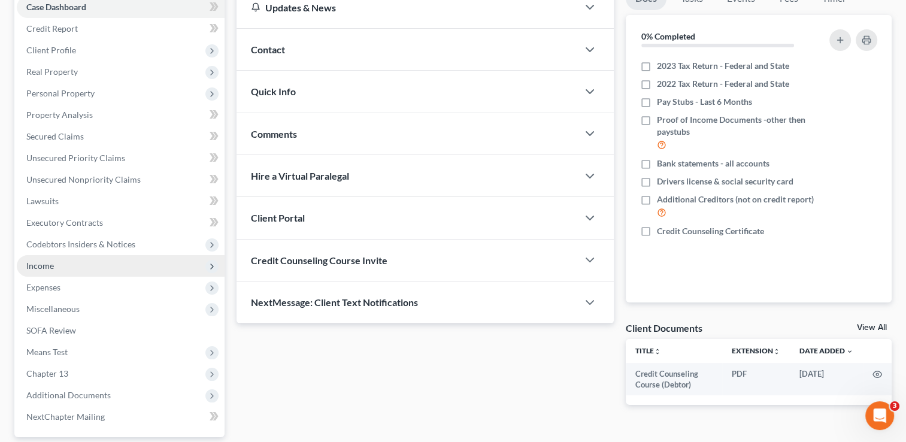
scroll to position [0, 0]
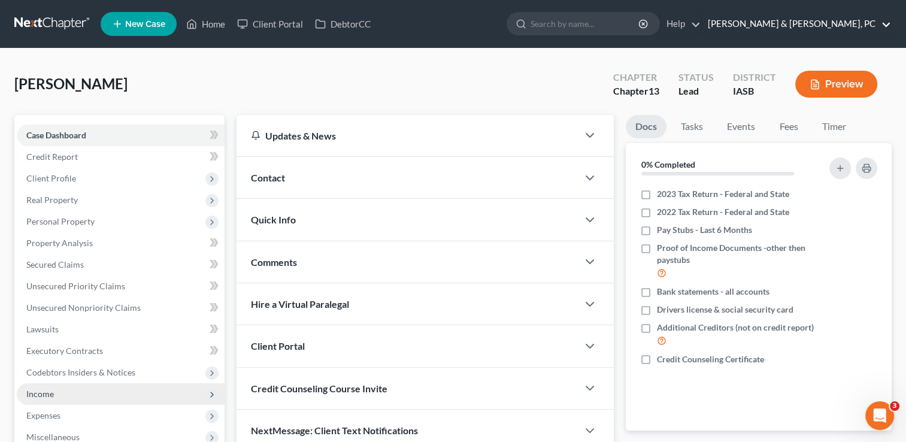
click at [883, 24] on link "Henkels & Baker, PC" at bounding box center [795, 24] width 189 height 22
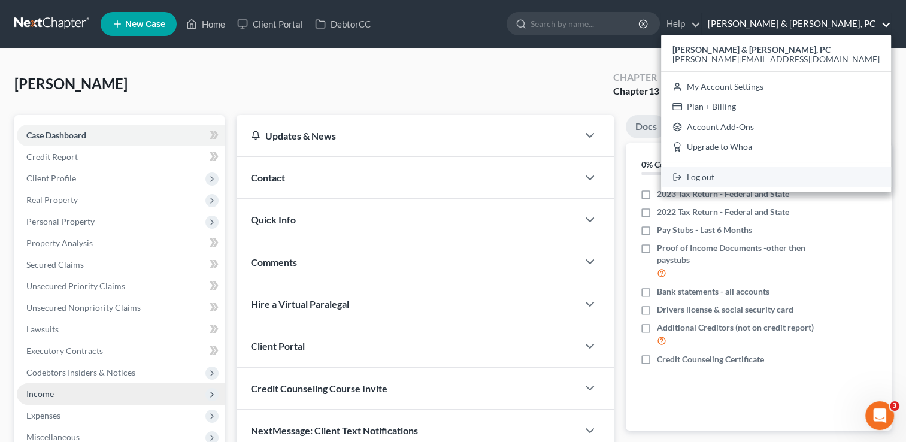
click at [682, 174] on icon at bounding box center [677, 177] width 10 height 14
